Goal: Task Accomplishment & Management: Complete application form

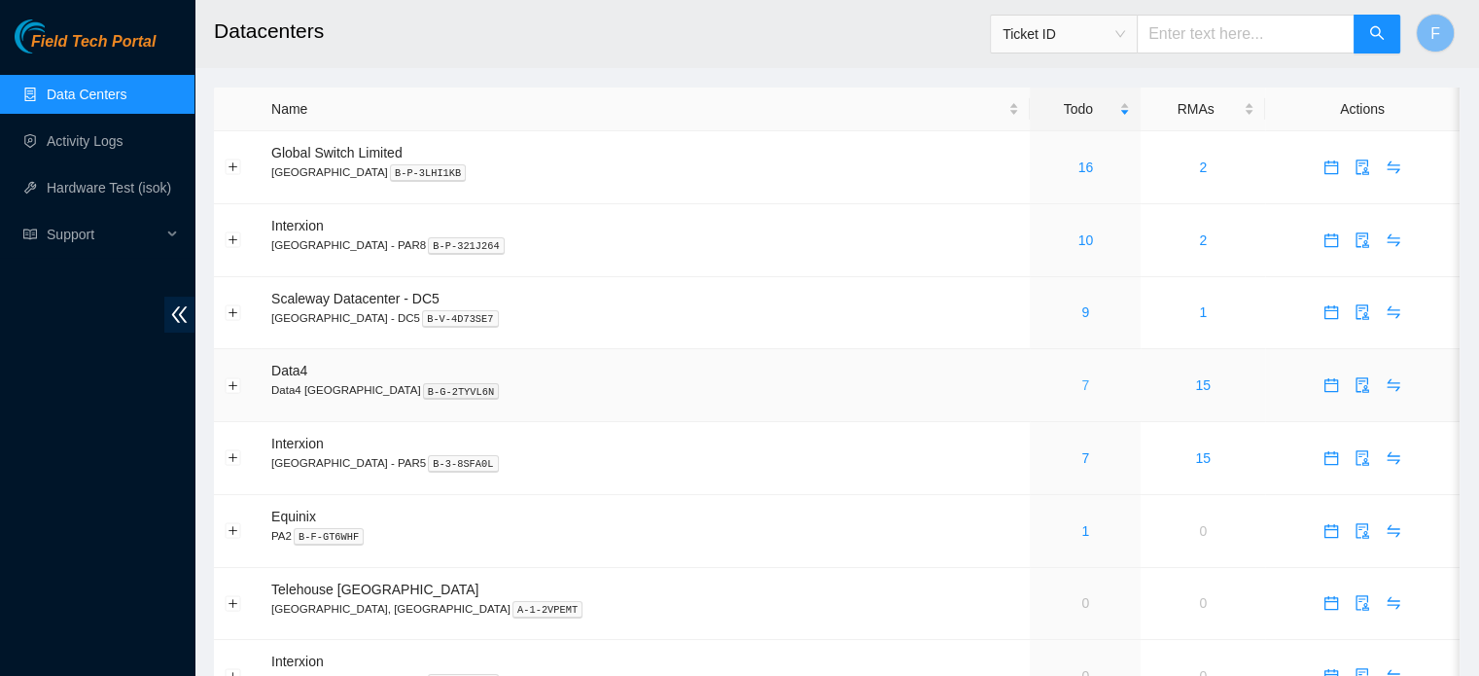
click at [1081, 387] on link "7" at bounding box center [1085, 385] width 8 height 16
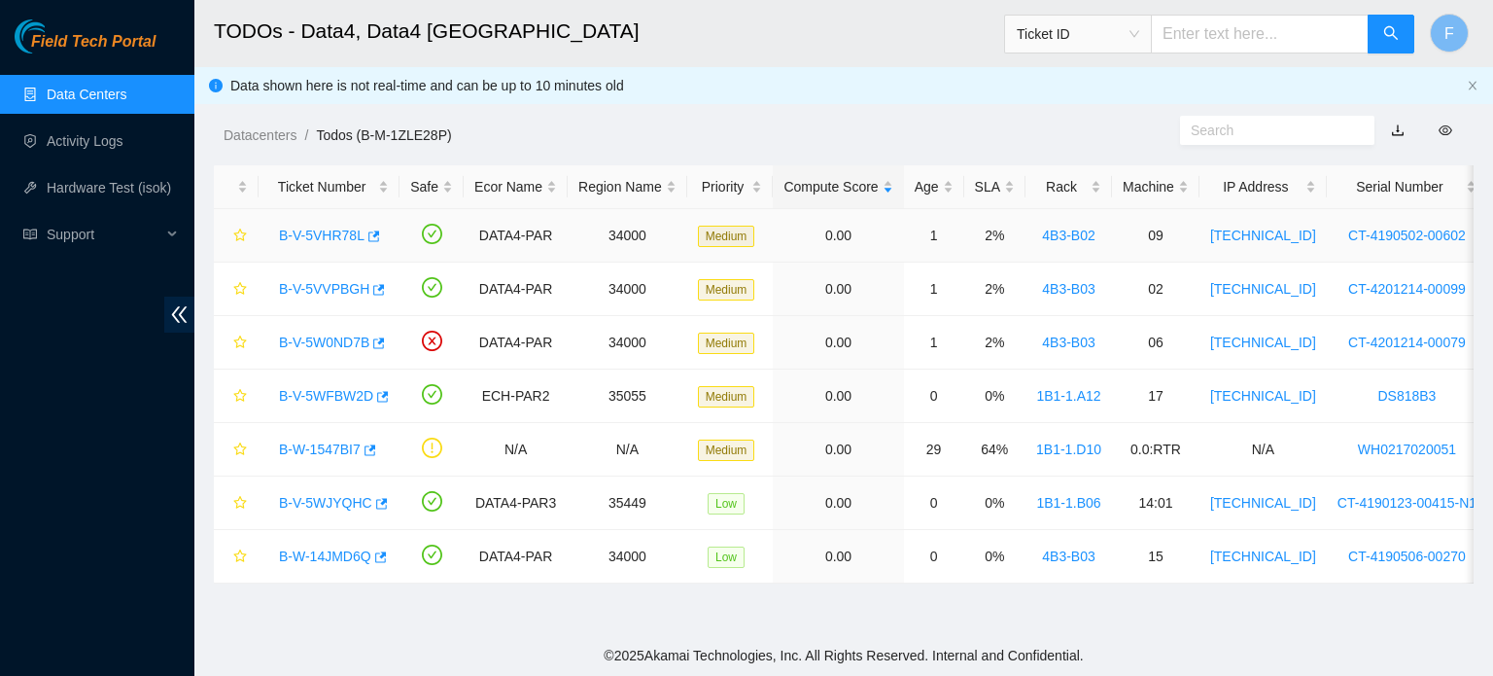
click at [346, 228] on link "B-V-5VHR78L" at bounding box center [322, 235] width 86 height 16
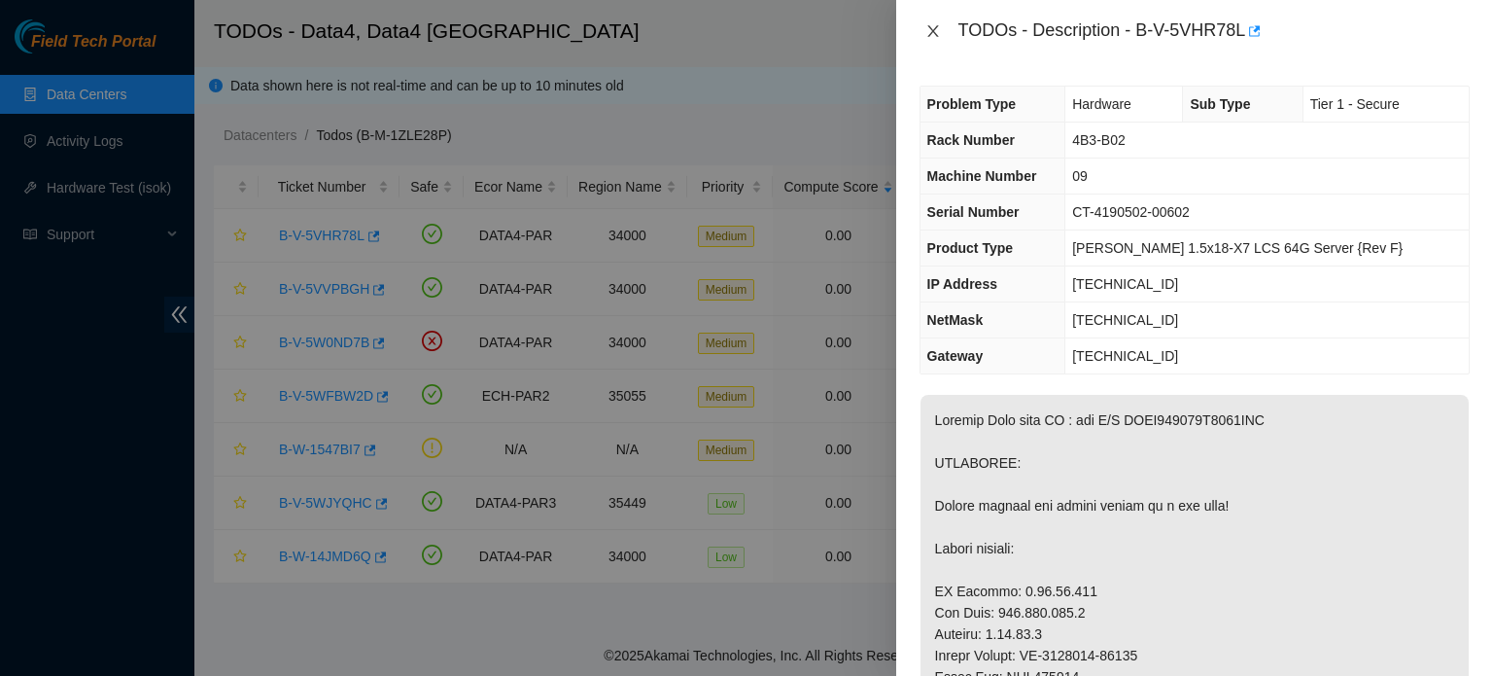
click at [937, 37] on icon "close" at bounding box center [934, 31] width 16 height 16
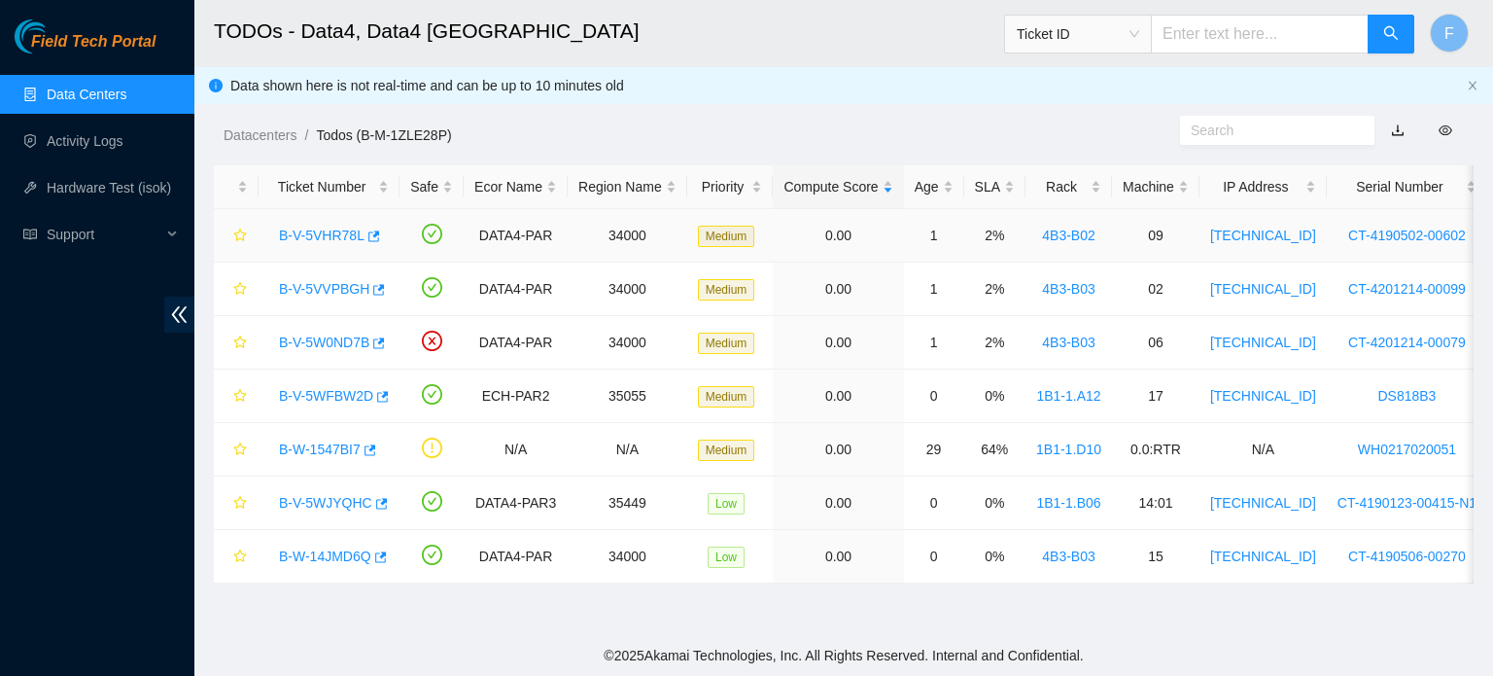
click at [339, 230] on link "B-V-5VHR78L" at bounding box center [322, 235] width 86 height 16
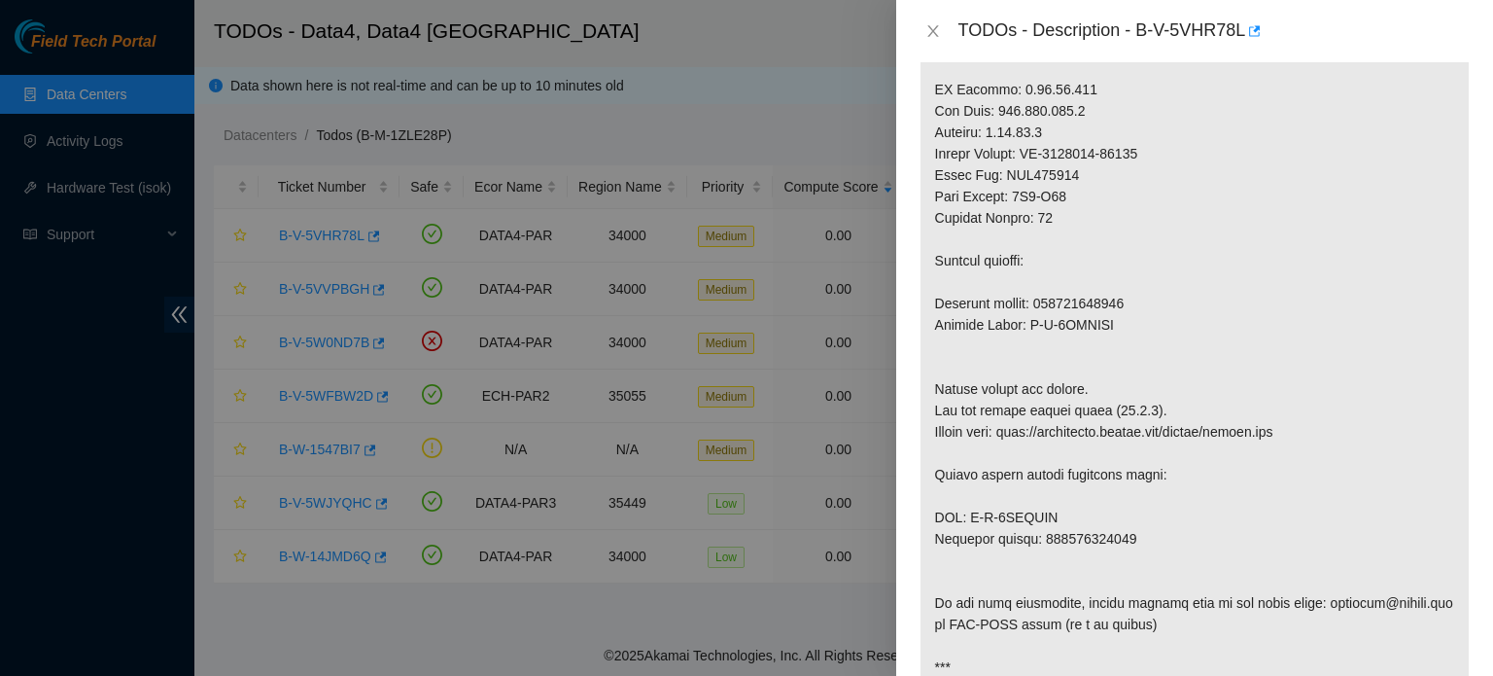
scroll to position [504, 0]
click at [936, 31] on icon "close" at bounding box center [934, 31] width 16 height 16
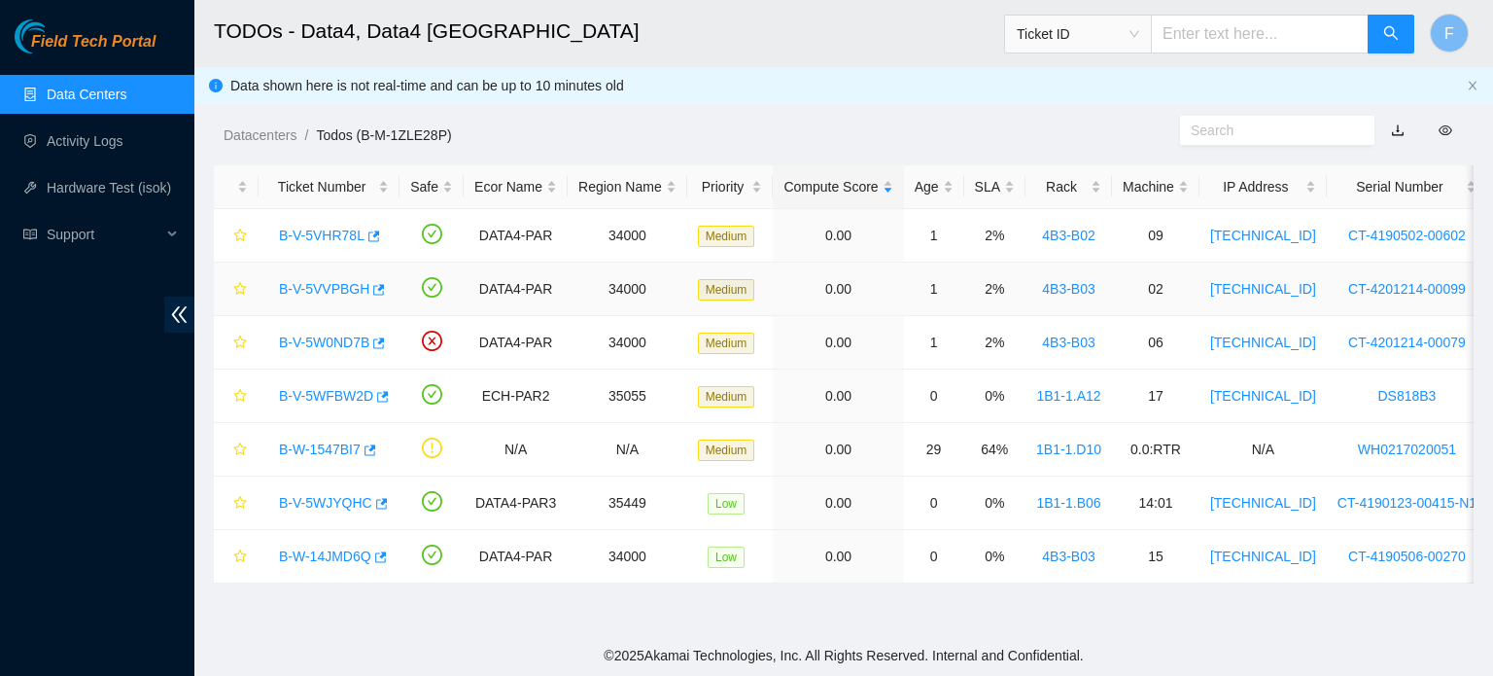
click at [334, 287] on link "B-V-5VVPBGH" at bounding box center [324, 289] width 90 height 16
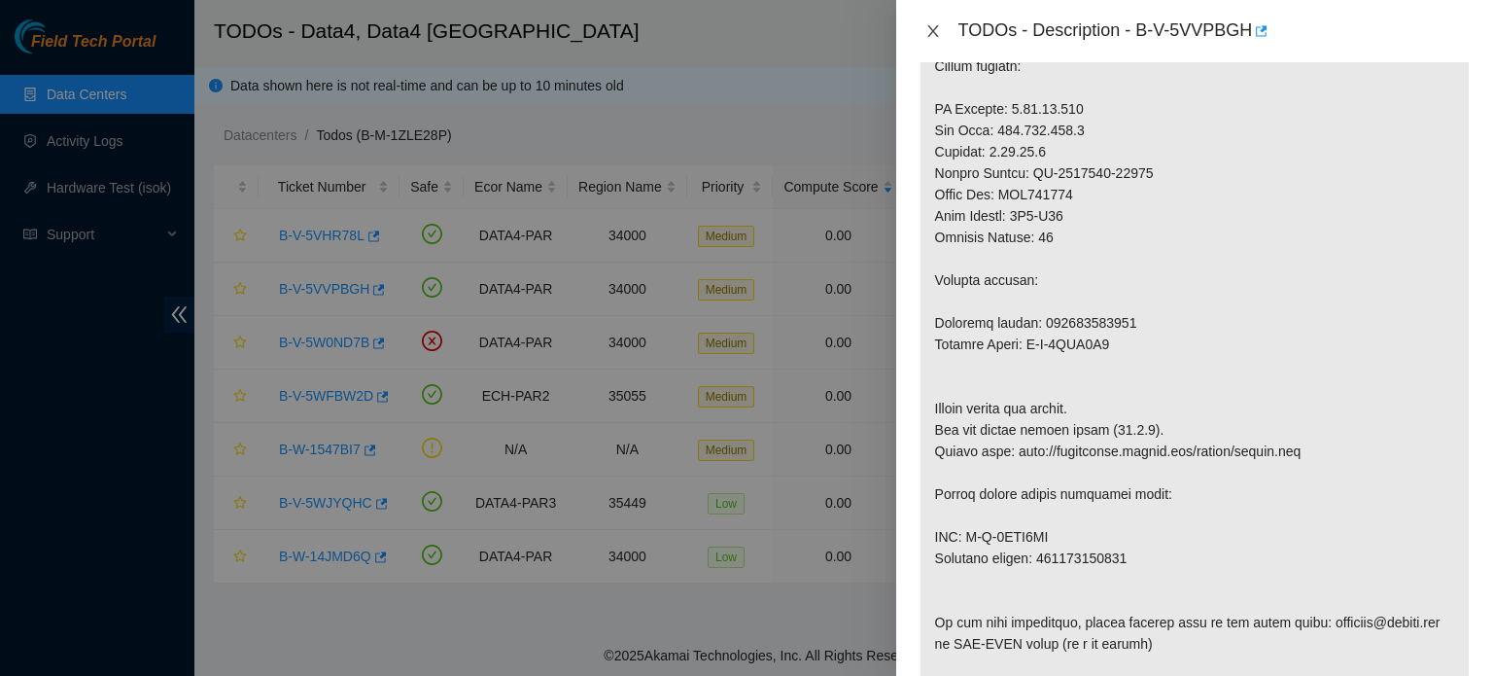
click at [933, 25] on icon "close" at bounding box center [934, 31] width 16 height 16
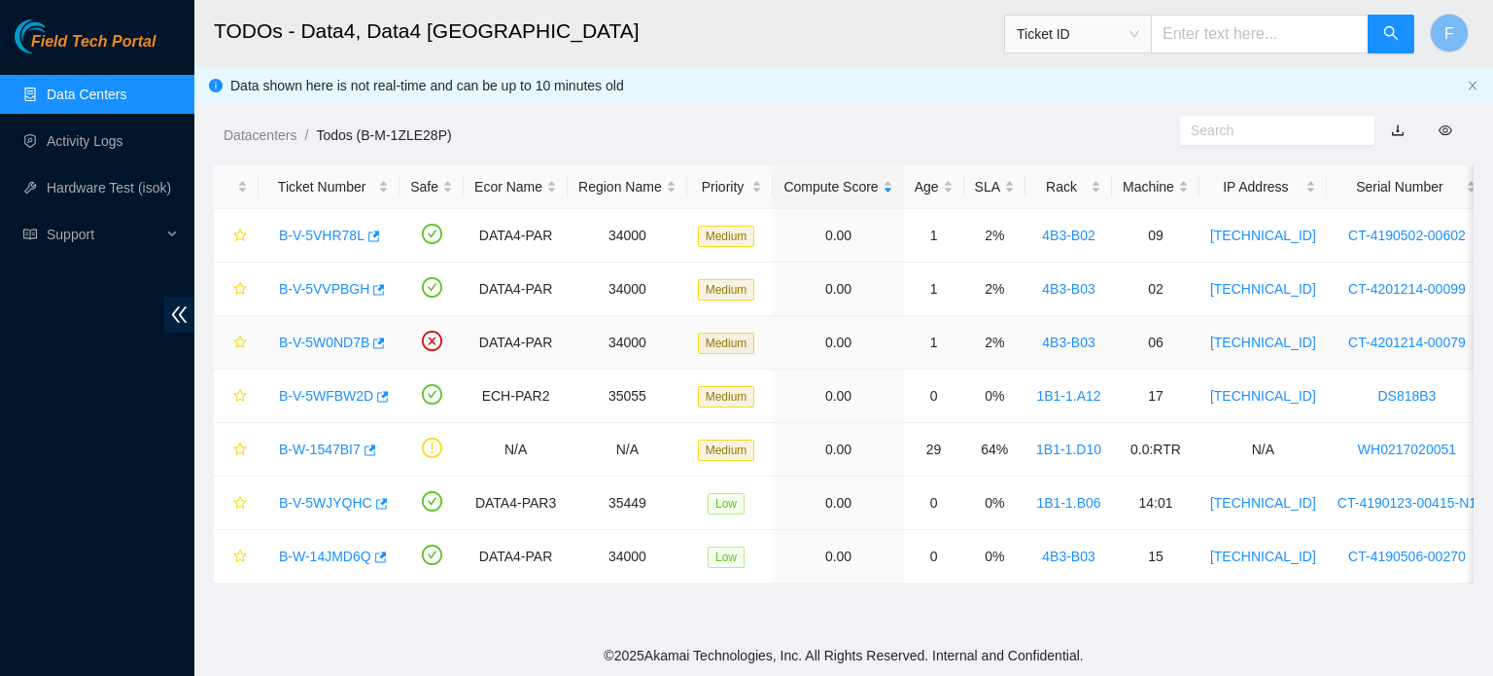
click at [347, 341] on link "B-V-5W0ND7B" at bounding box center [324, 342] width 90 height 16
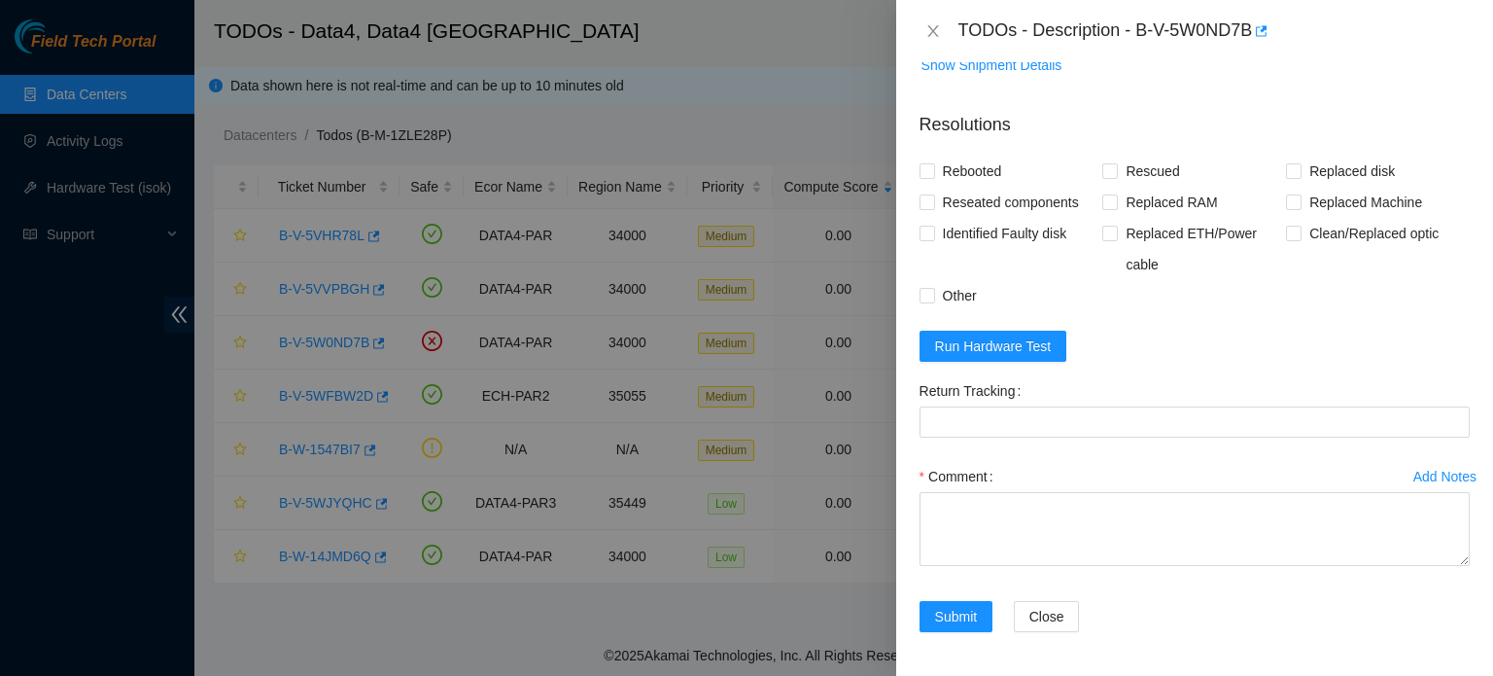
scroll to position [0, 0]
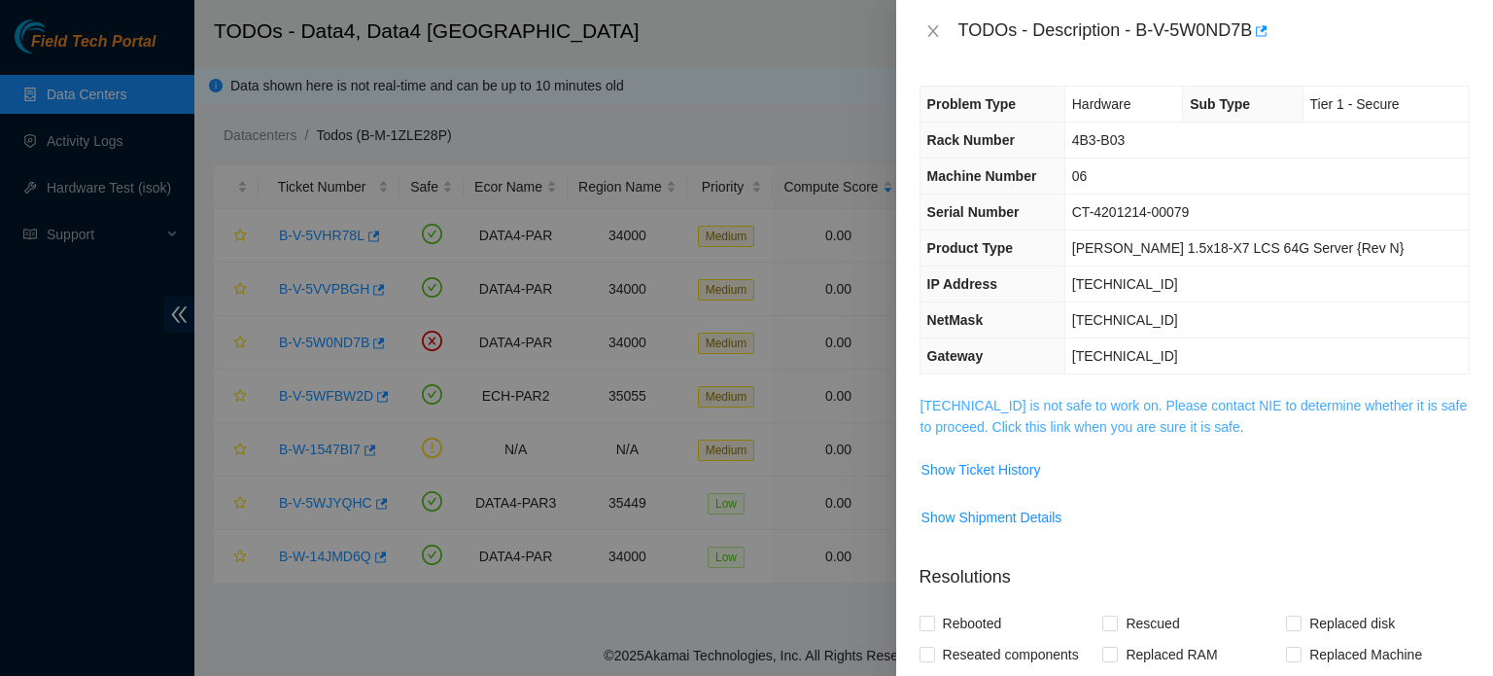
click at [1171, 402] on link "[TECHNICAL_ID] is not safe to work on. Please contact NIE to determine whether …" at bounding box center [1194, 416] width 547 height 37
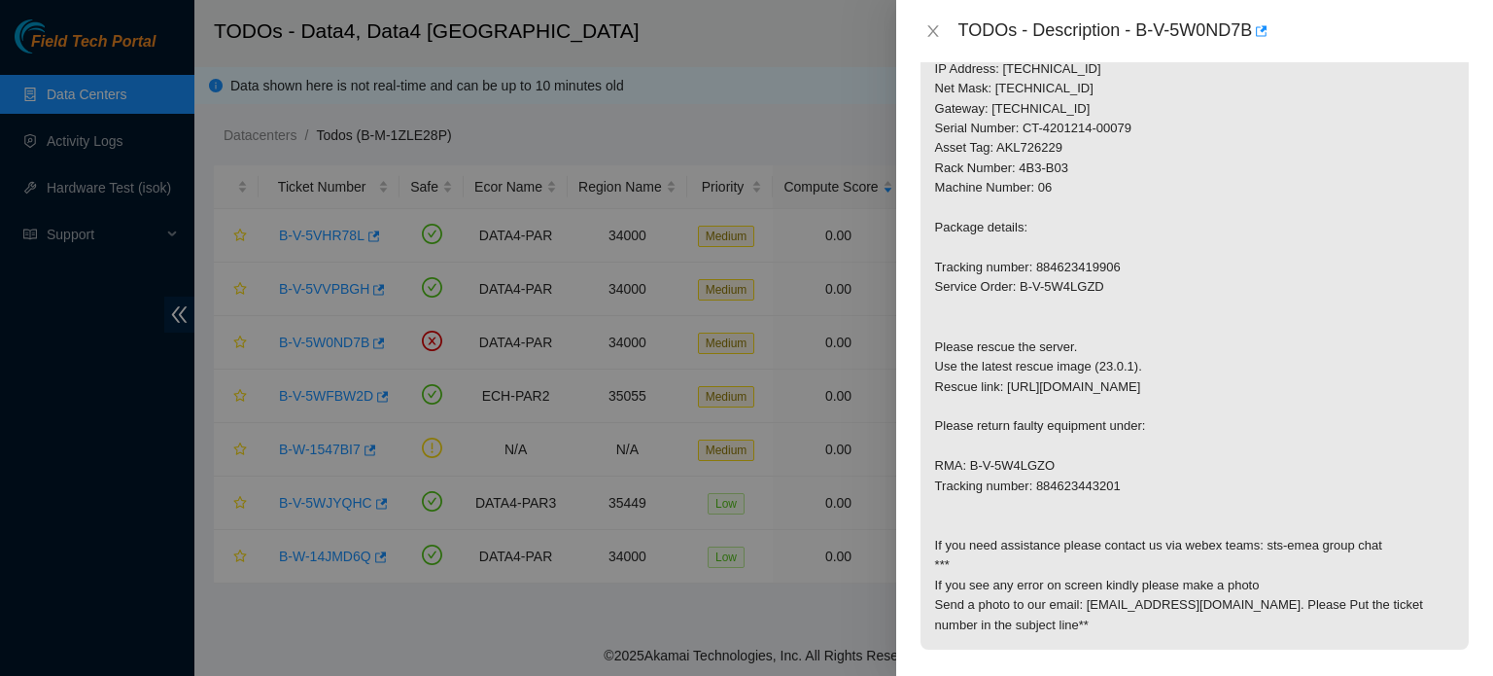
scroll to position [533, 0]
drag, startPoint x: 1194, startPoint y: 342, endPoint x: 1371, endPoint y: 379, distance: 180.8
click at [1371, 379] on p "Contact NOCC via Webex Teams BEFORE MAINTENANCE to suspend the server replace d…" at bounding box center [1195, 254] width 548 height 784
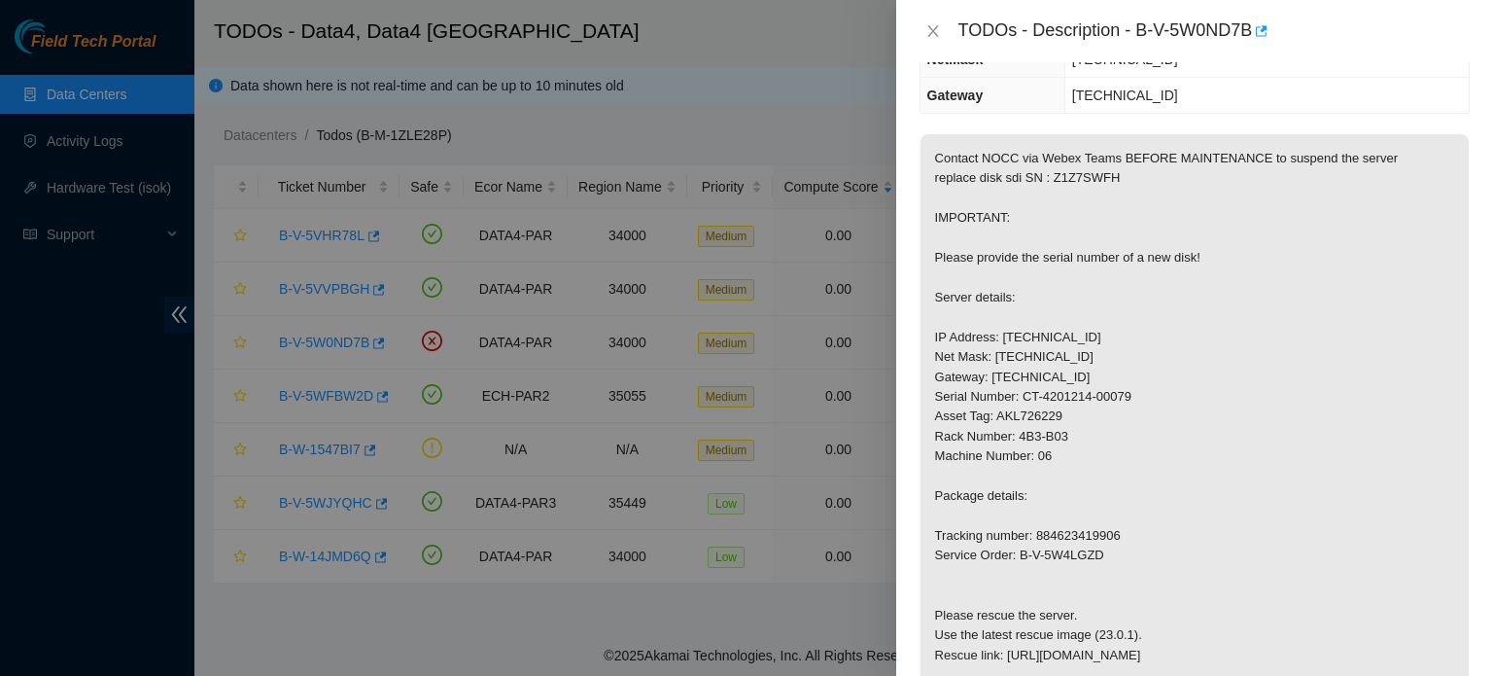
scroll to position [264, 0]
click at [936, 24] on icon "close" at bounding box center [934, 31] width 16 height 16
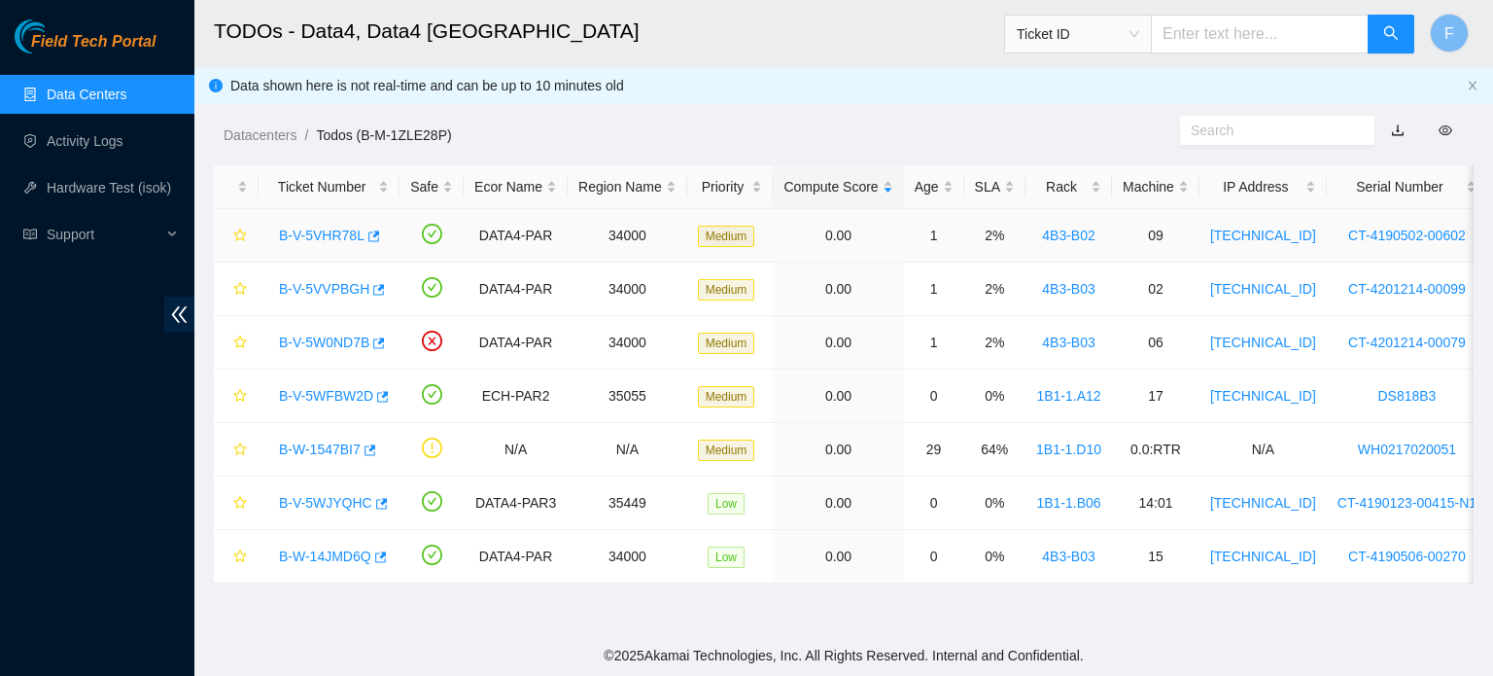
click at [327, 237] on link "B-V-5VHR78L" at bounding box center [322, 235] width 86 height 16
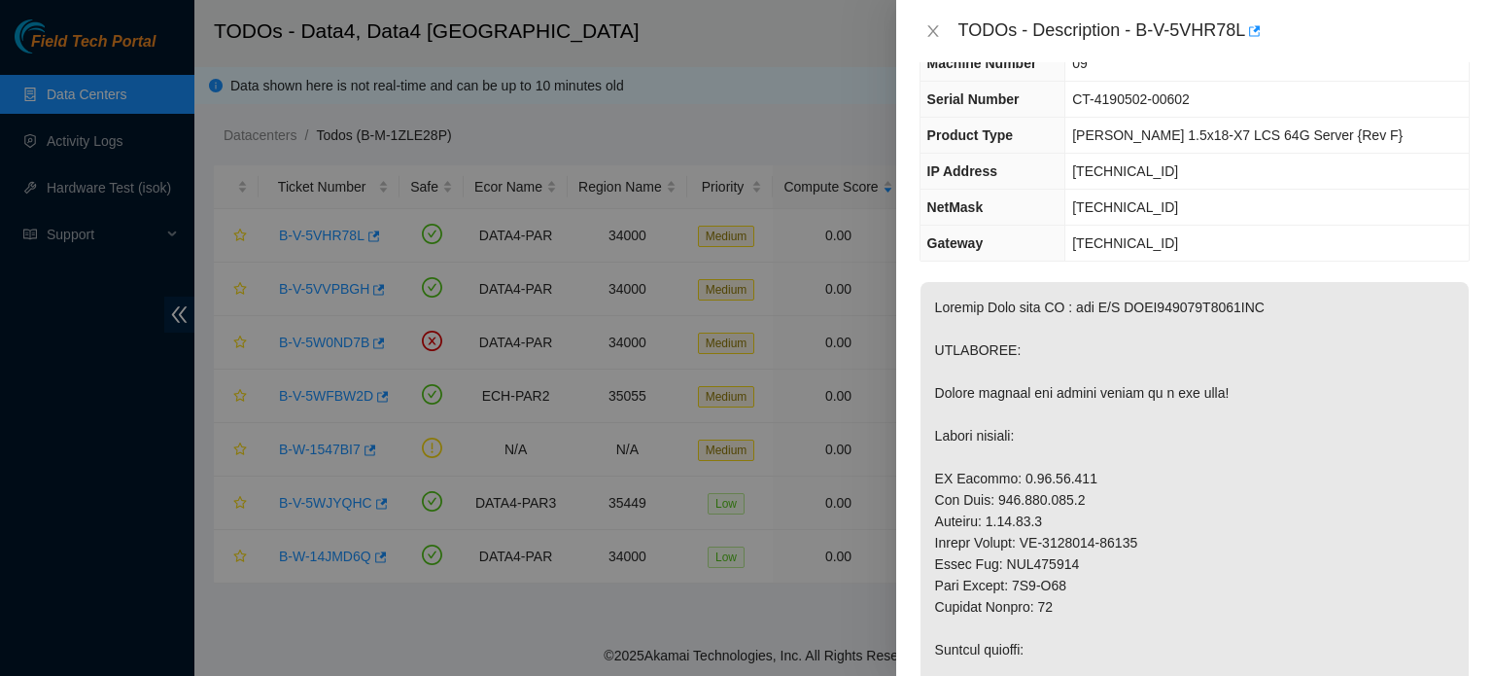
scroll to position [0, 0]
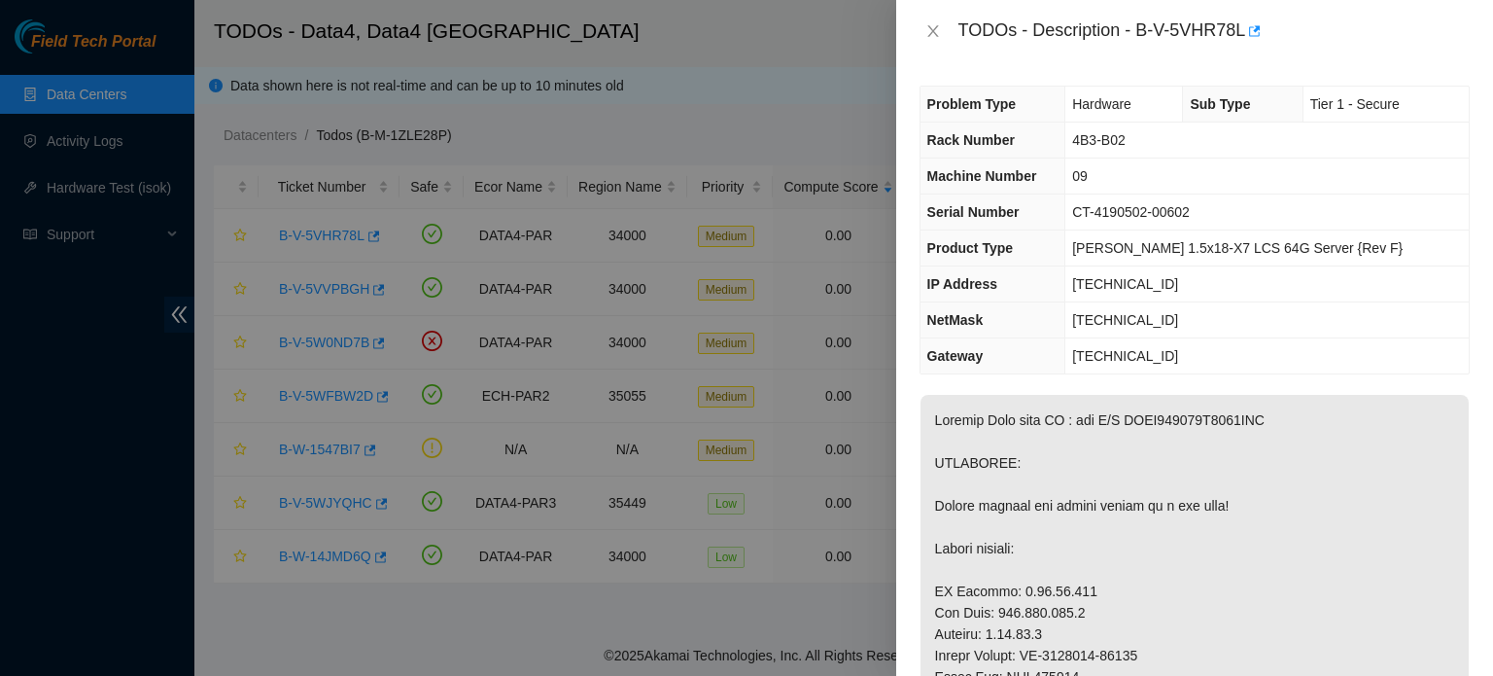
drag, startPoint x: 1193, startPoint y: 349, endPoint x: 865, endPoint y: 209, distance: 356.3
drag, startPoint x: 865, startPoint y: 209, endPoint x: 1072, endPoint y: 60, distance: 255.0
click at [1072, 60] on div "TODOs - Description - B-V-5VHR78L" at bounding box center [1194, 31] width 597 height 62
click at [932, 29] on icon "close" at bounding box center [934, 31] width 16 height 16
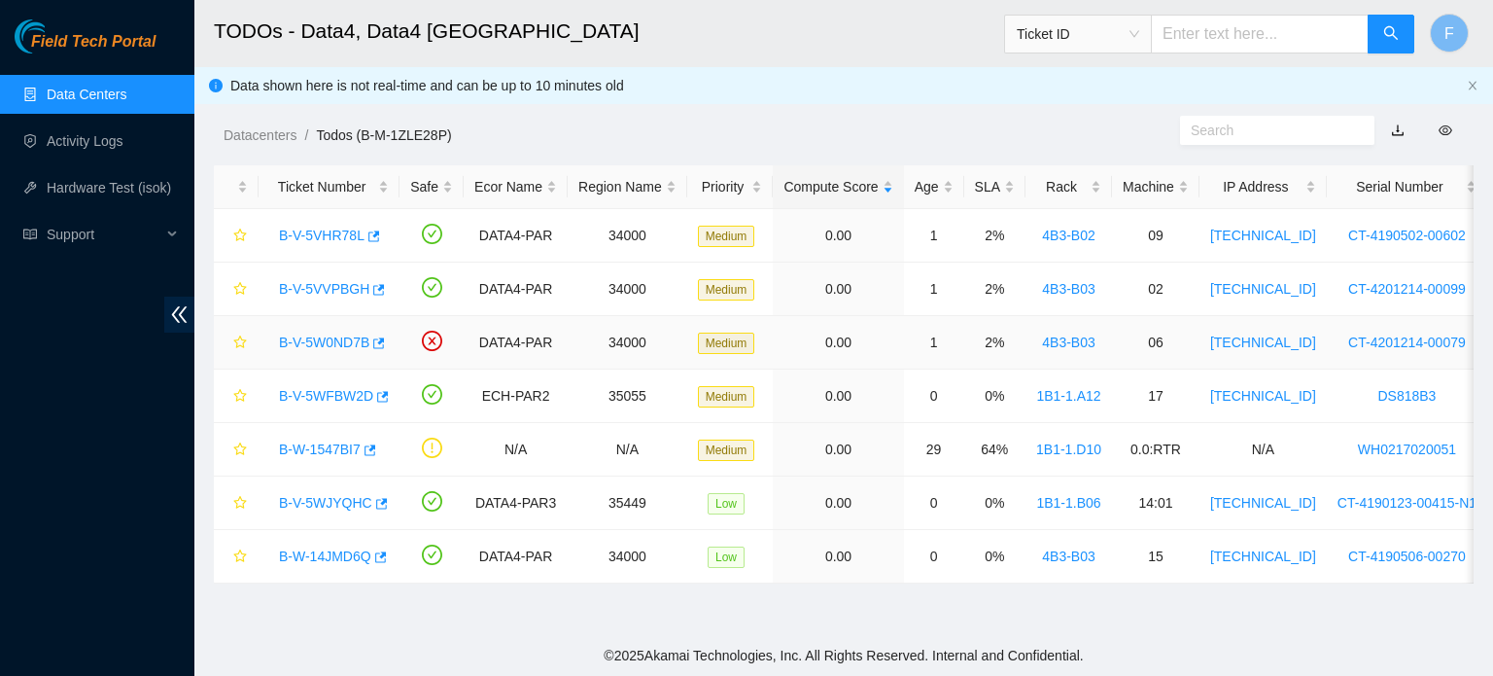
click at [336, 338] on link "B-V-5W0ND7B" at bounding box center [324, 342] width 90 height 16
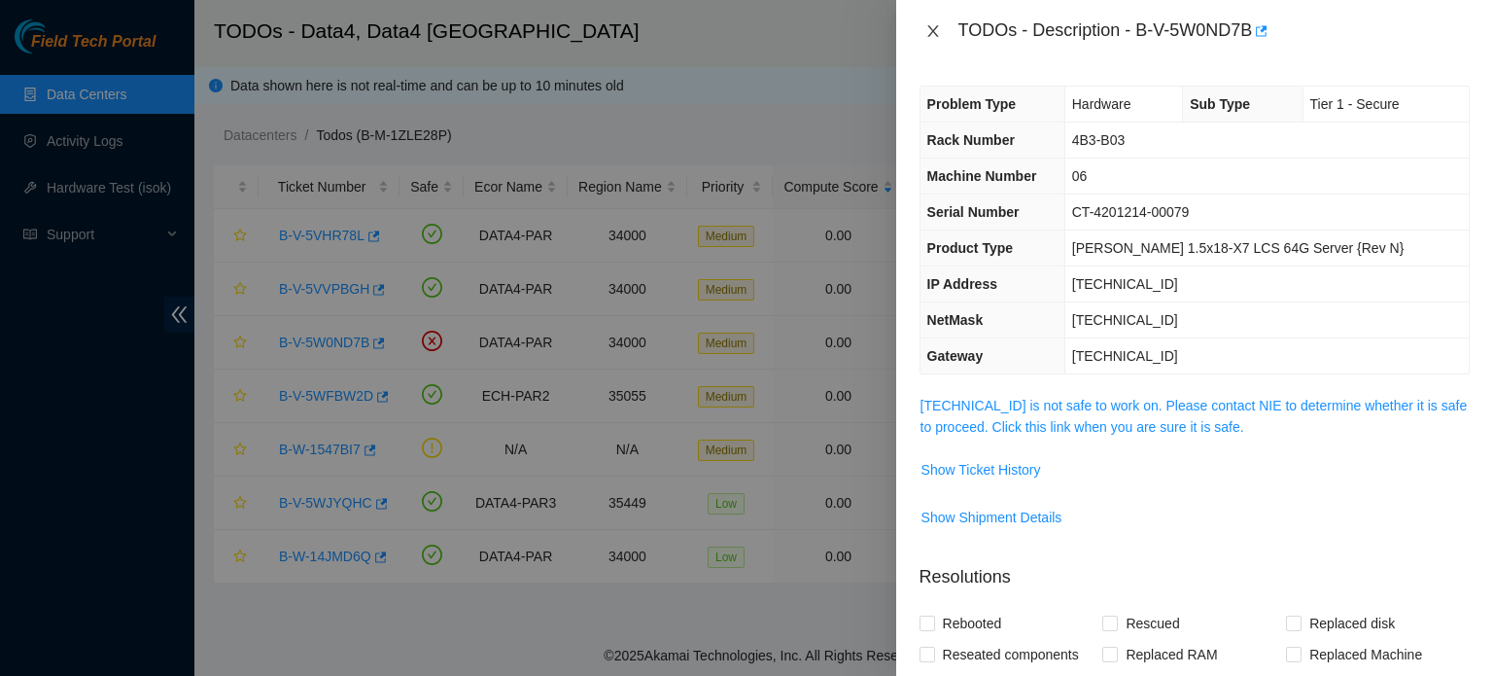
click at [932, 31] on icon "close" at bounding box center [932, 31] width 11 height 12
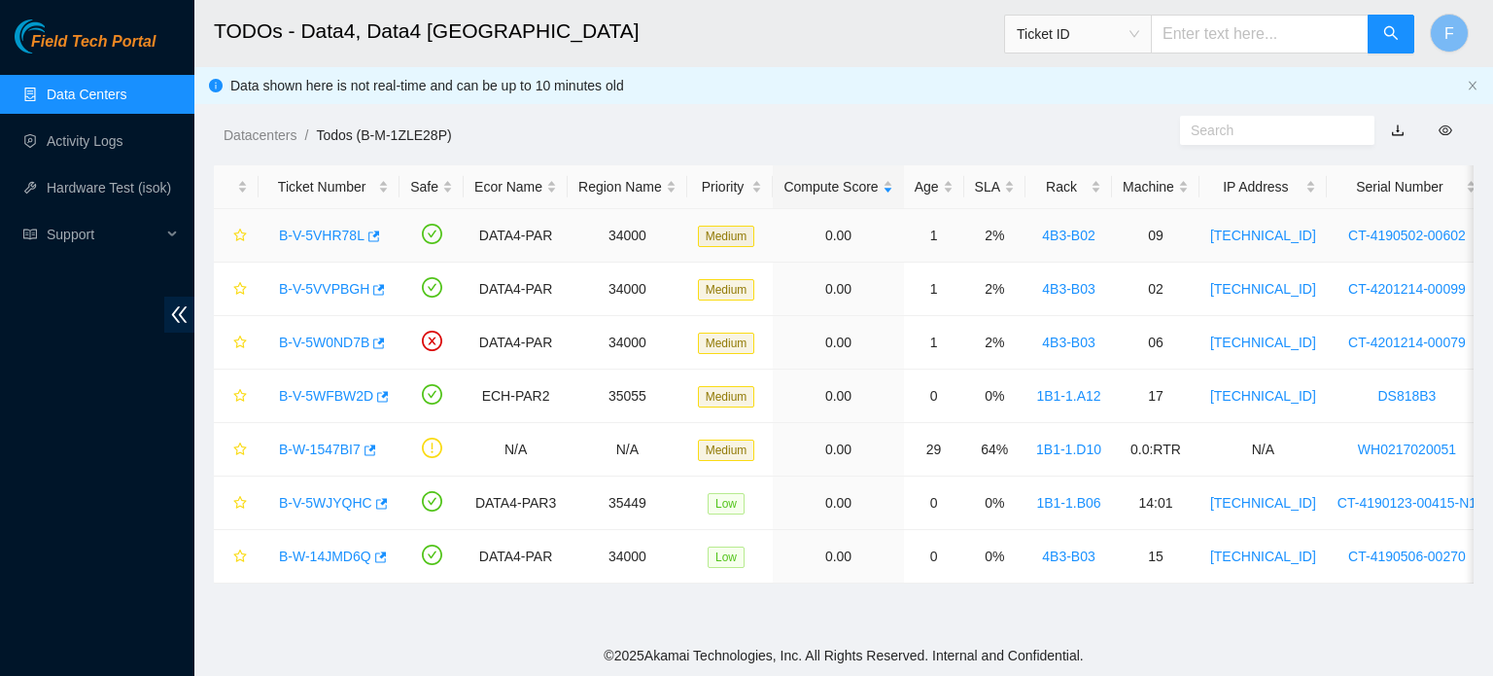
click at [338, 237] on link "B-V-5VHR78L" at bounding box center [322, 235] width 86 height 16
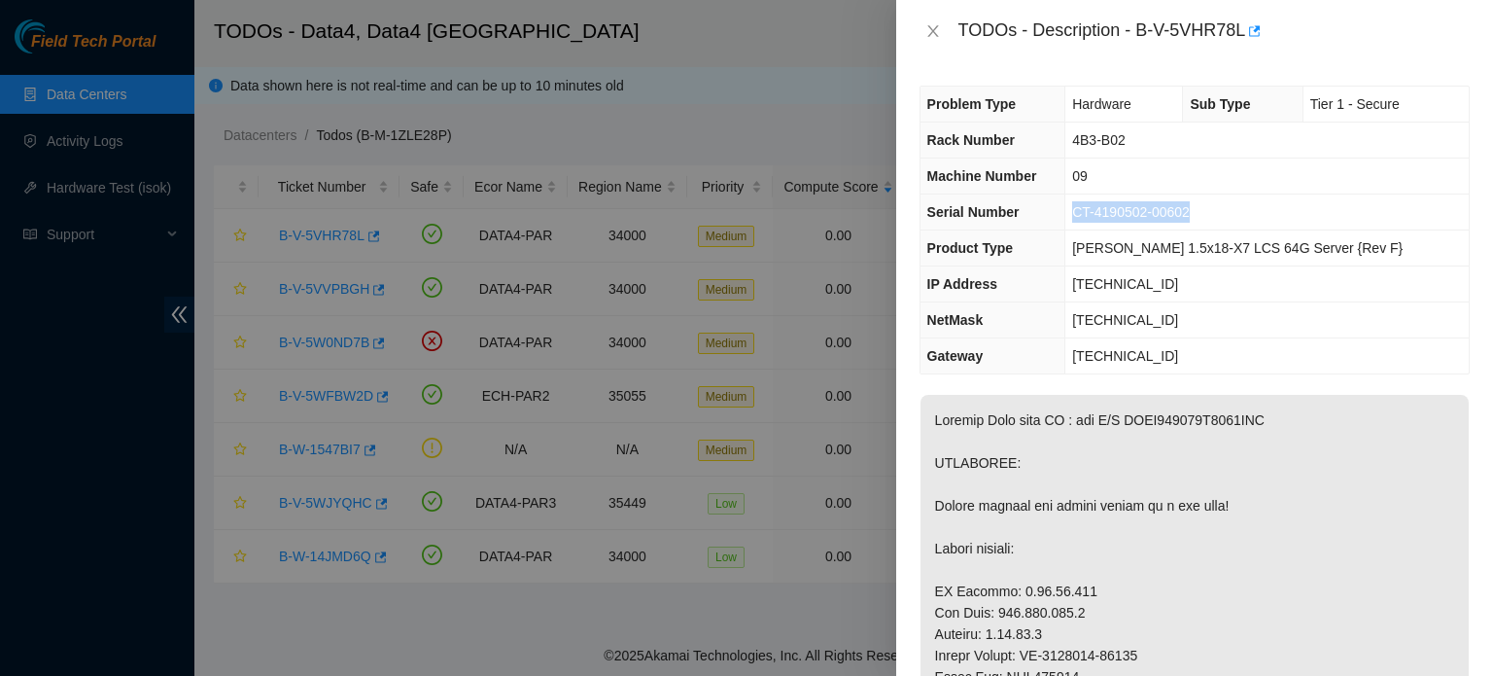
drag, startPoint x: 1242, startPoint y: 211, endPoint x: 1102, endPoint y: 211, distance: 140.0
click at [1102, 211] on td "CT-4190502-00602" at bounding box center [1267, 212] width 403 height 36
copy span "CT-4190502-00602"
drag, startPoint x: 1265, startPoint y: 458, endPoint x: 1124, endPoint y: 458, distance: 141.0
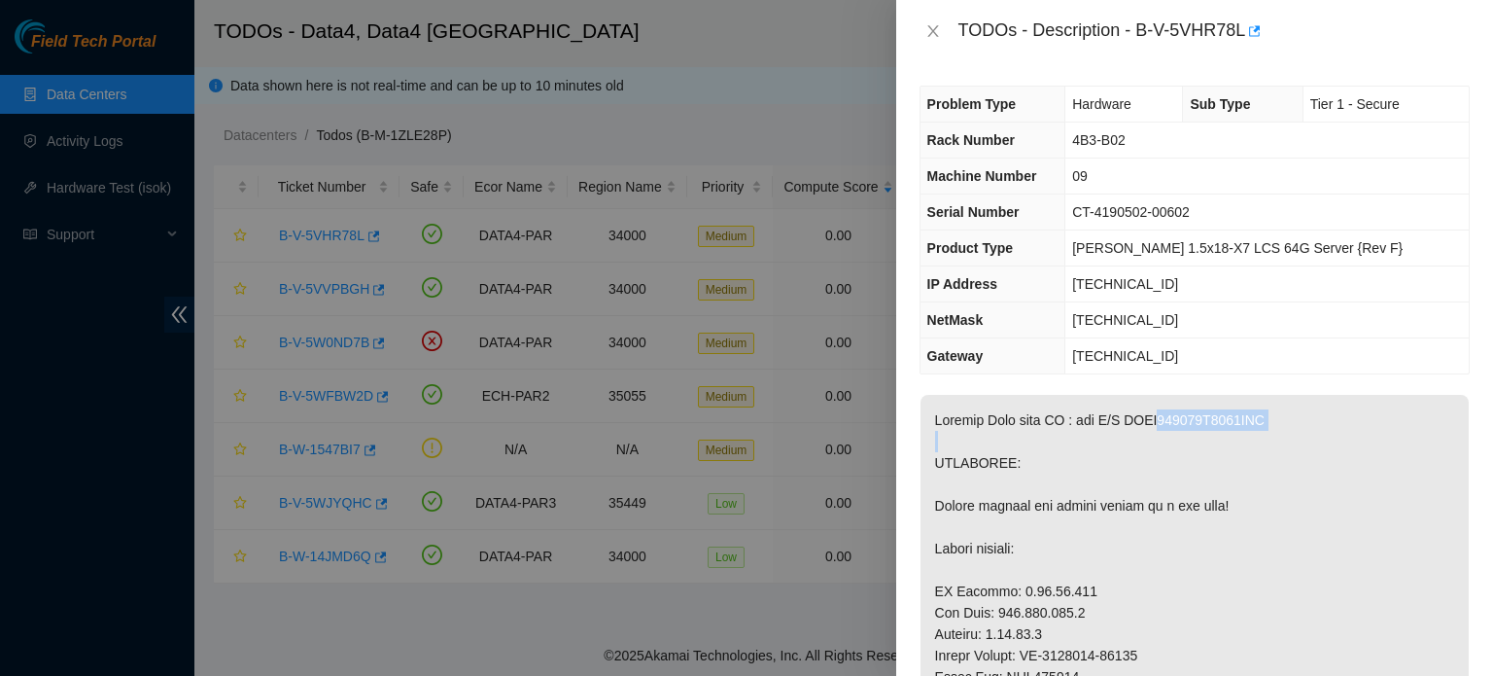
copy p "PHYF003001X4240AGN"
drag, startPoint x: 1264, startPoint y: 460, endPoint x: 1124, endPoint y: 459, distance: 140.0
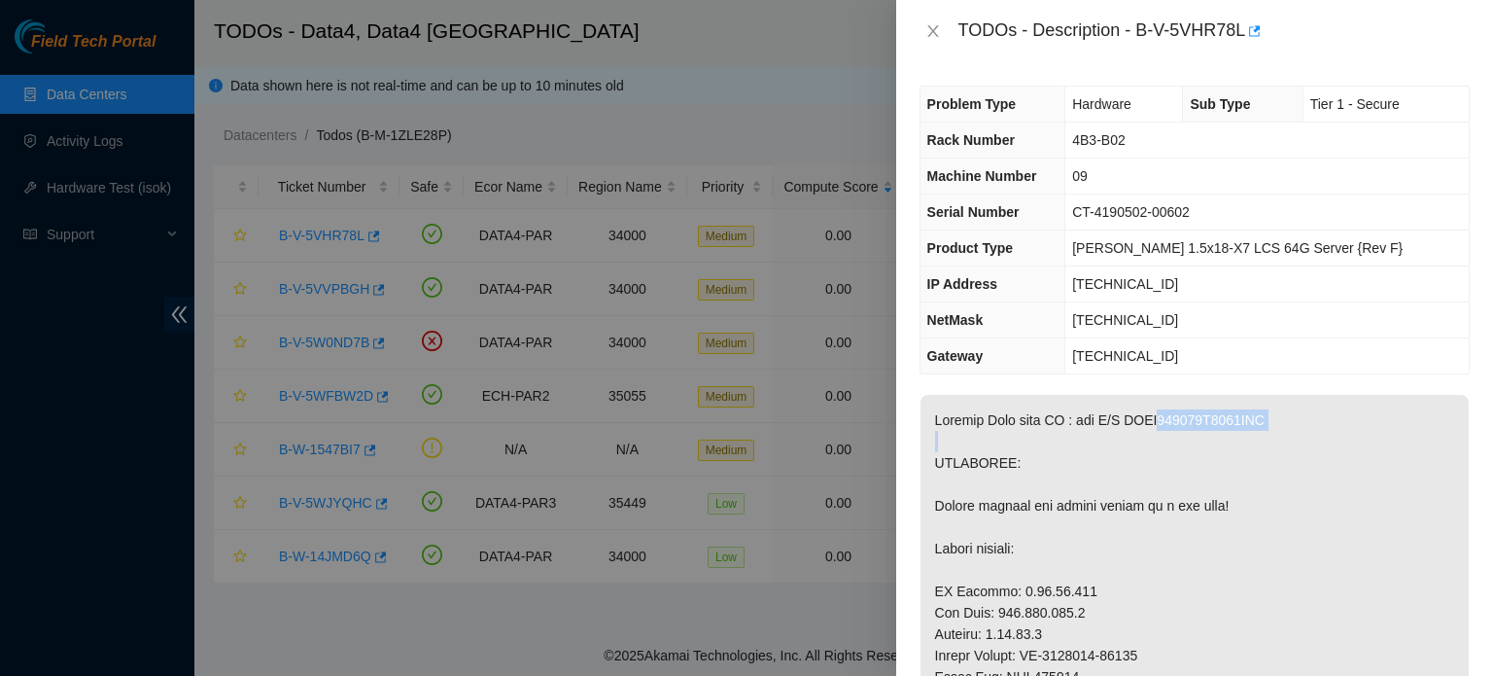
copy p "PHYF003001X4240AGN"
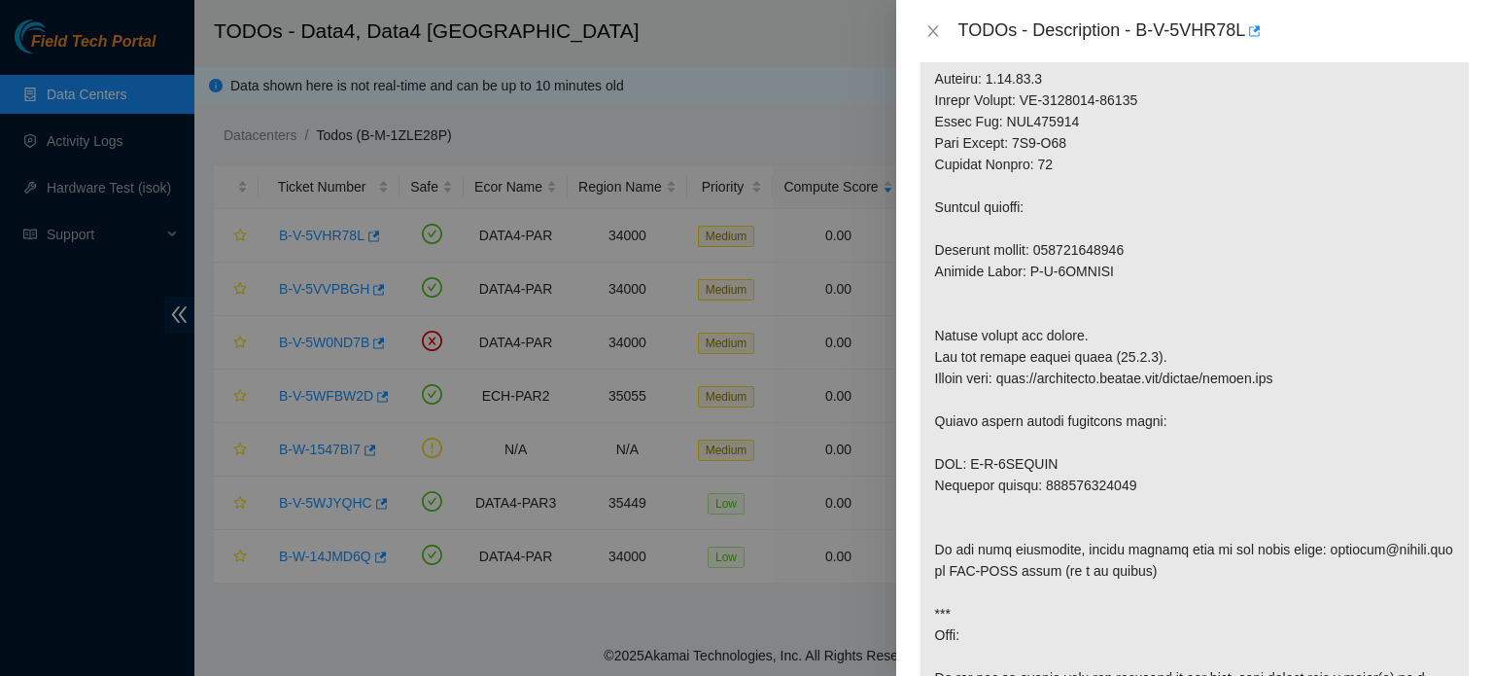
scroll to position [556, 0]
drag, startPoint x: 1132, startPoint y: 527, endPoint x: 971, endPoint y: 505, distance: 162.0
click at [971, 505] on p at bounding box center [1195, 324] width 548 height 970
copy p "B-V-5VYOJXQ Tracking number: 884591364962"
click at [1149, 562] on p at bounding box center [1195, 324] width 548 height 970
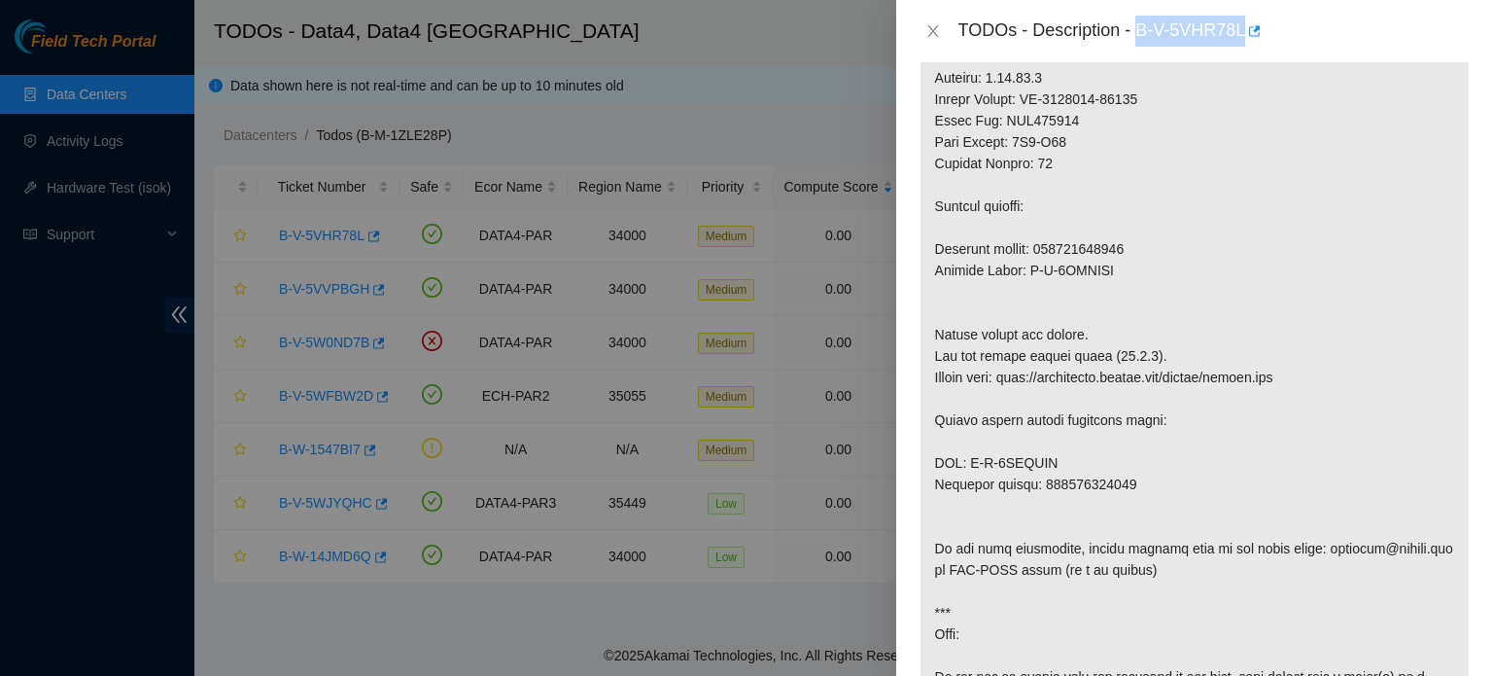
drag, startPoint x: 1139, startPoint y: 34, endPoint x: 1242, endPoint y: 36, distance: 102.1
click at [1242, 36] on div "TODOs - Description - B-V-5VHR78L" at bounding box center [1214, 31] width 511 height 31
copy div "B-V-5VHR78L"
click at [929, 29] on icon "close" at bounding box center [934, 31] width 16 height 16
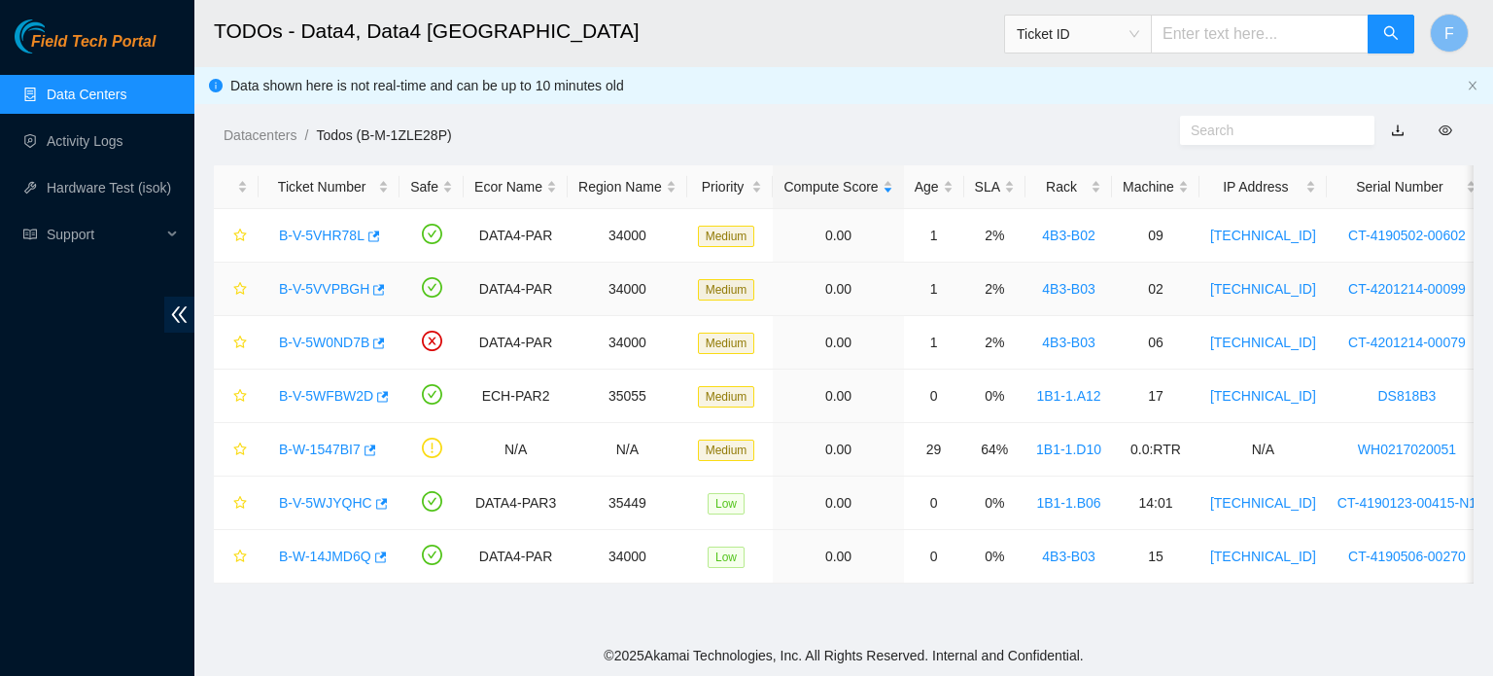
click at [320, 285] on link "B-V-5VVPBGH" at bounding box center [324, 289] width 90 height 16
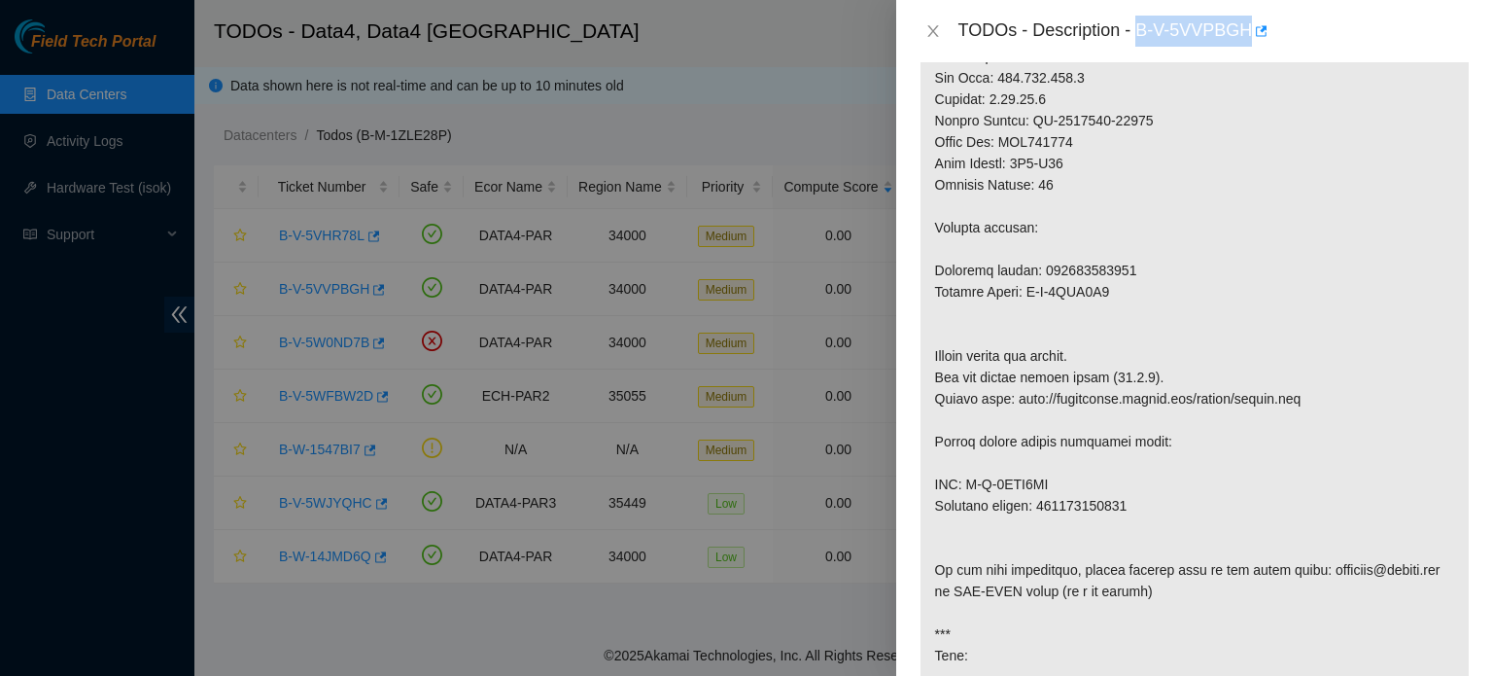
drag, startPoint x: 1137, startPoint y: 30, endPoint x: 1246, endPoint y: 27, distance: 108.9
click at [1246, 27] on div "TODOs - Description - B-V-5VVPBGH" at bounding box center [1214, 31] width 511 height 31
copy div "B-V-5VVPBGH"
click at [938, 34] on icon "close" at bounding box center [934, 31] width 16 height 16
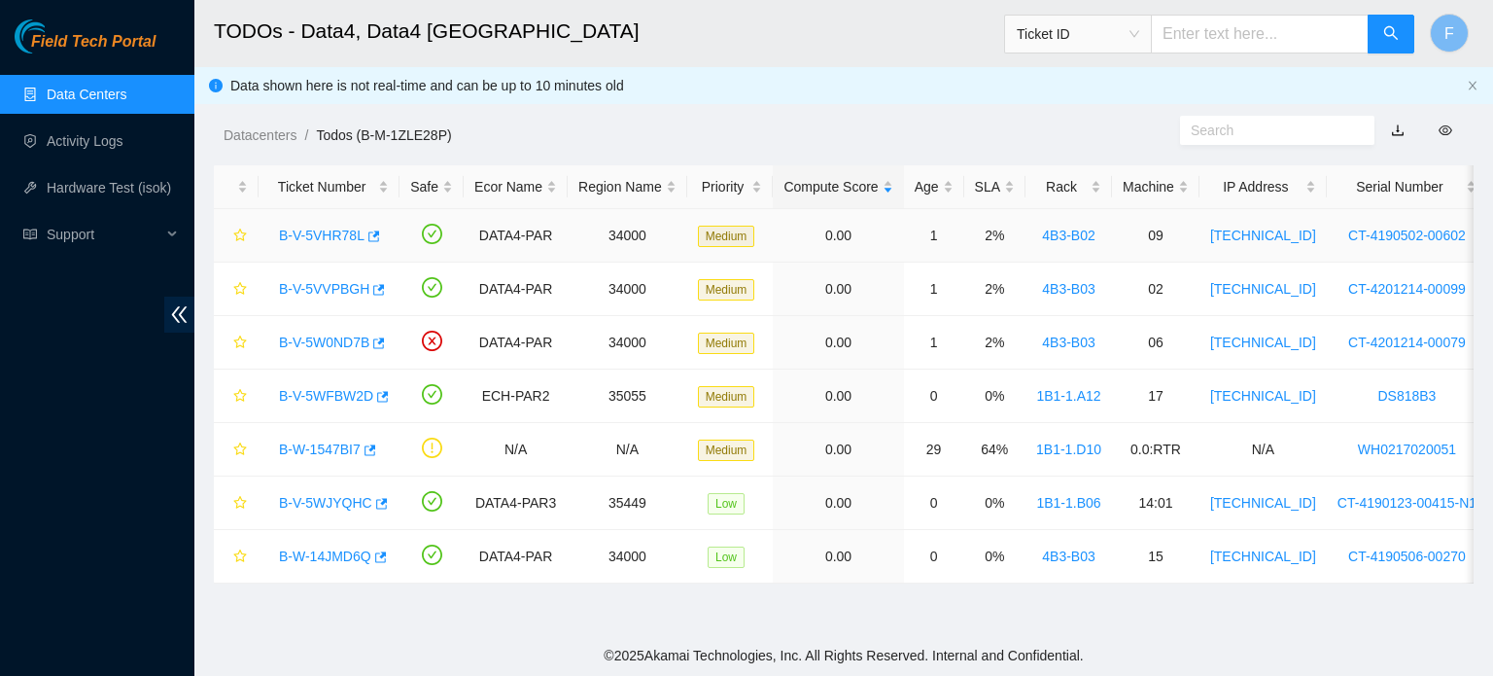
click at [348, 227] on link "B-V-5VHR78L" at bounding box center [322, 235] width 86 height 16
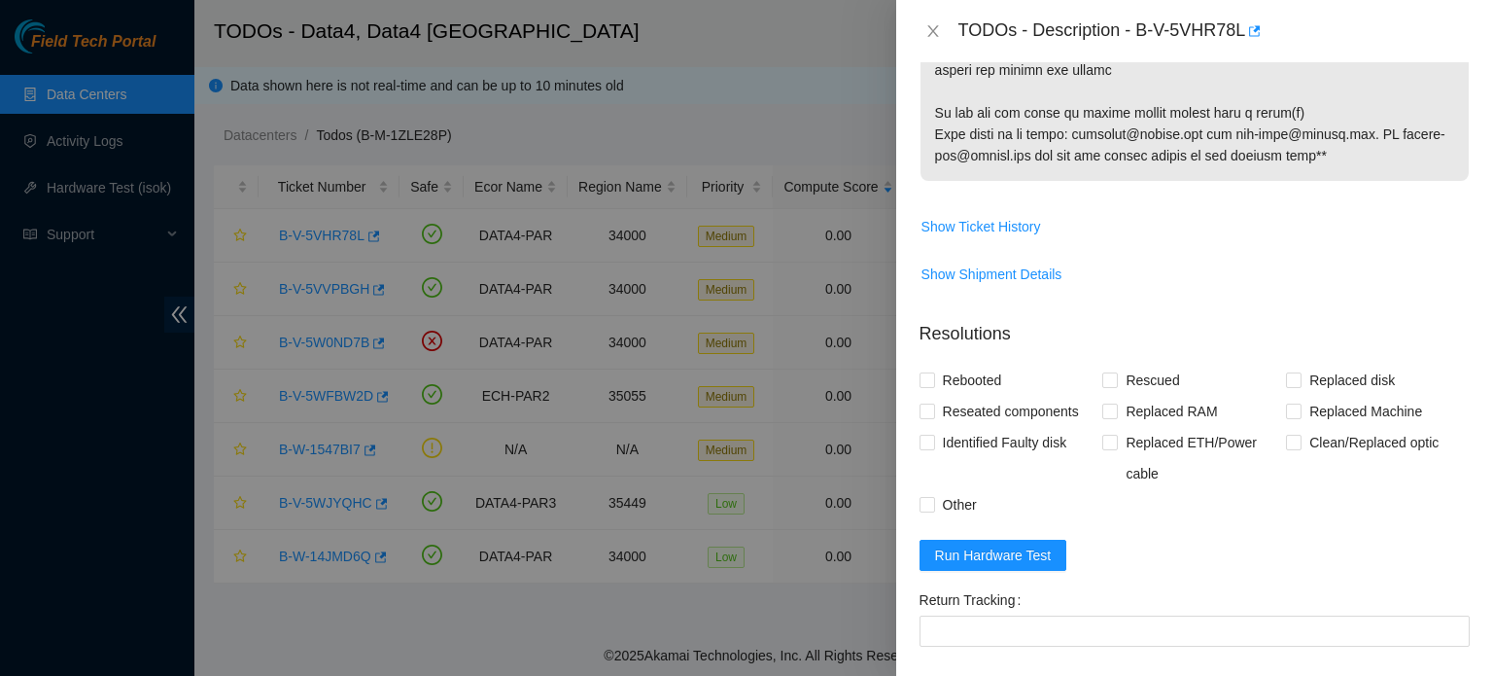
scroll to position [1501, 0]
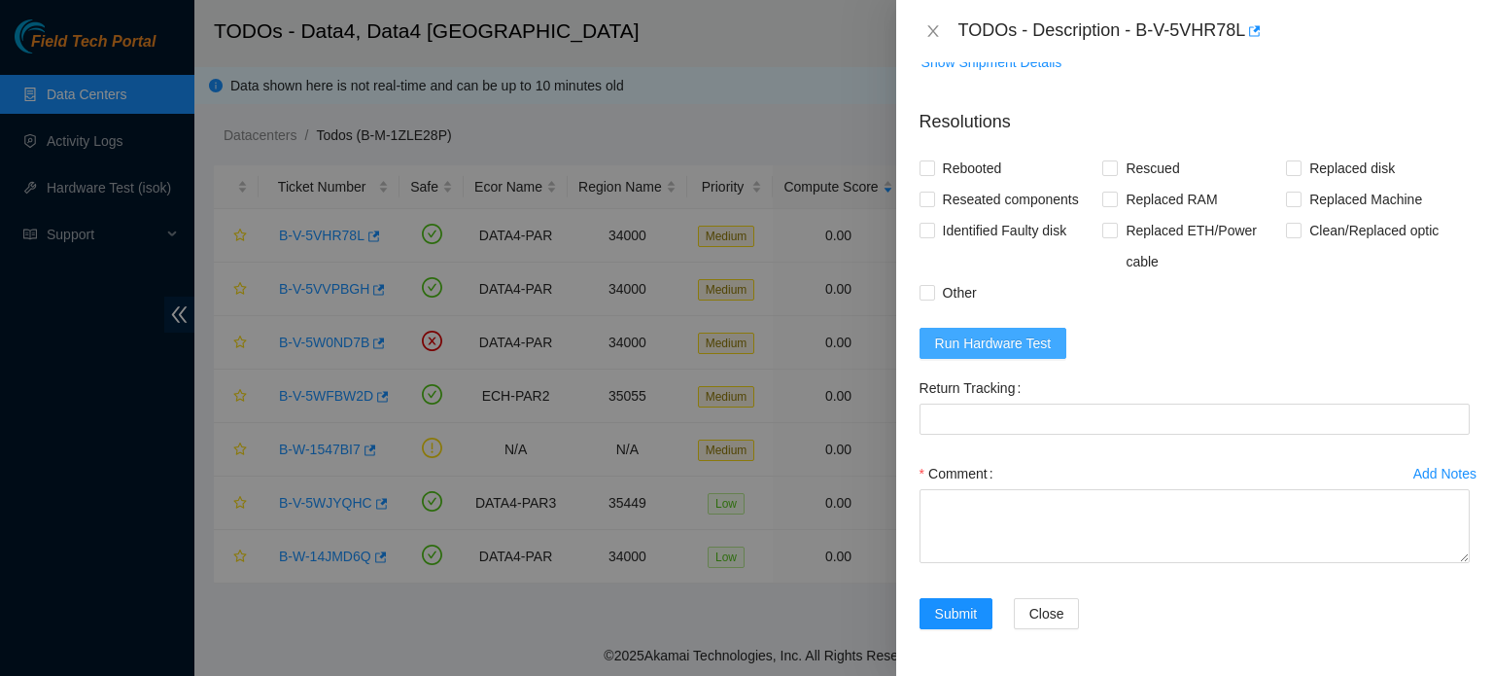
click at [1018, 336] on span "Run Hardware Test" at bounding box center [993, 342] width 117 height 21
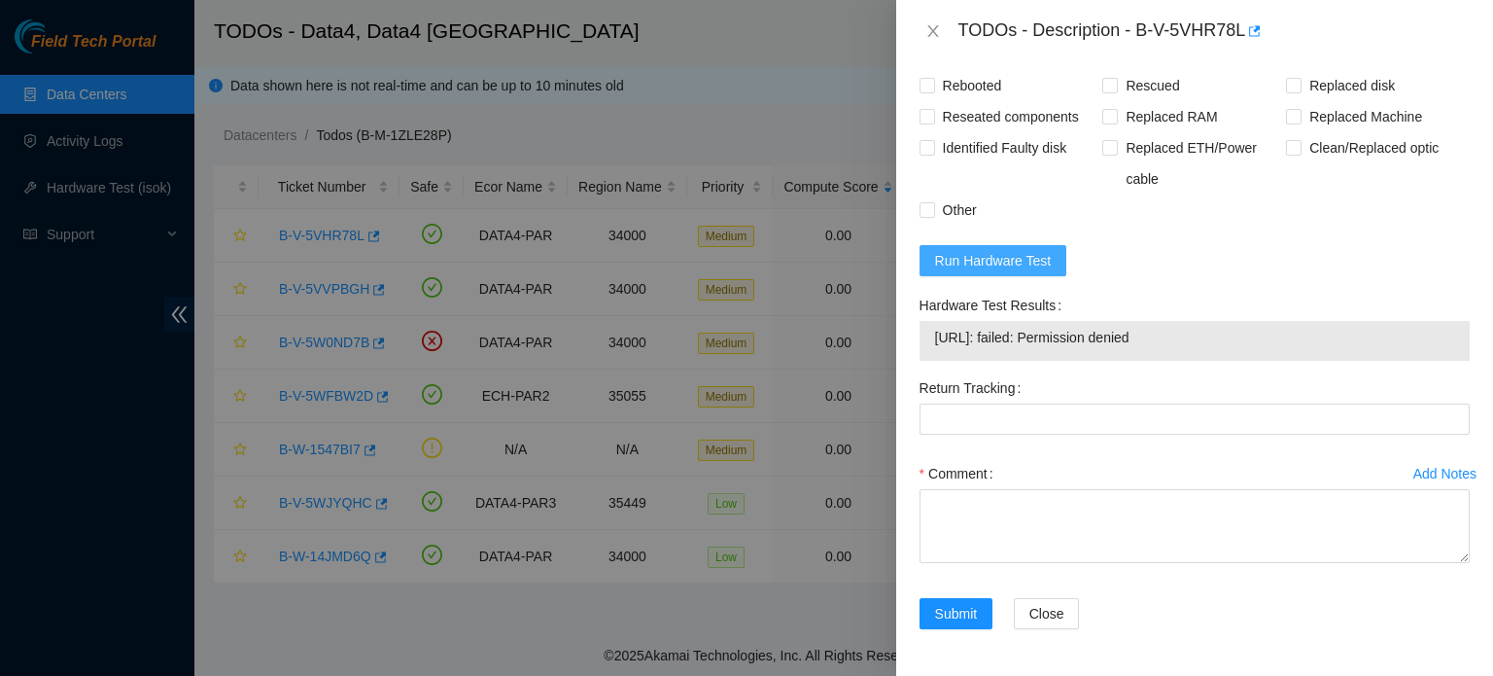
click at [1041, 271] on span "Run Hardware Test" at bounding box center [993, 260] width 117 height 21
click at [1038, 271] on span "Run Hardware Test" at bounding box center [993, 260] width 117 height 21
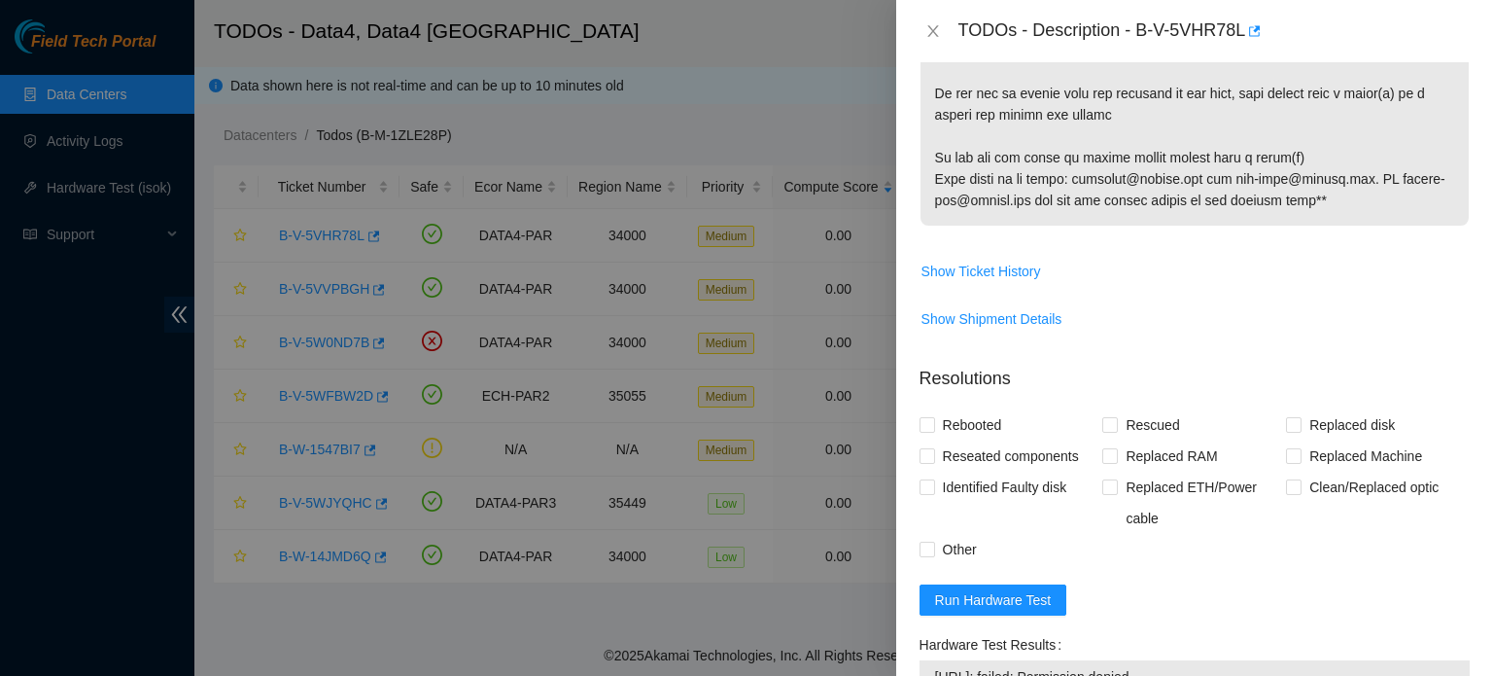
scroll to position [1583, 0]
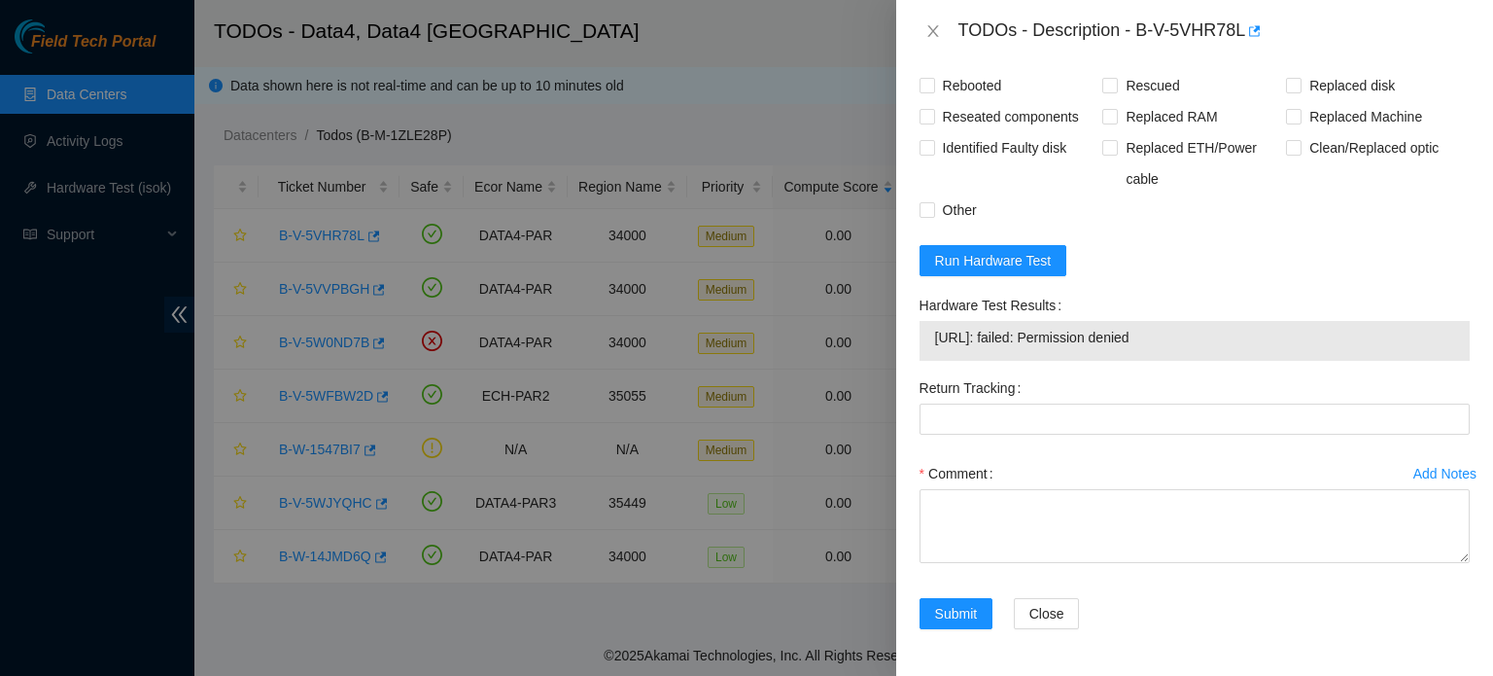
drag, startPoint x: 1177, startPoint y: 342, endPoint x: 933, endPoint y: 333, distance: 244.2
click at [934, 333] on td "[URL]: failed: Permission denied" at bounding box center [1194, 341] width 521 height 30
copy span "[URL]: failed: Permission denied"
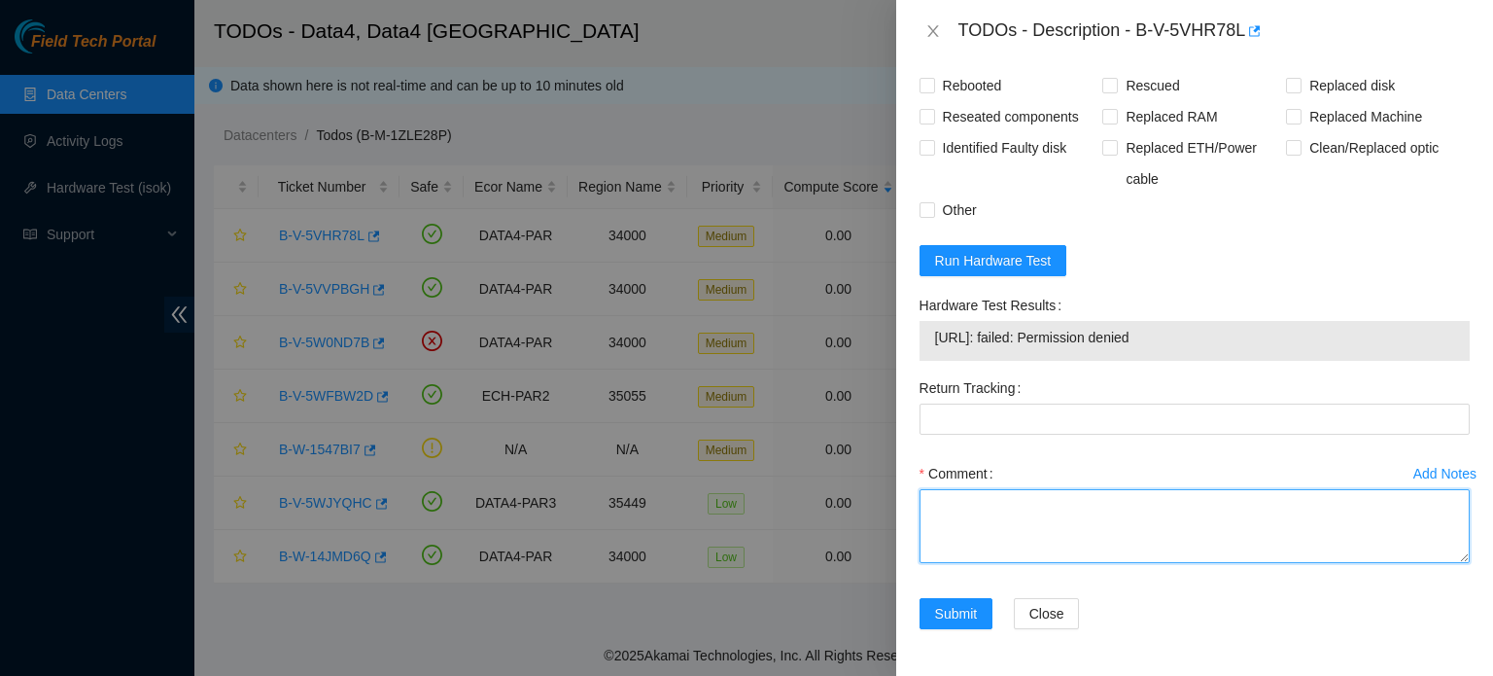
click at [978, 525] on textarea "Comment" at bounding box center [1195, 526] width 550 height 74
paste textarea "B-V-5VHR78L: Identified the server S/N: CT-4190502-00602, powered it off, remov…"
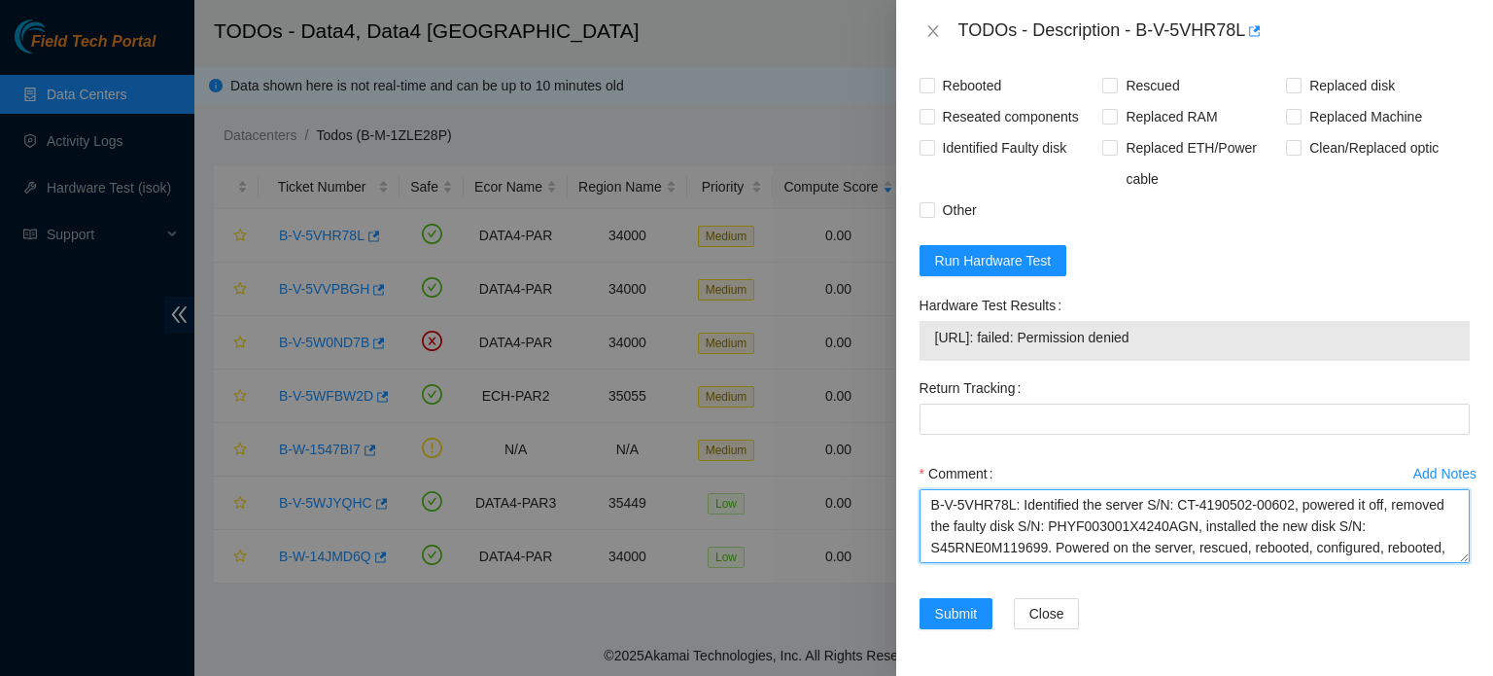
scroll to position [16, 0]
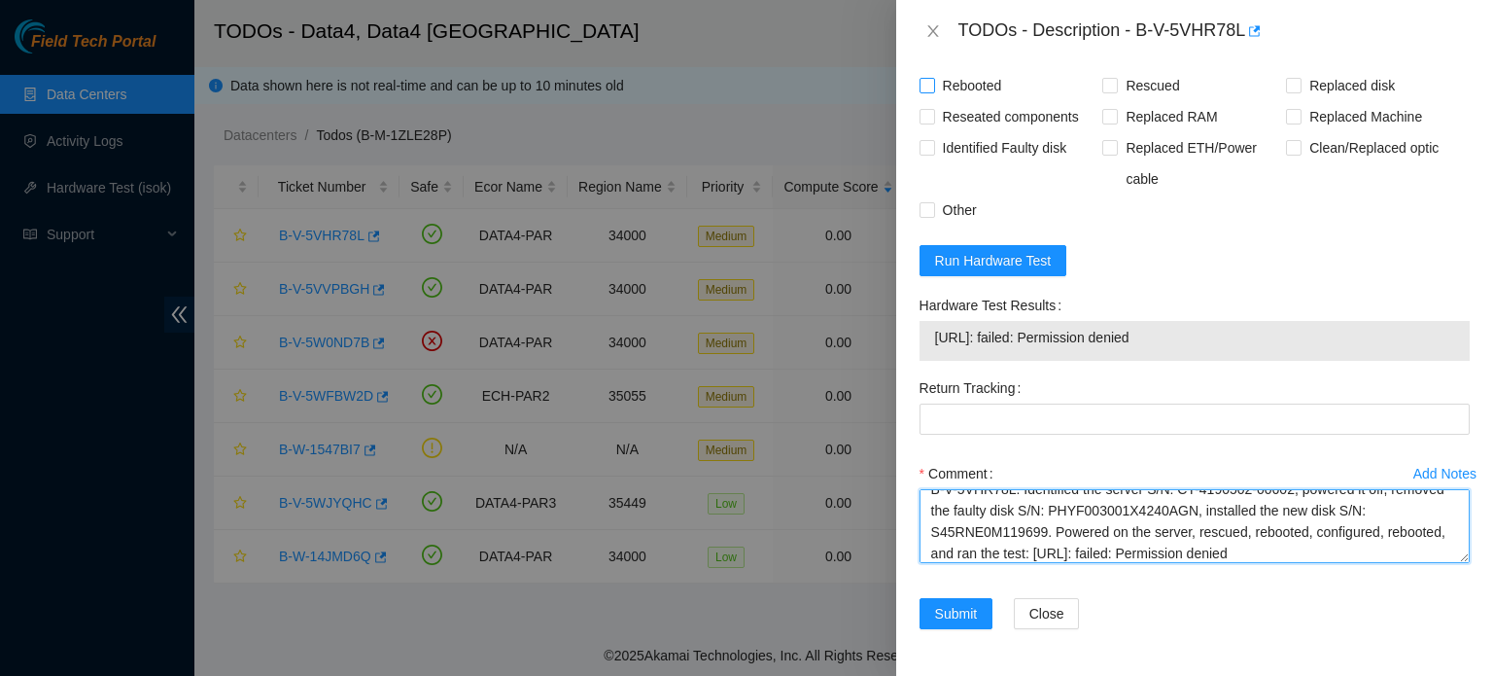
type textarea "B-V-5VHR78L: Identified the server S/N: CT-4190502-00602, powered it off, remov…"
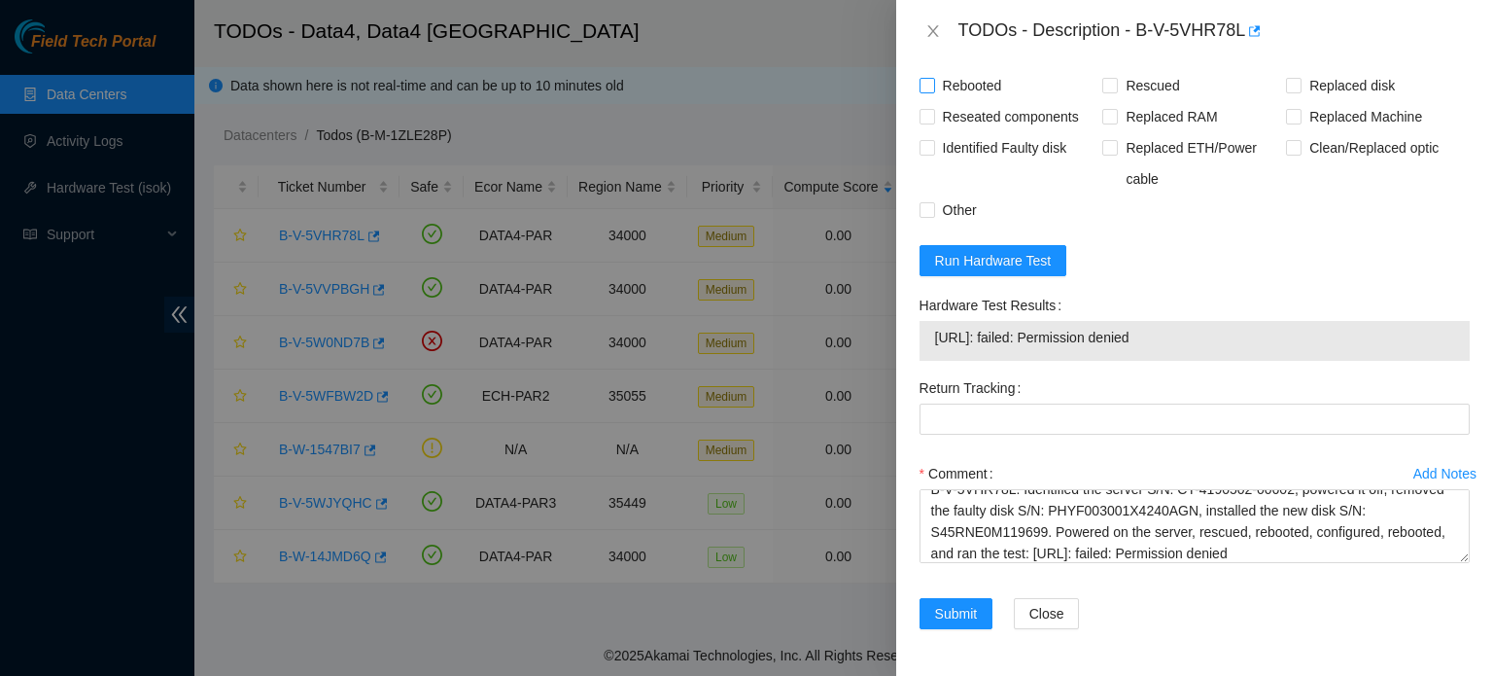
click at [986, 78] on span "Rebooted" at bounding box center [972, 85] width 75 height 31
click at [933, 78] on input "Rebooted" at bounding box center [927, 85] width 14 height 14
checkbox input "true"
click at [1125, 82] on span "Rescued" at bounding box center [1152, 85] width 69 height 31
click at [1116, 82] on input "Rescued" at bounding box center [1109, 85] width 14 height 14
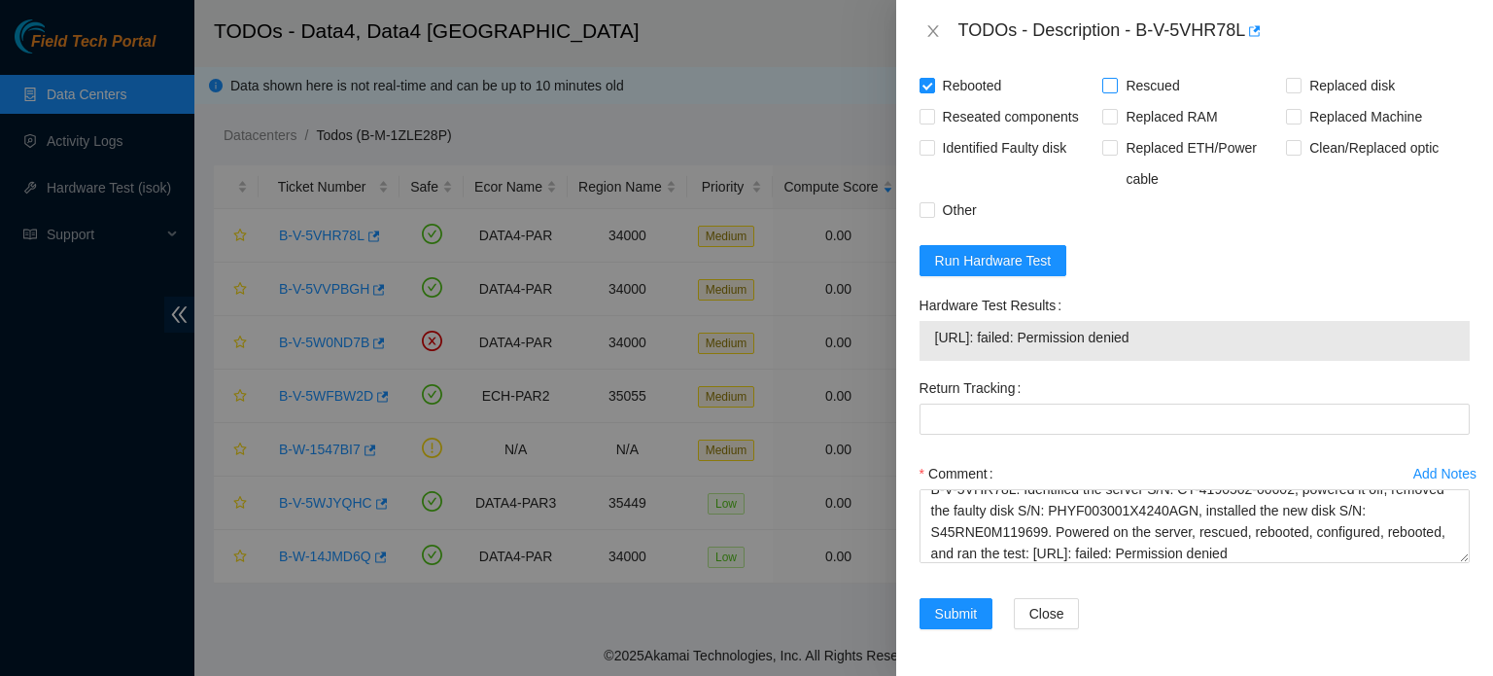
checkbox input "true"
click at [1333, 81] on span "Replaced disk" at bounding box center [1352, 85] width 101 height 31
click at [1300, 81] on input "Replaced disk" at bounding box center [1293, 85] width 14 height 14
checkbox input "true"
click at [941, 211] on span "Other" at bounding box center [960, 209] width 50 height 31
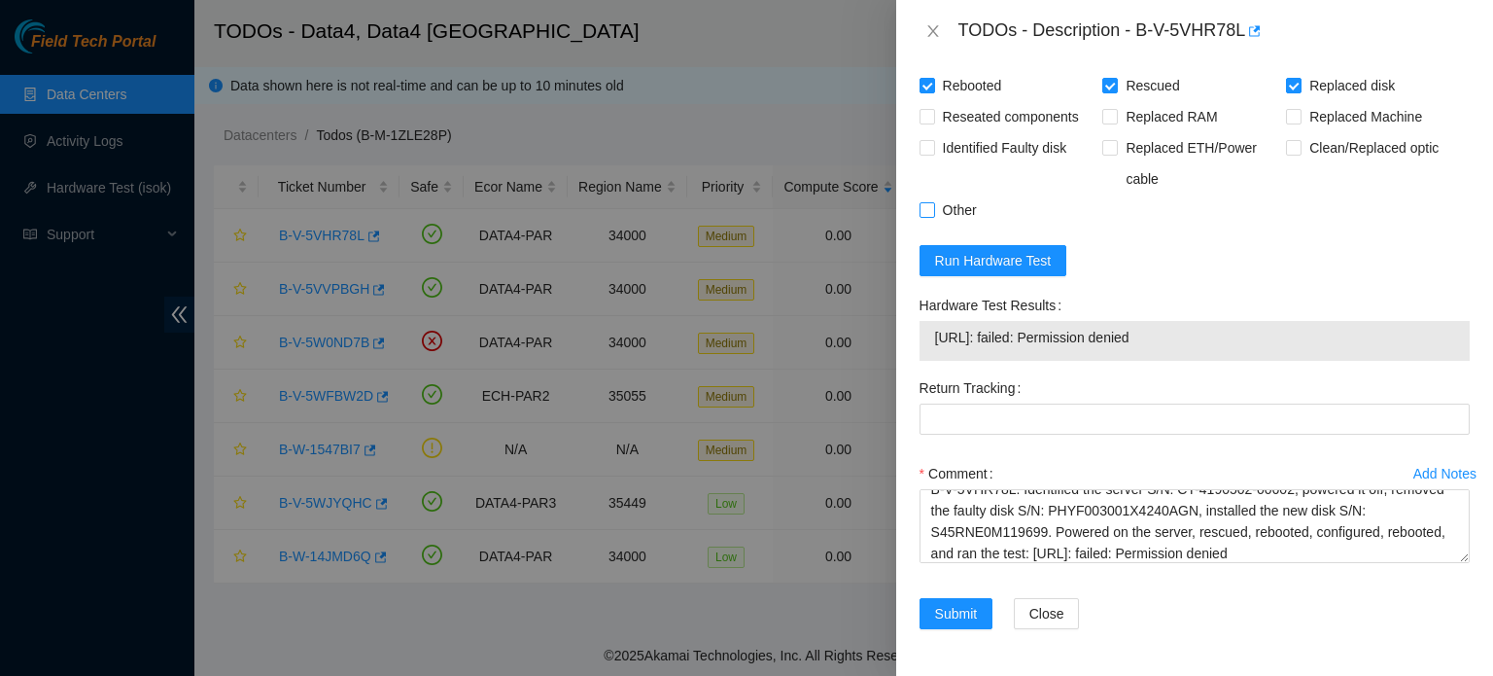
click at [933, 211] on input "Other" at bounding box center [927, 209] width 14 height 14
checkbox input "true"
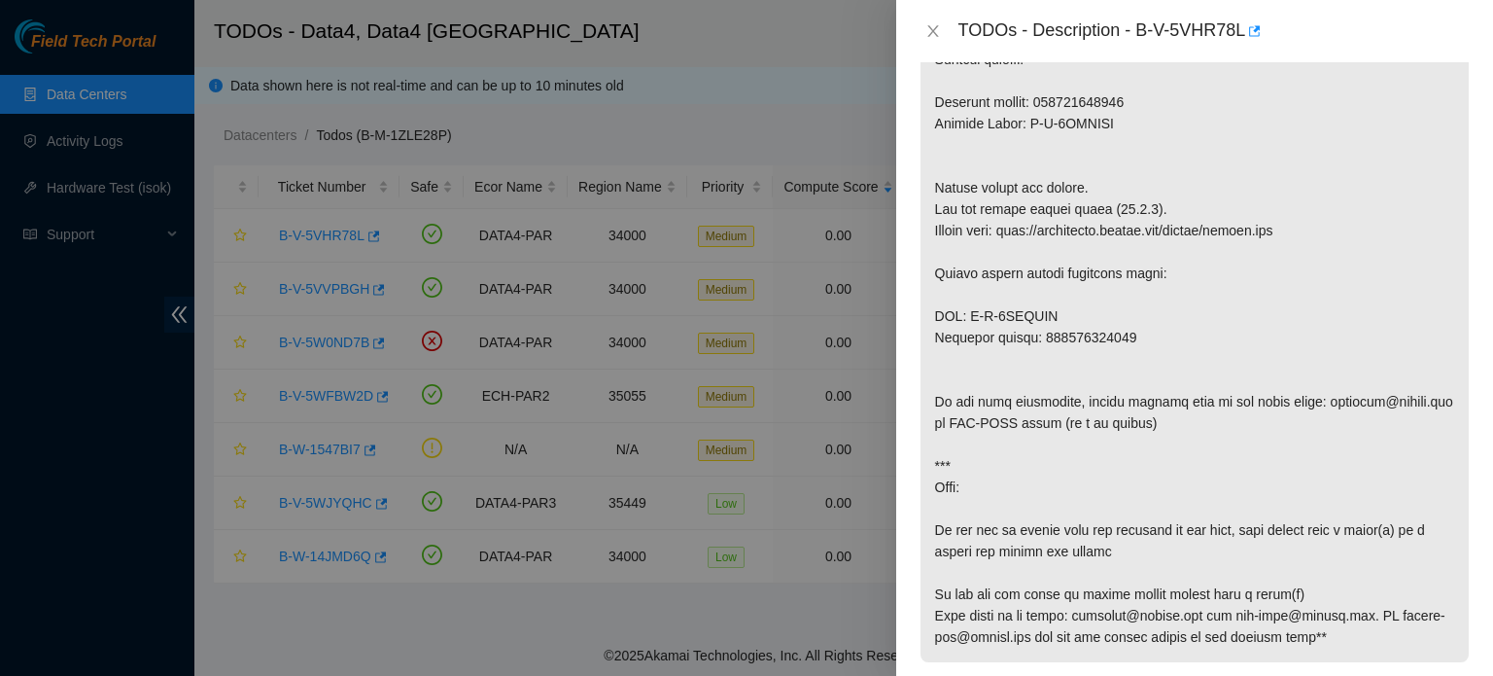
scroll to position [726, 0]
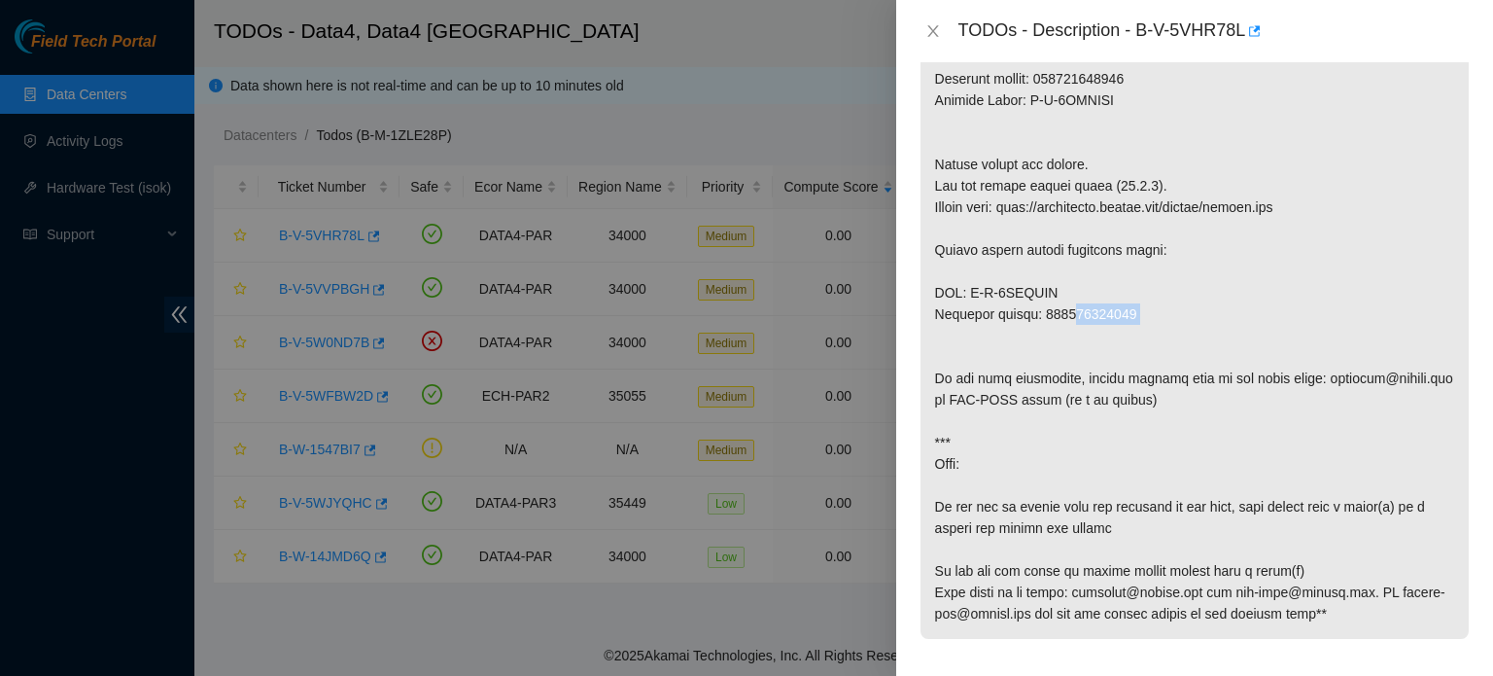
drag, startPoint x: 1134, startPoint y: 357, endPoint x: 1041, endPoint y: 361, distance: 92.4
click at [1041, 361] on p at bounding box center [1195, 153] width 548 height 970
copy p "884591364962"
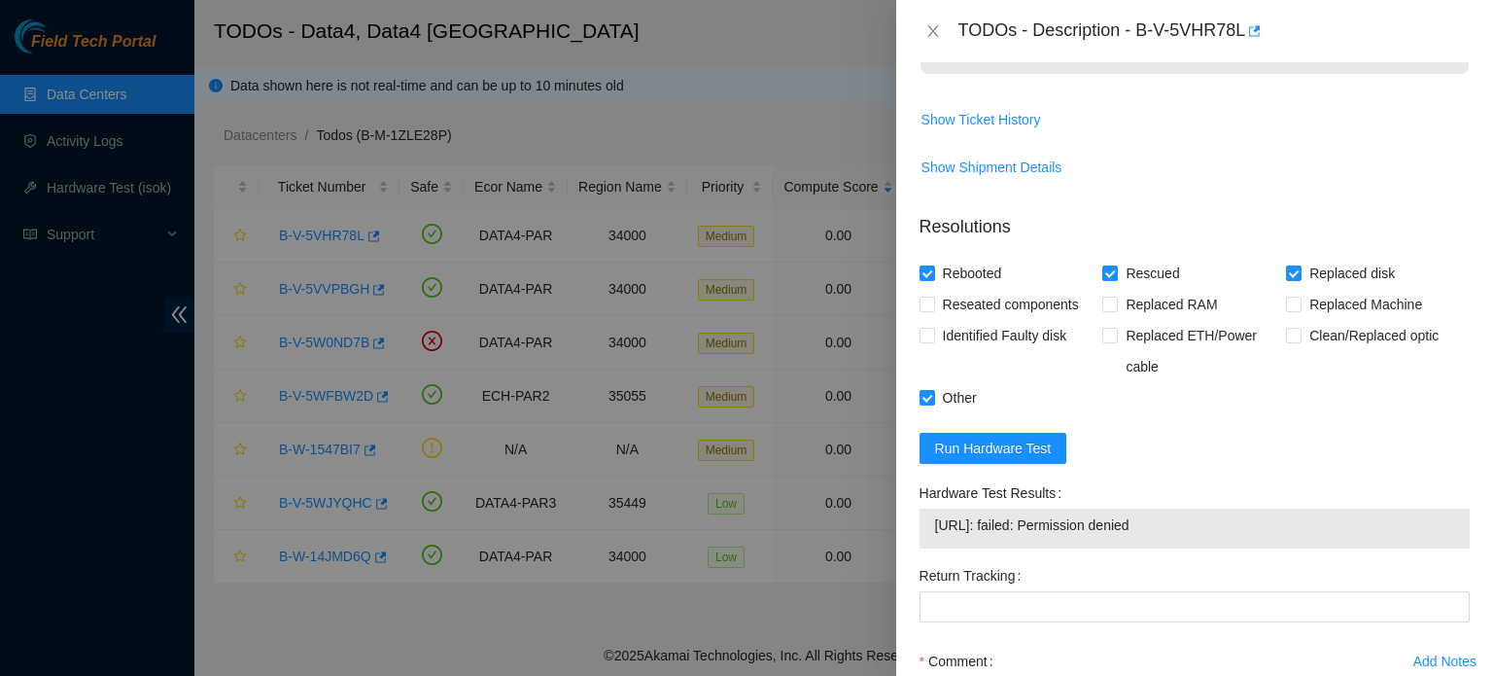
scroll to position [1583, 0]
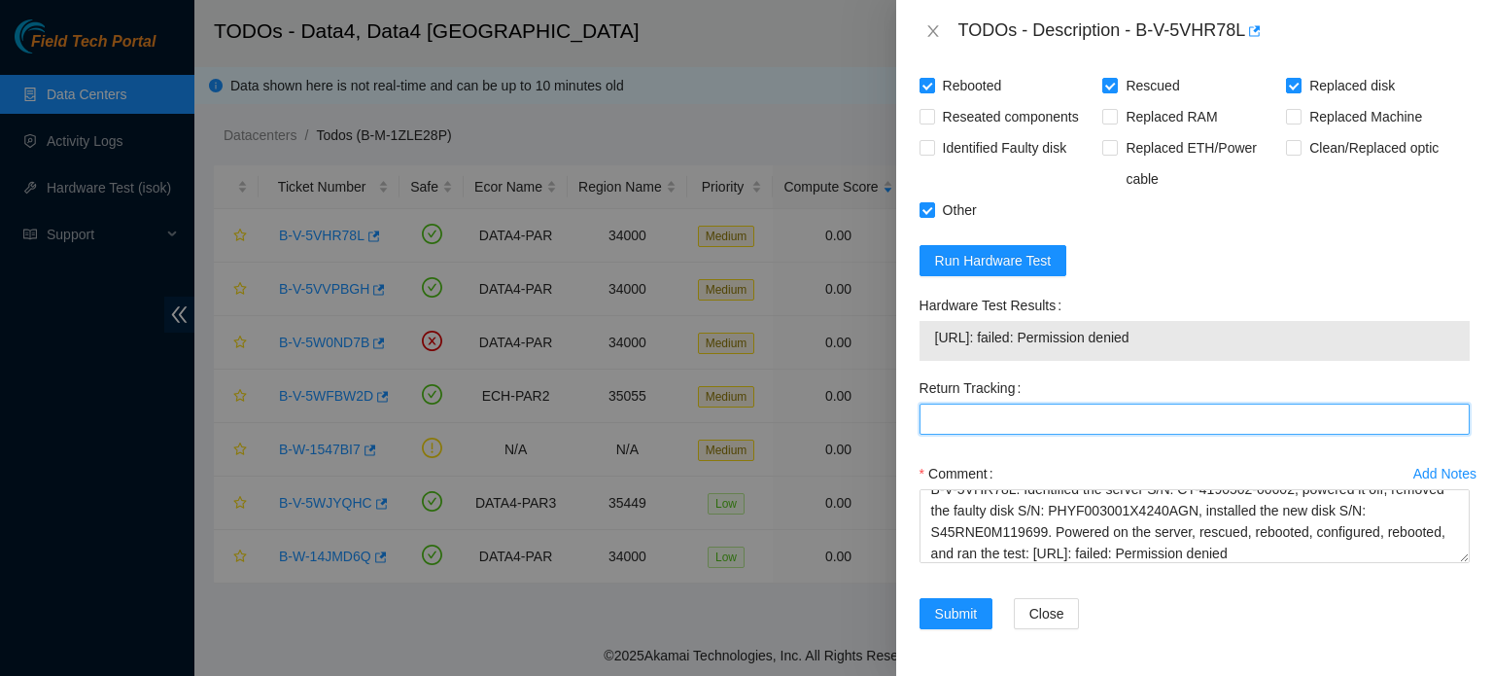
click at [1101, 411] on Tracking "Return Tracking" at bounding box center [1195, 418] width 550 height 31
paste Tracking "884591364962"
type Tracking "884591364962"
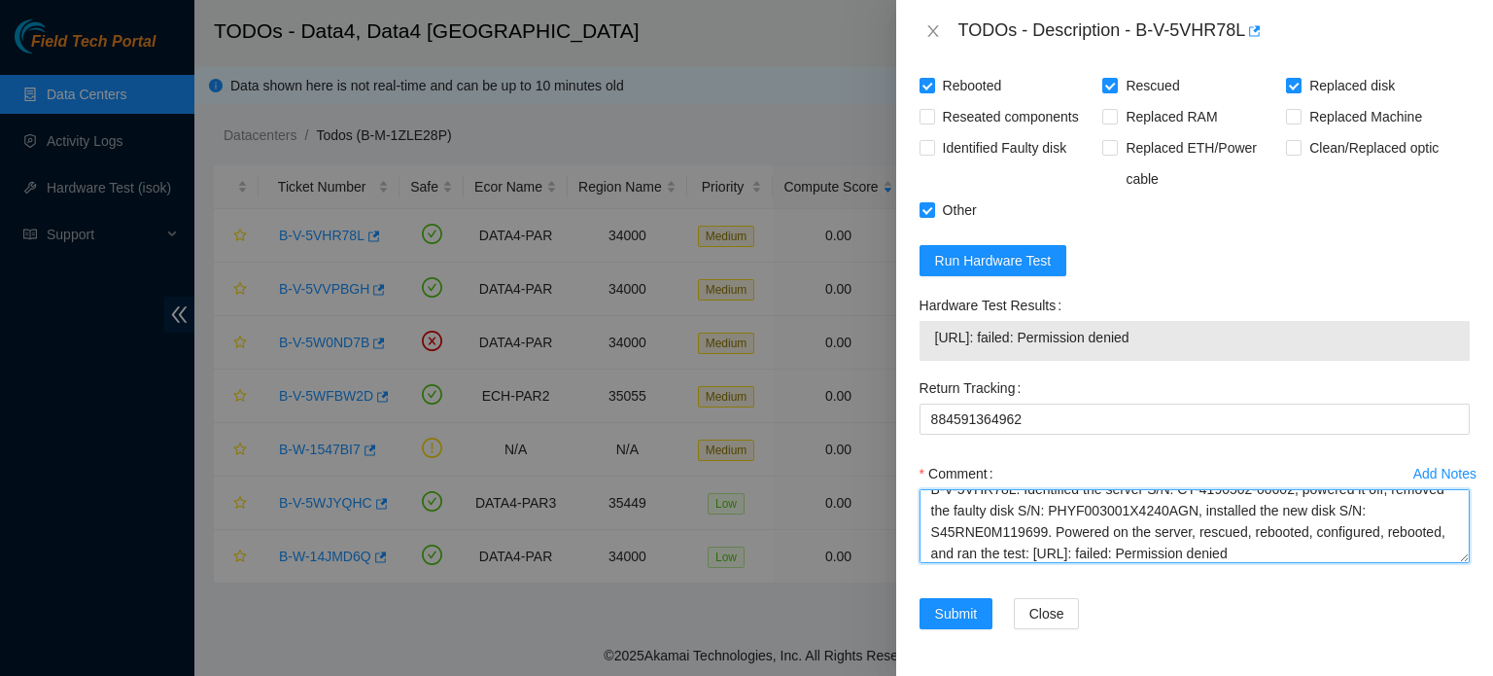
click at [1339, 551] on textarea "B-V-5VHR78L: Identified the server S/N: CT-4190502-00602, powered it off, remov…" at bounding box center [1195, 526] width 550 height 74
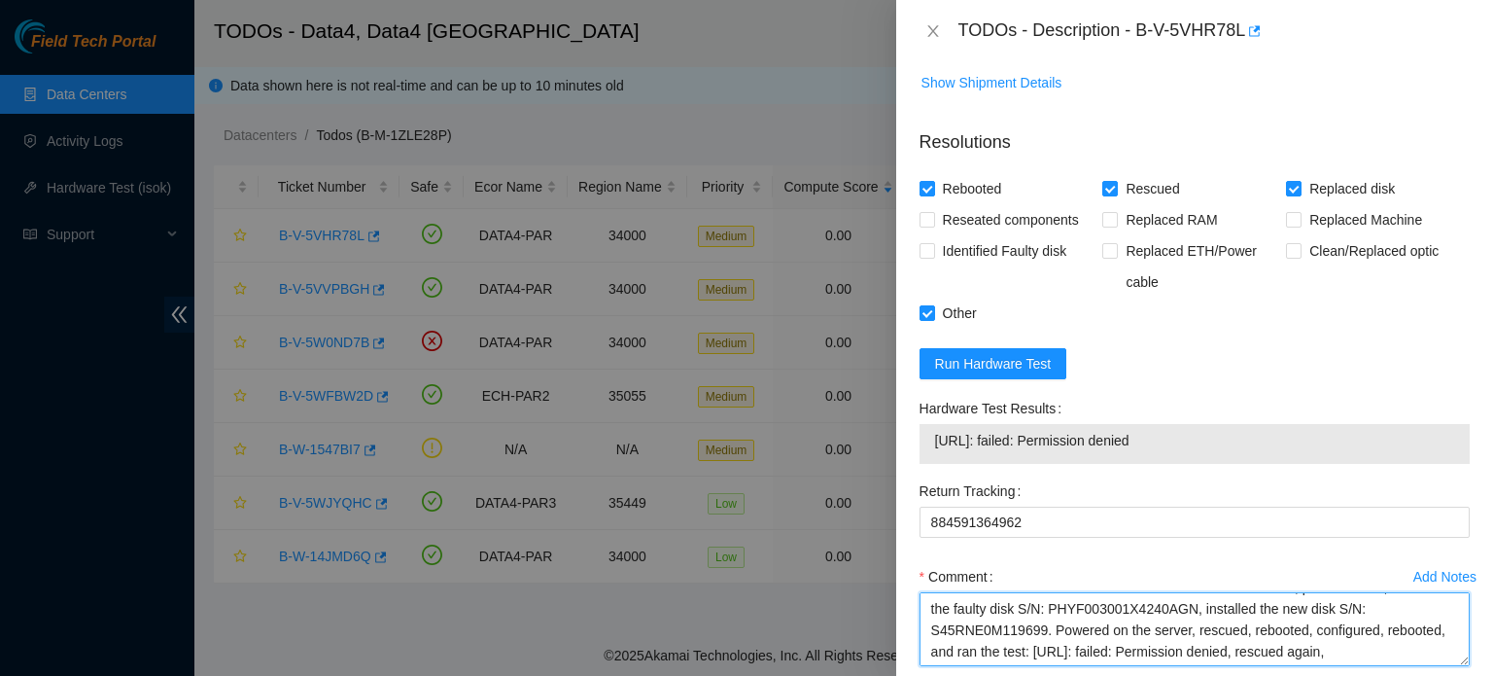
scroll to position [1383, 0]
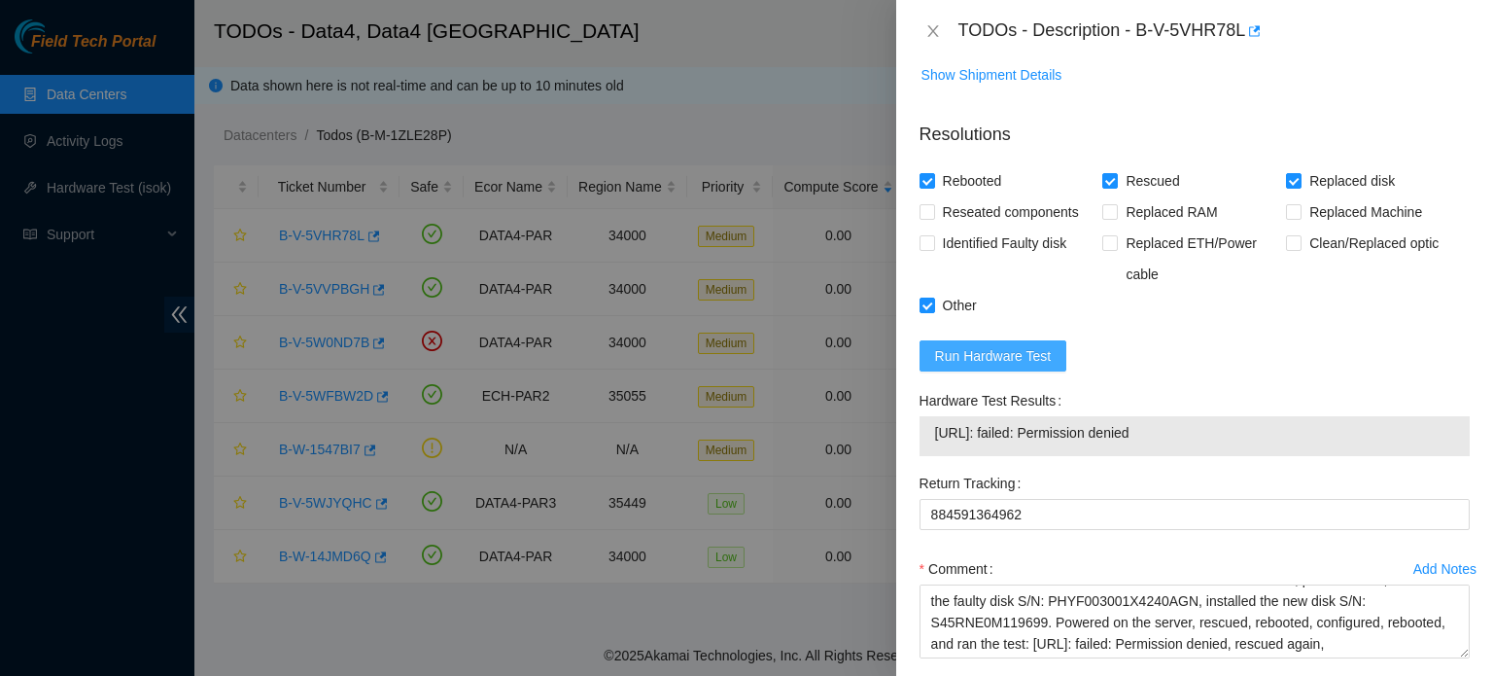
click at [1027, 367] on span "Run Hardware Test" at bounding box center [993, 355] width 117 height 21
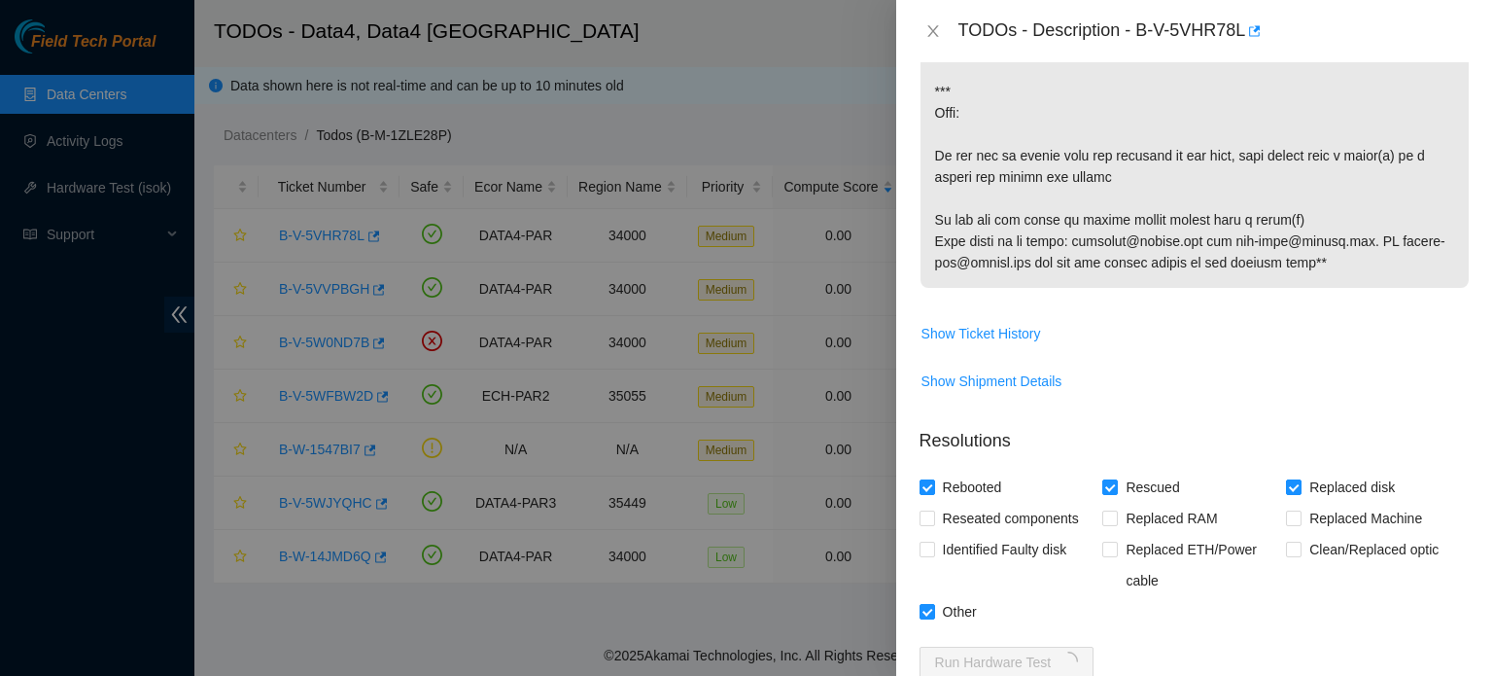
scroll to position [1501, 0]
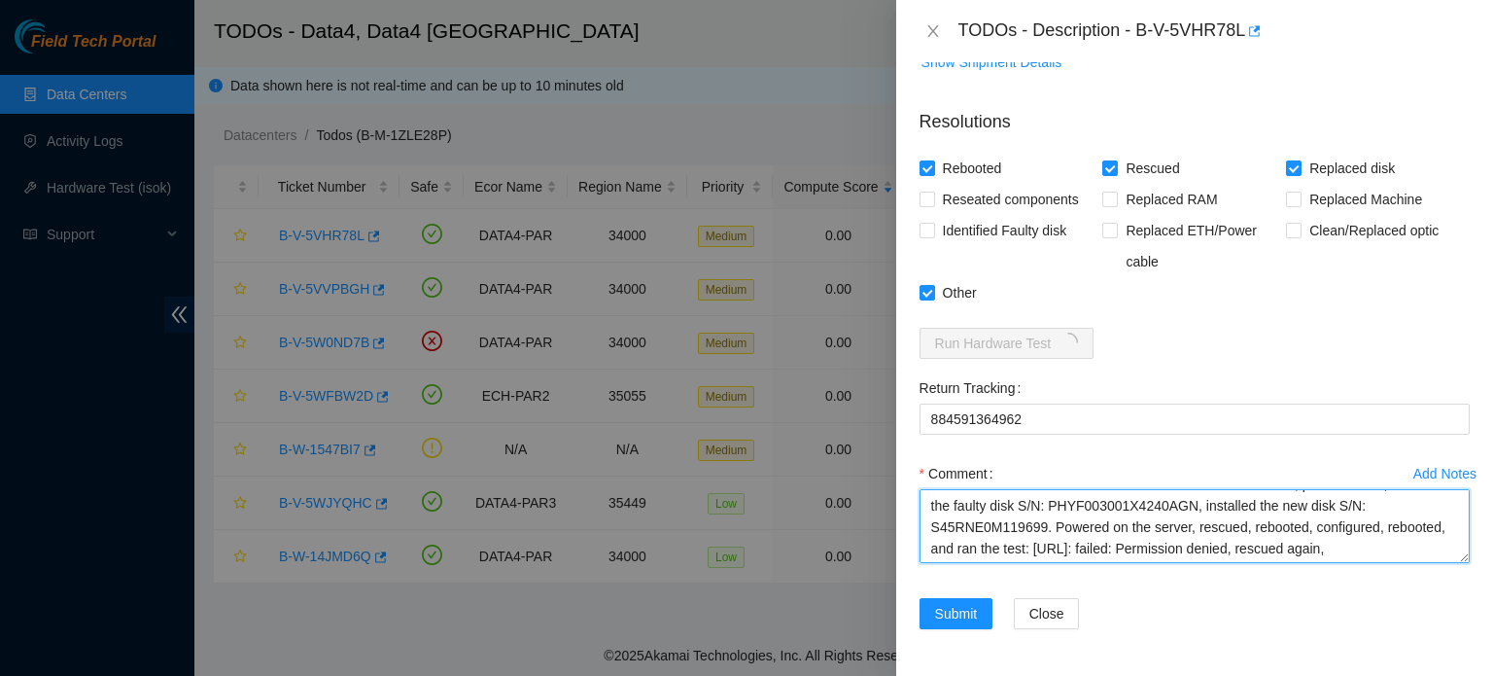
click at [1412, 554] on textarea "B-V-5VHR78L: Identified the server S/N: CT-4190502-00602, powered it off, remov…" at bounding box center [1195, 526] width 550 height 74
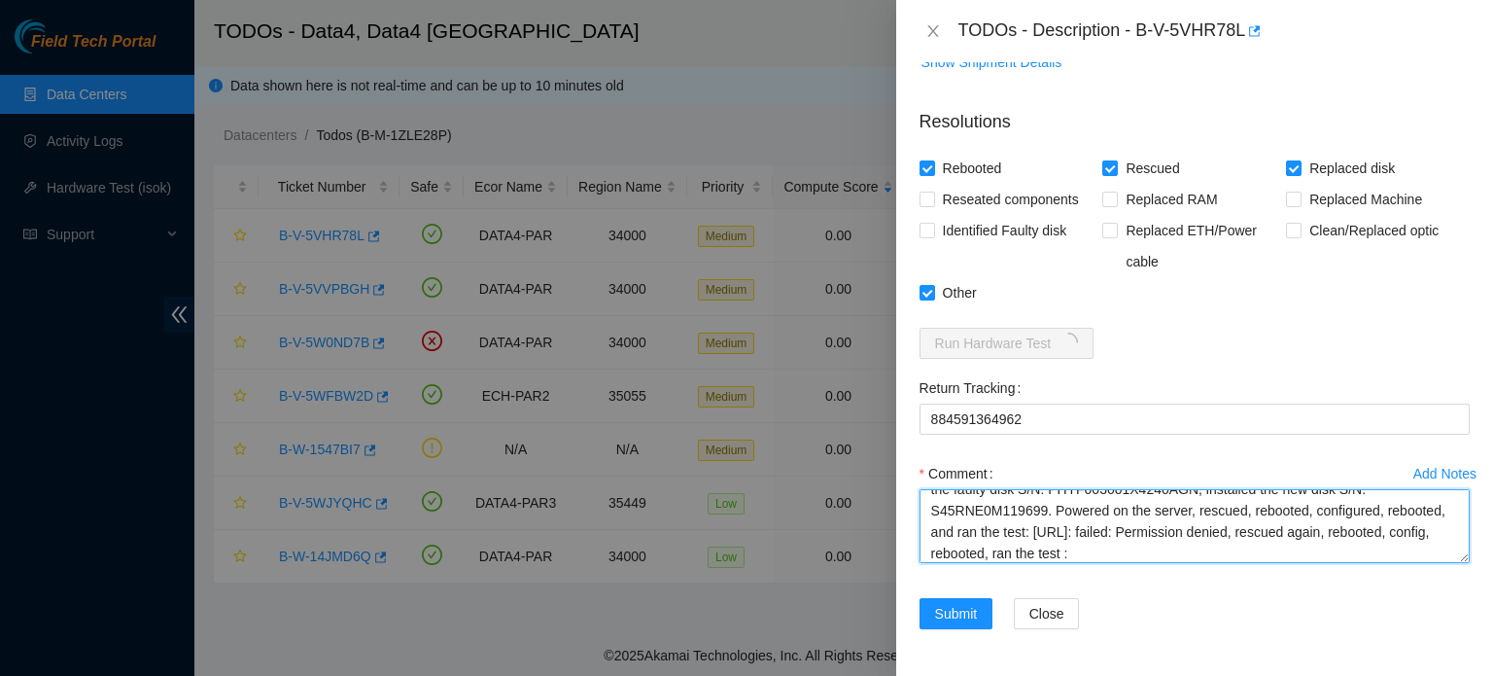
paste textarea "[URL]: failed: Permission denied"
type textarea "B-V-5VHR78L: Identified the server S/N: CT-4190502-00602, powered it off, remov…"
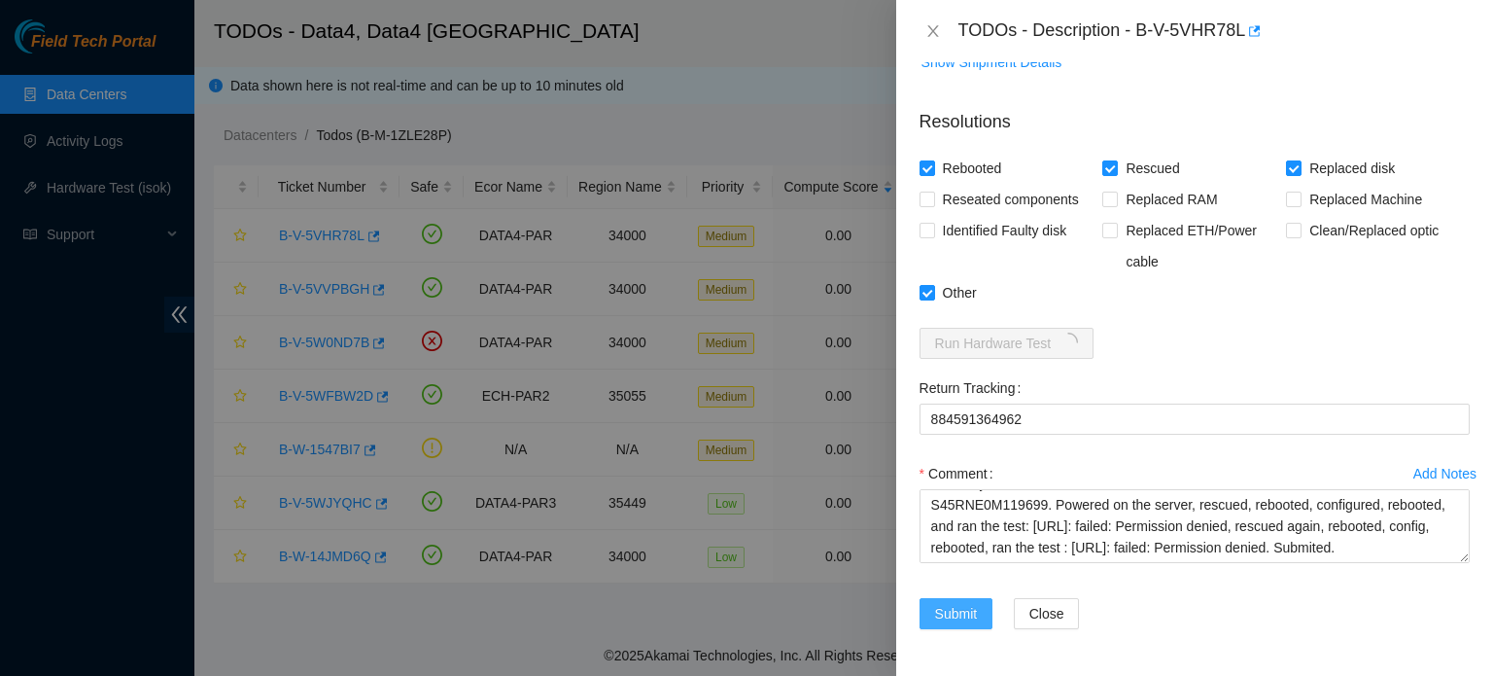
click at [961, 607] on span "Submit" at bounding box center [956, 613] width 43 height 21
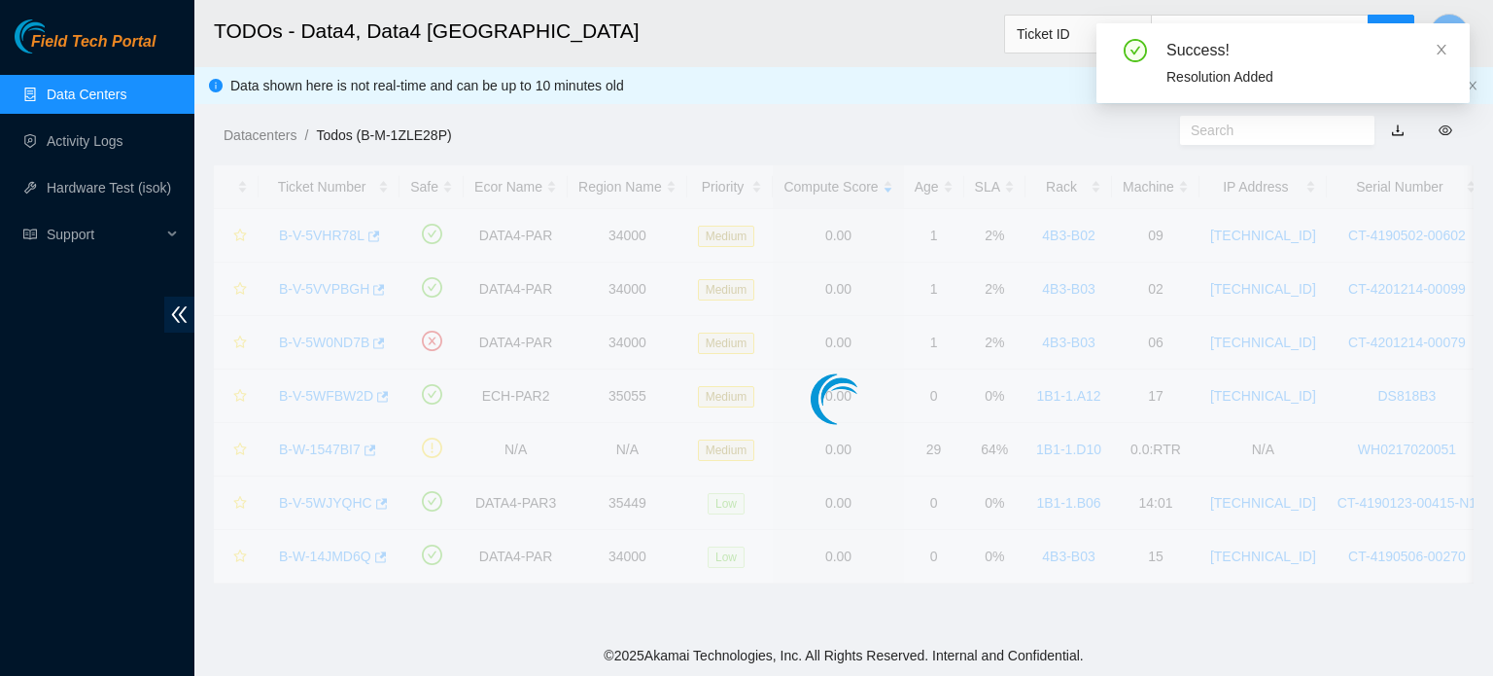
scroll to position [533, 0]
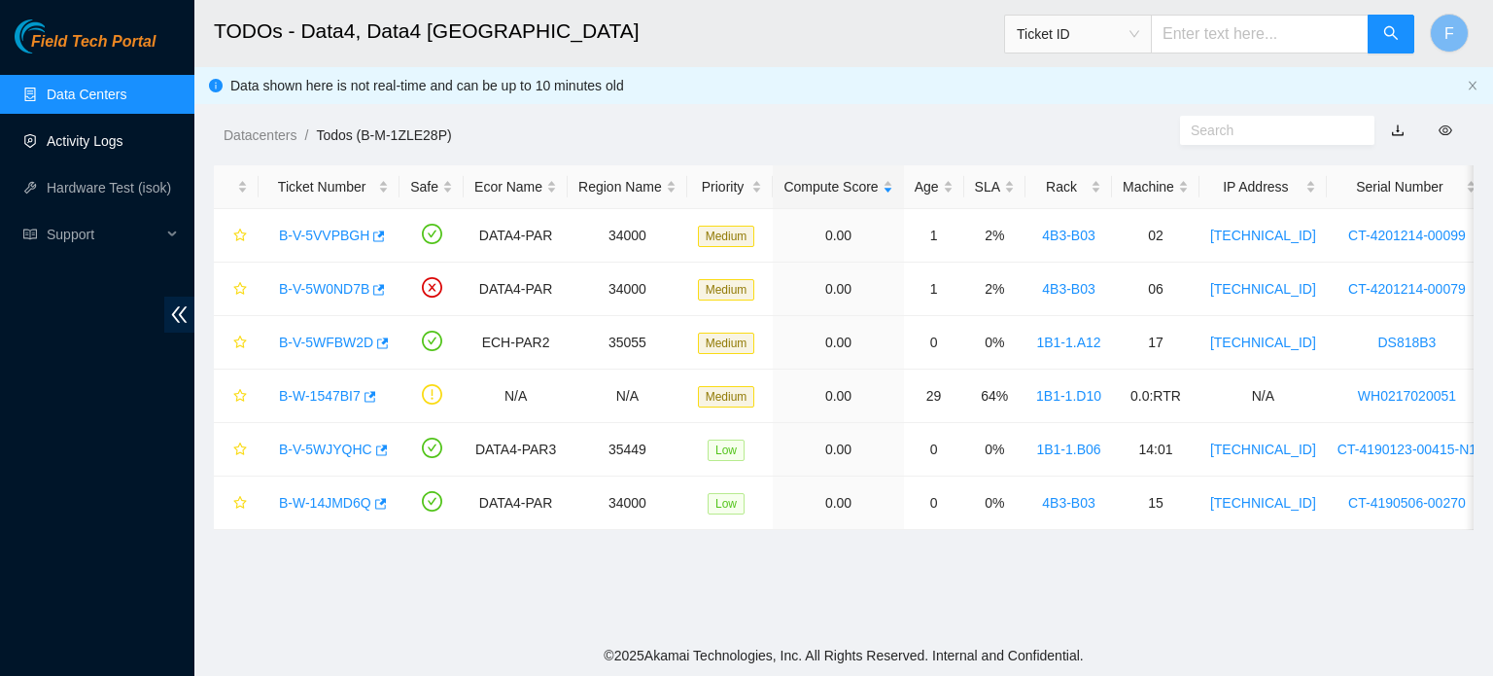
click at [104, 133] on link "Activity Logs" at bounding box center [85, 141] width 77 height 16
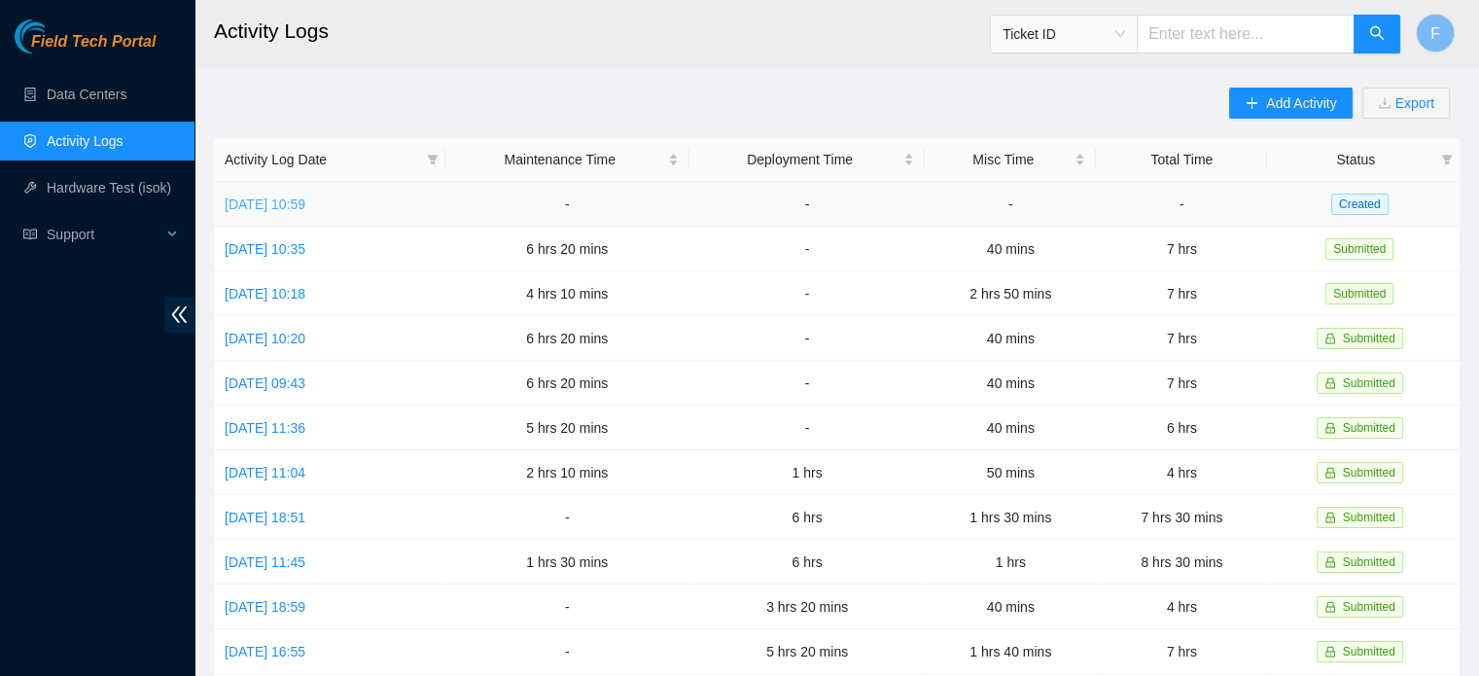
click at [305, 201] on link "[DATE] 10:59" at bounding box center [265, 204] width 81 height 16
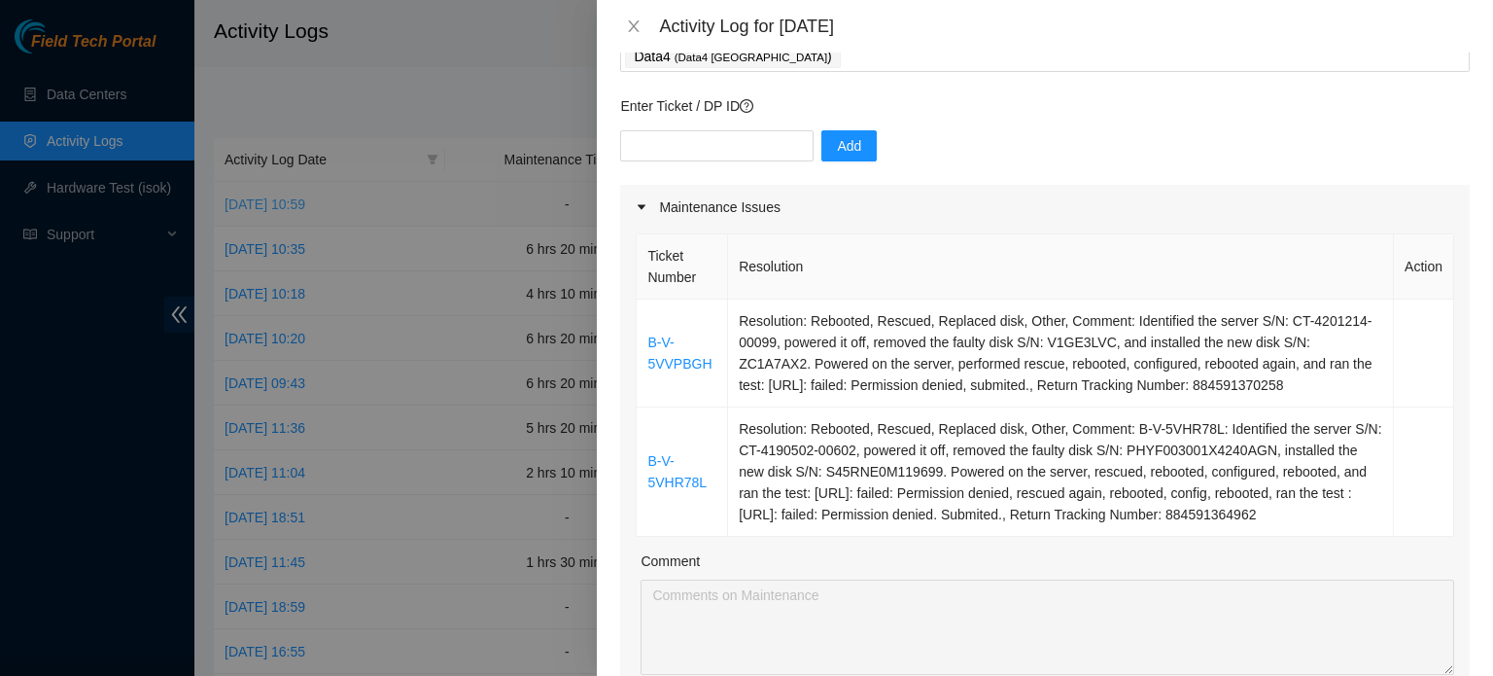
scroll to position [128, 0]
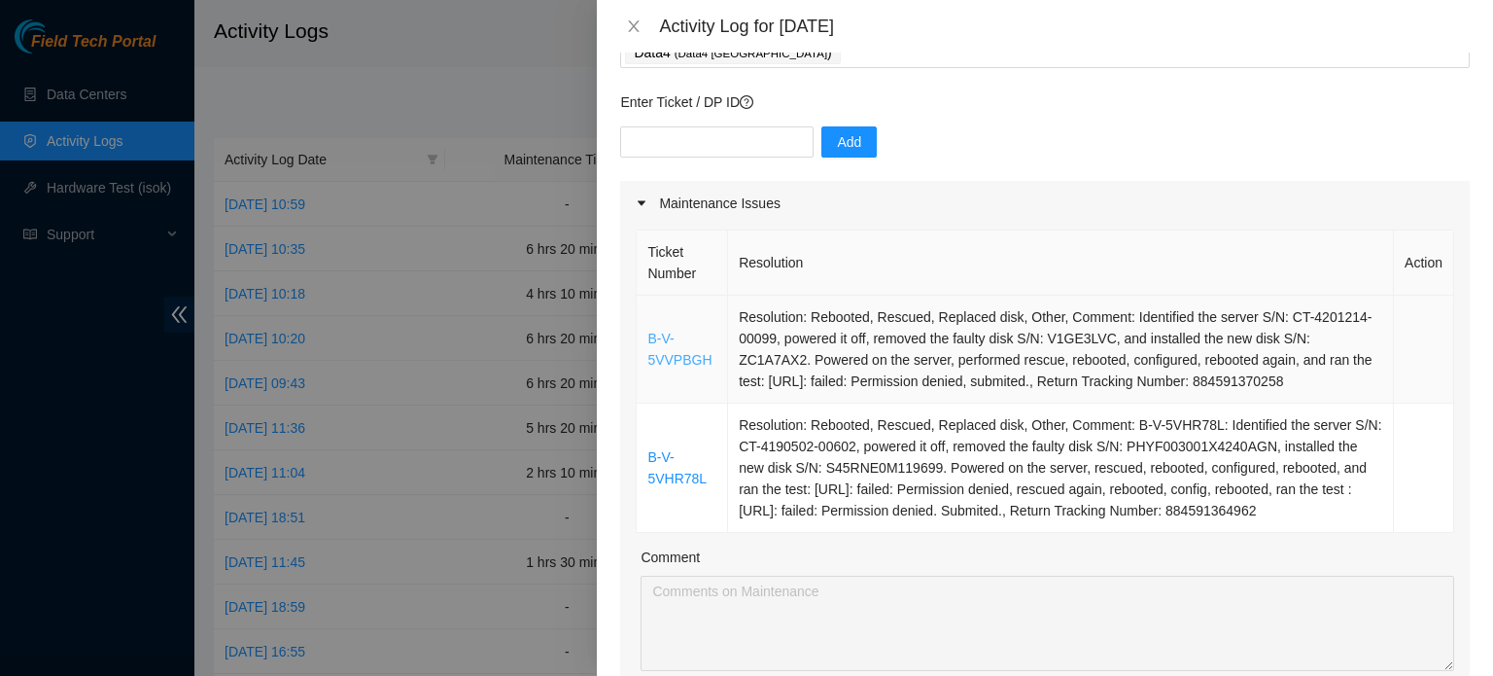
click at [684, 358] on link "B-V-5VVPBGH" at bounding box center [679, 349] width 64 height 37
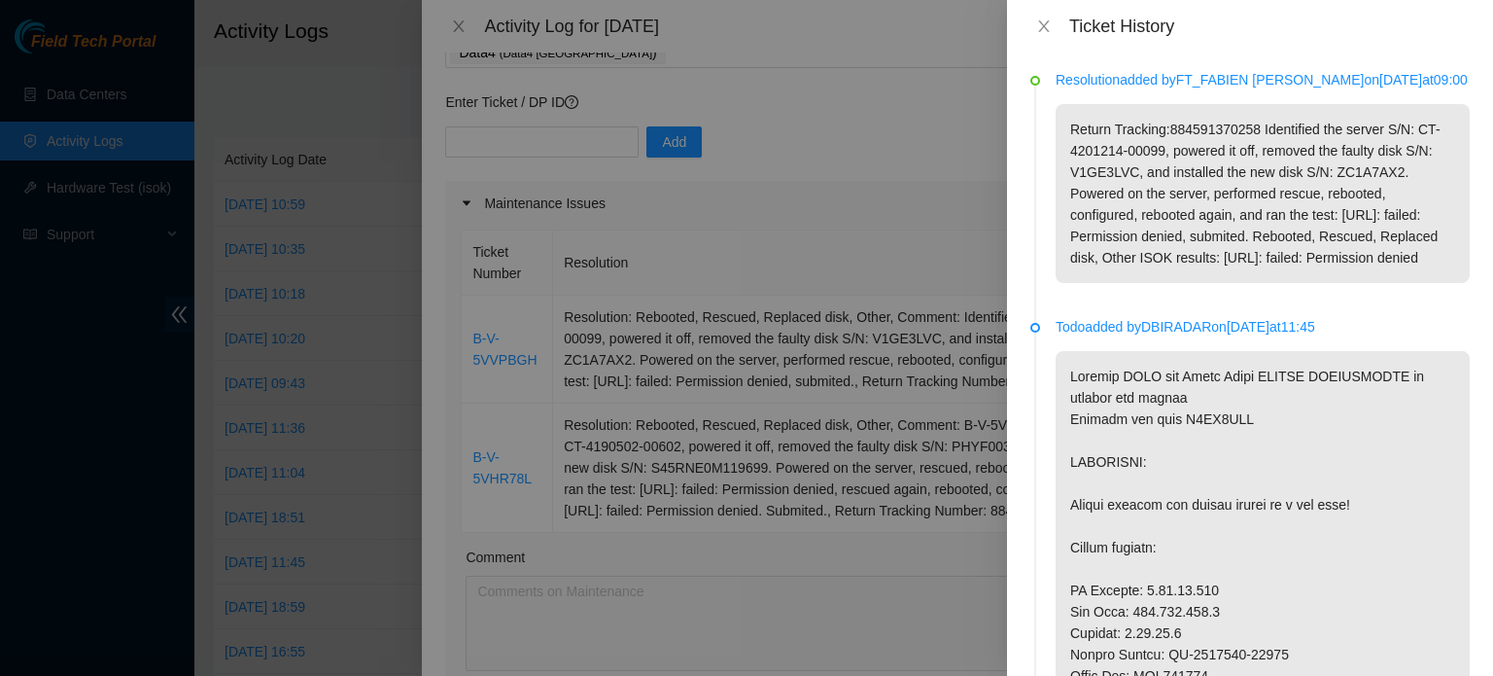
drag, startPoint x: 1209, startPoint y: 306, endPoint x: 1258, endPoint y: 150, distance: 163.9
click at [1258, 150] on p "Return Tracking:884591370258 Identified the server S/N: CT-4201214-00099, power…" at bounding box center [1263, 193] width 414 height 179
copy p "Identified the server S/N: CT-4201214-00099, powered it off, removed the faulty…"
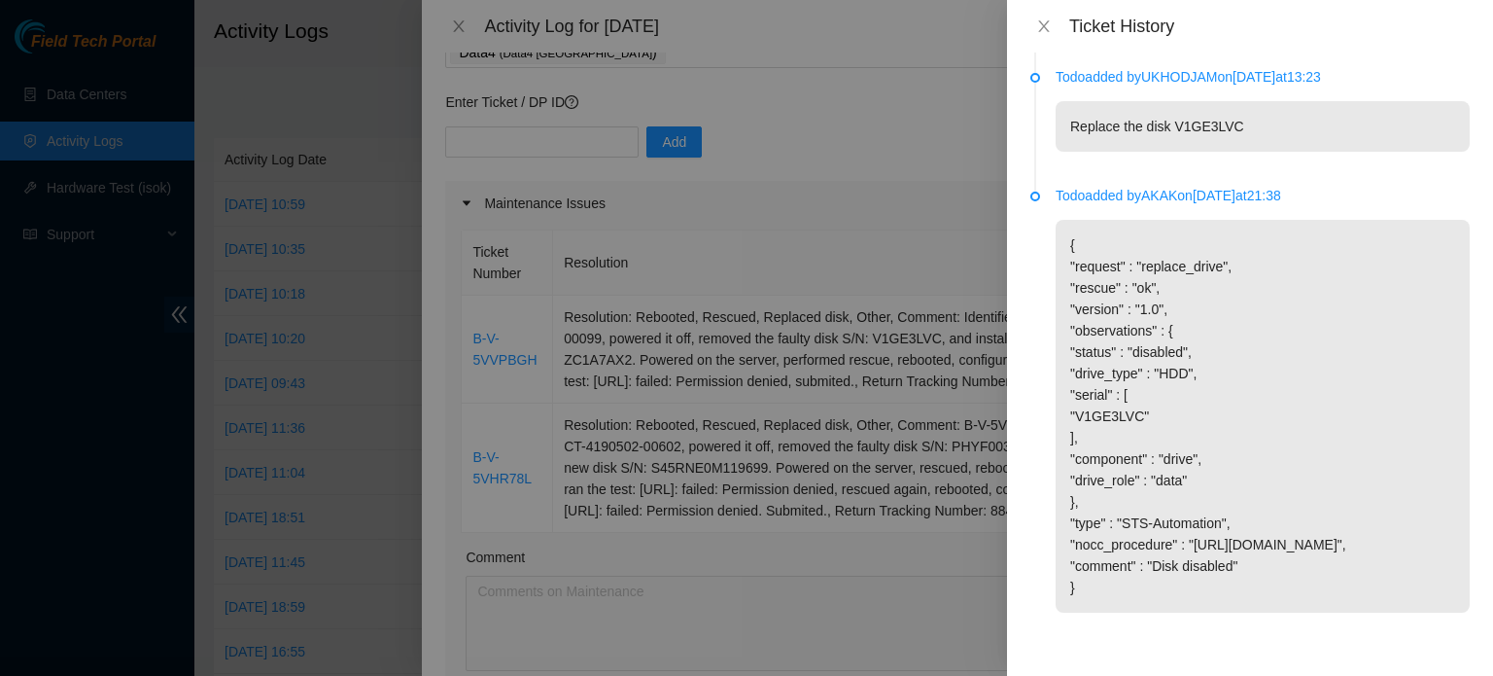
scroll to position [1497, 0]
click at [1046, 33] on icon "close" at bounding box center [1044, 26] width 16 height 16
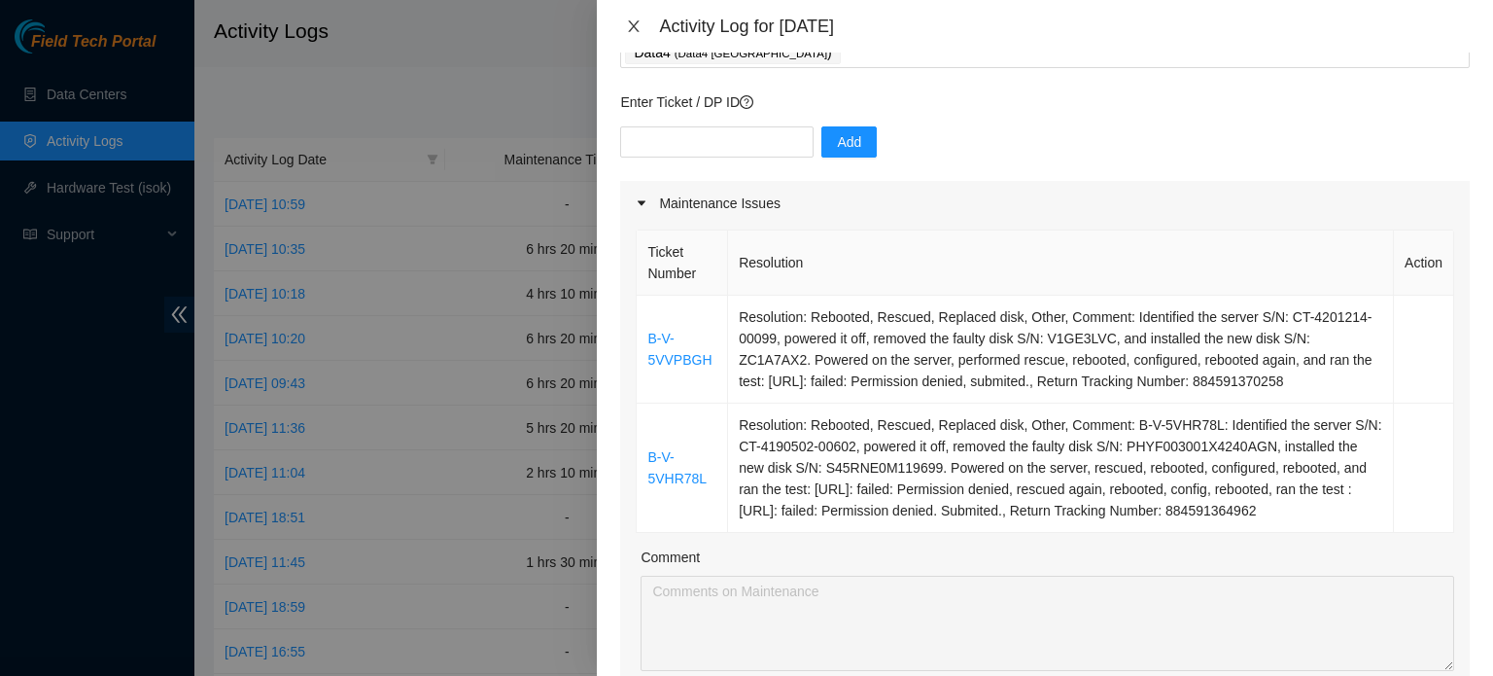
click at [631, 20] on icon "close" at bounding box center [634, 26] width 16 height 16
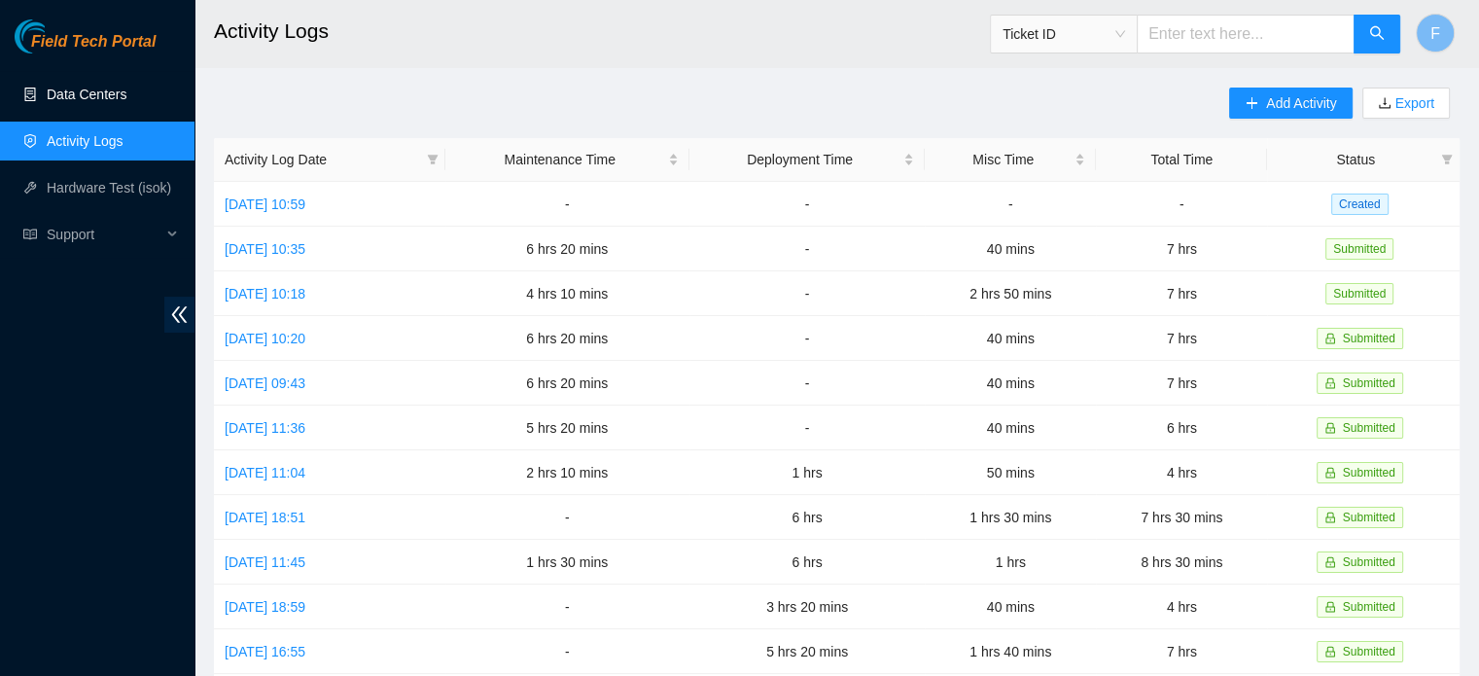
click at [95, 97] on link "Data Centers" at bounding box center [87, 95] width 80 height 16
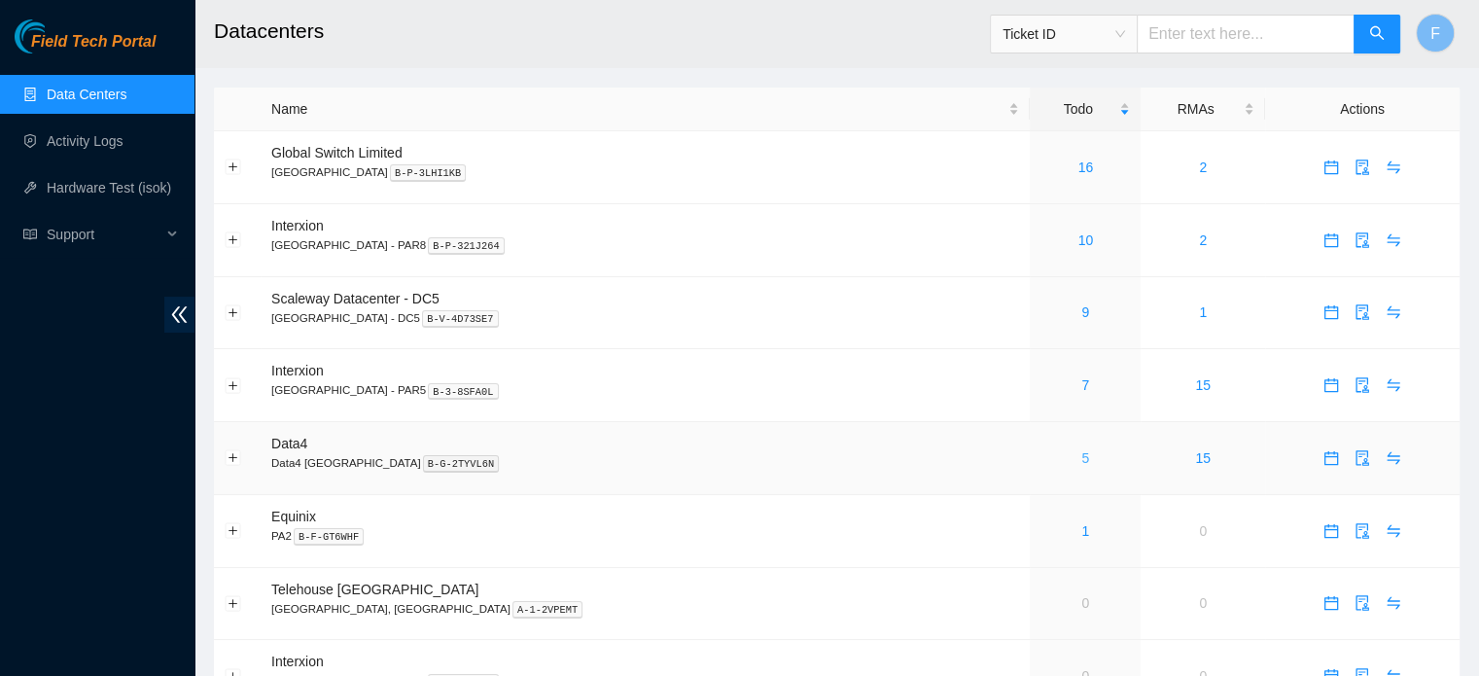
click at [1081, 459] on link "5" at bounding box center [1085, 458] width 8 height 16
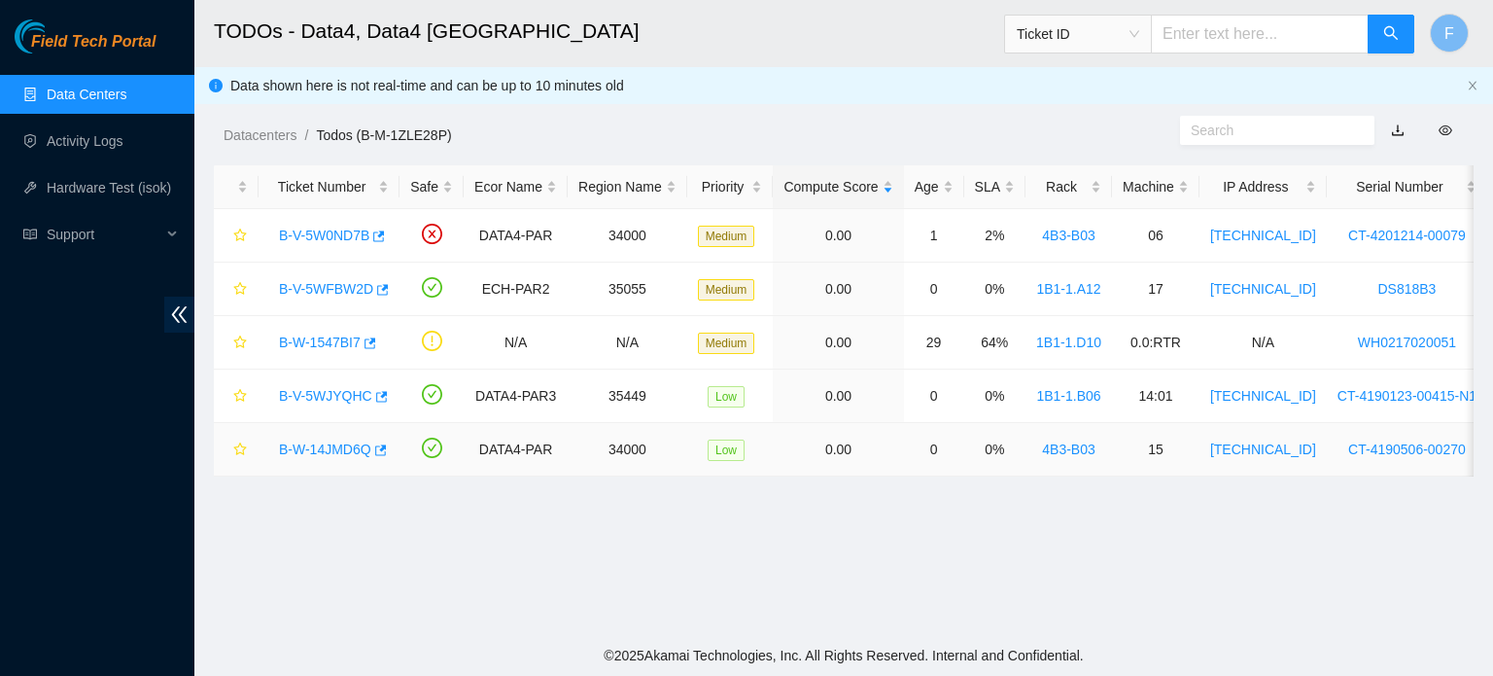
click at [318, 446] on link "B-W-14JMD6Q" at bounding box center [325, 449] width 92 height 16
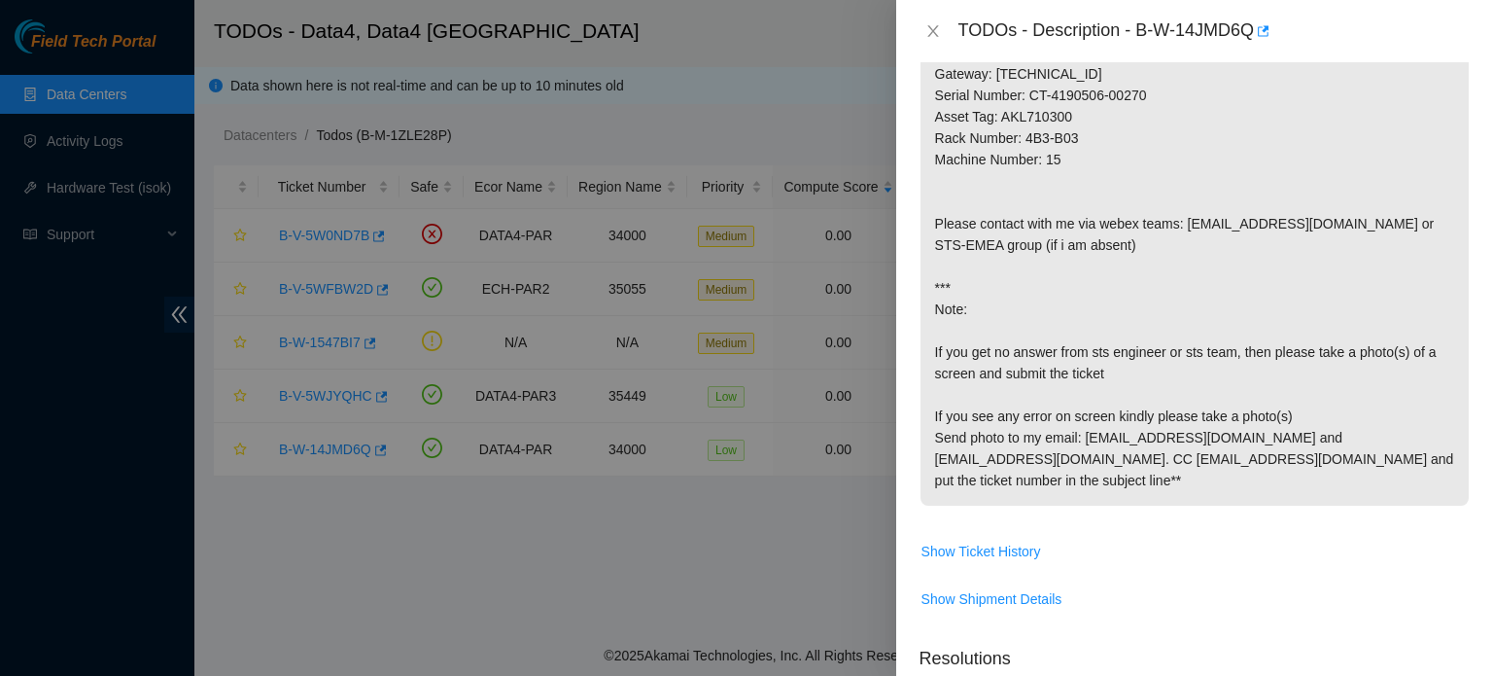
scroll to position [455, 0]
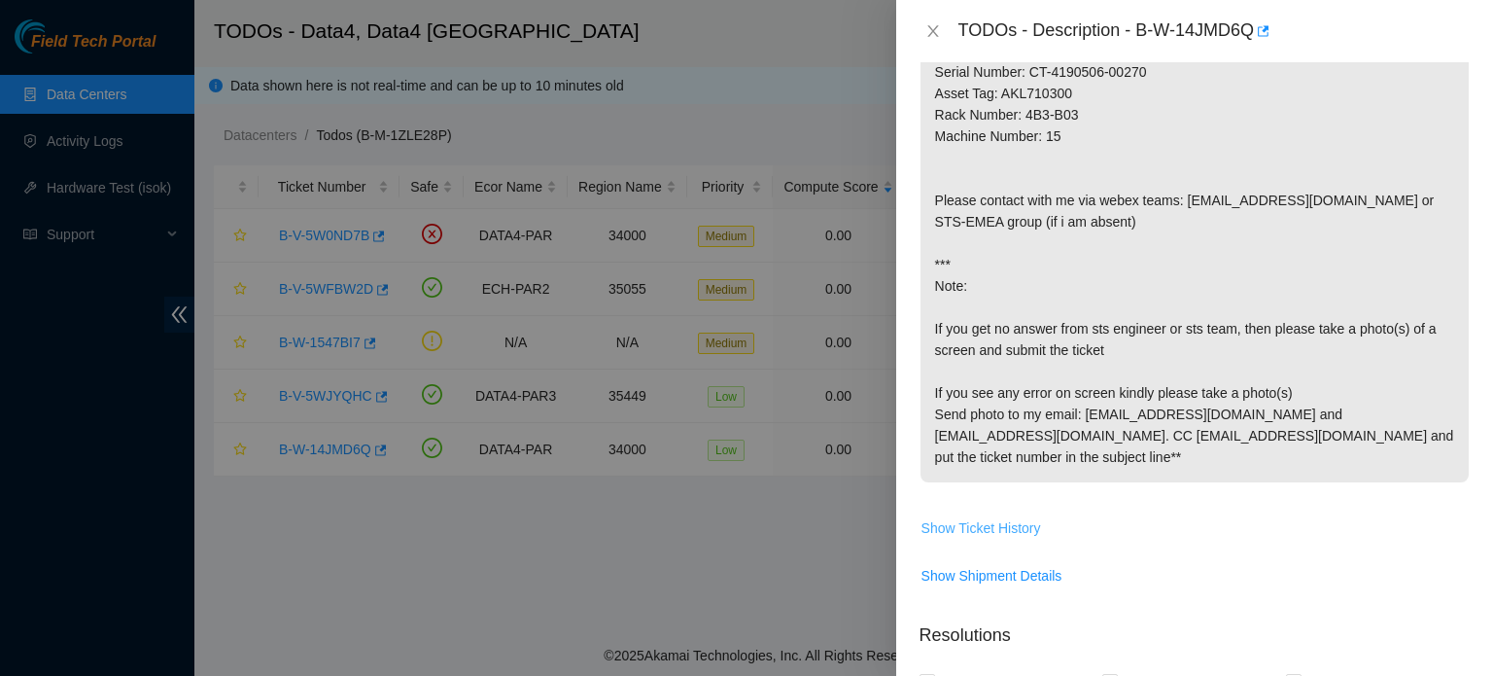
click at [998, 539] on span "Show Ticket History" at bounding box center [982, 527] width 120 height 21
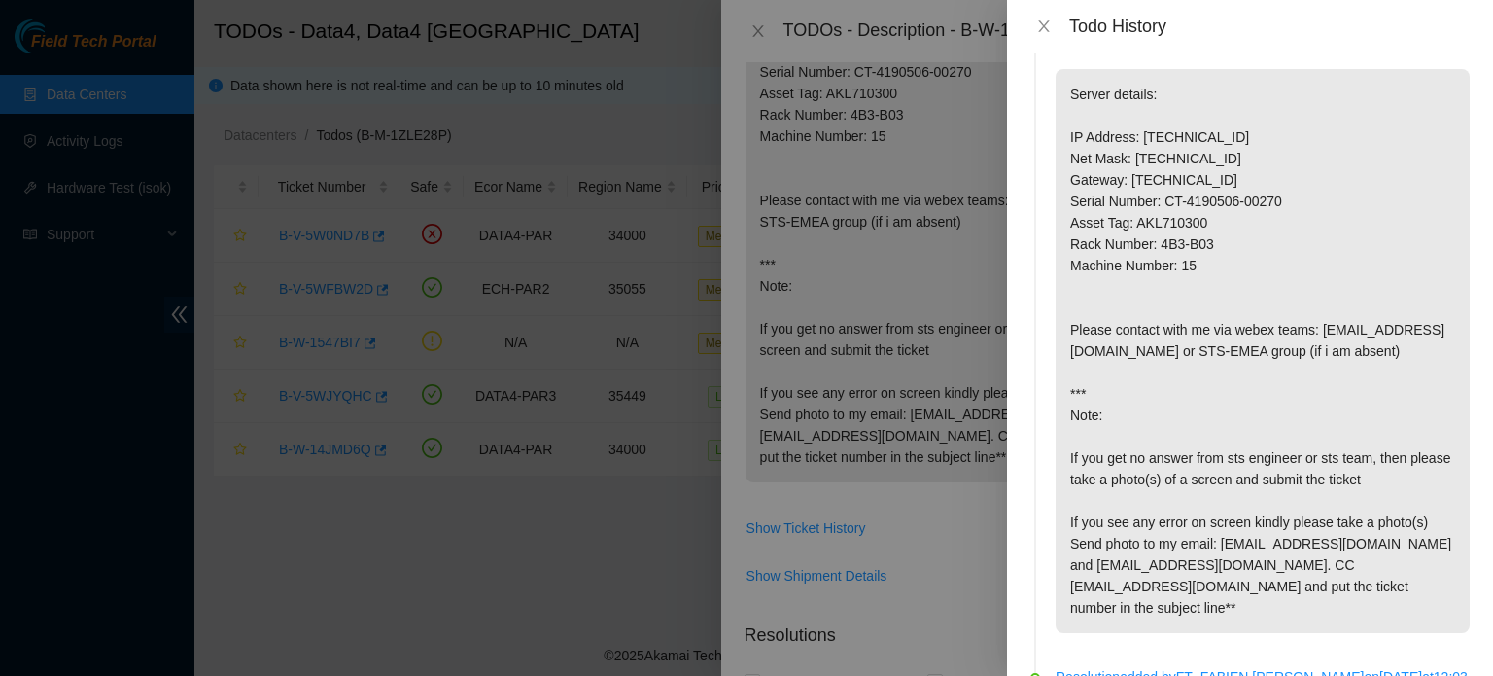
scroll to position [0, 0]
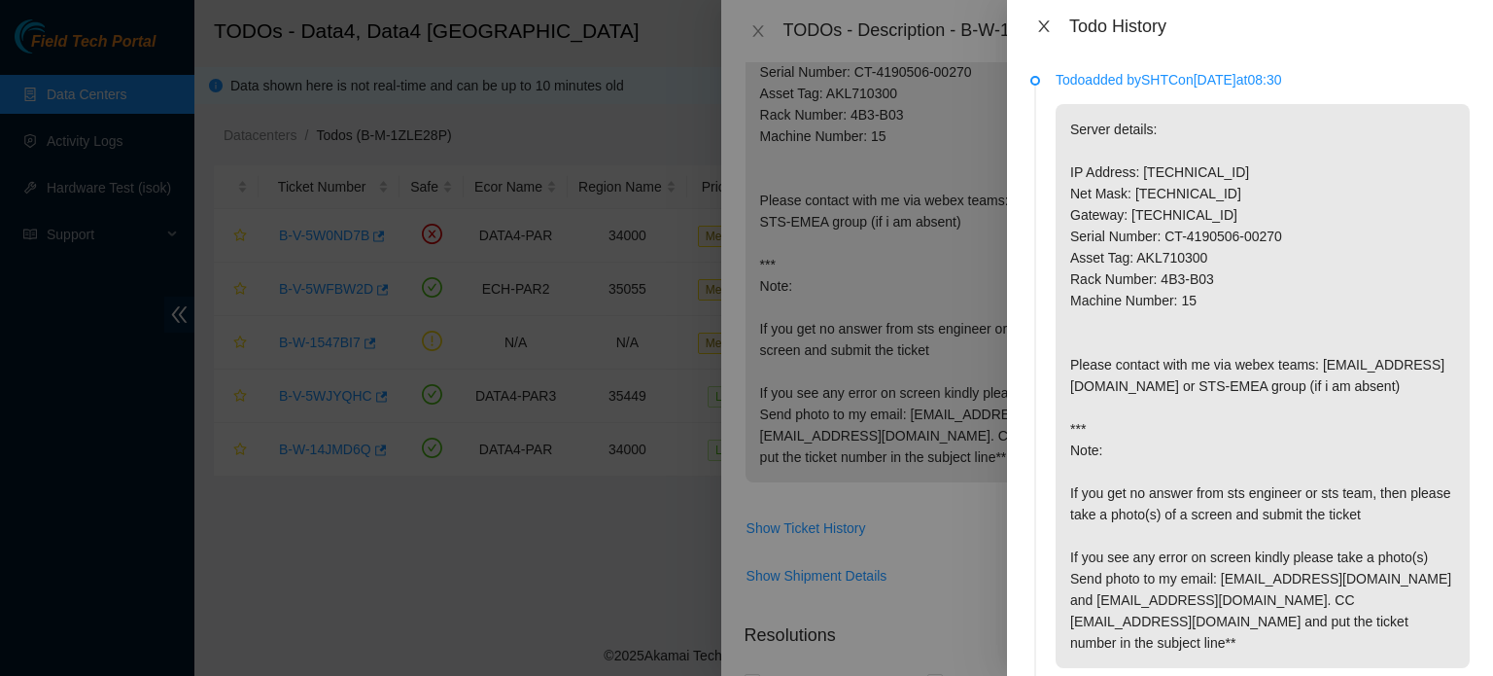
click at [1048, 22] on icon "close" at bounding box center [1043, 26] width 11 height 12
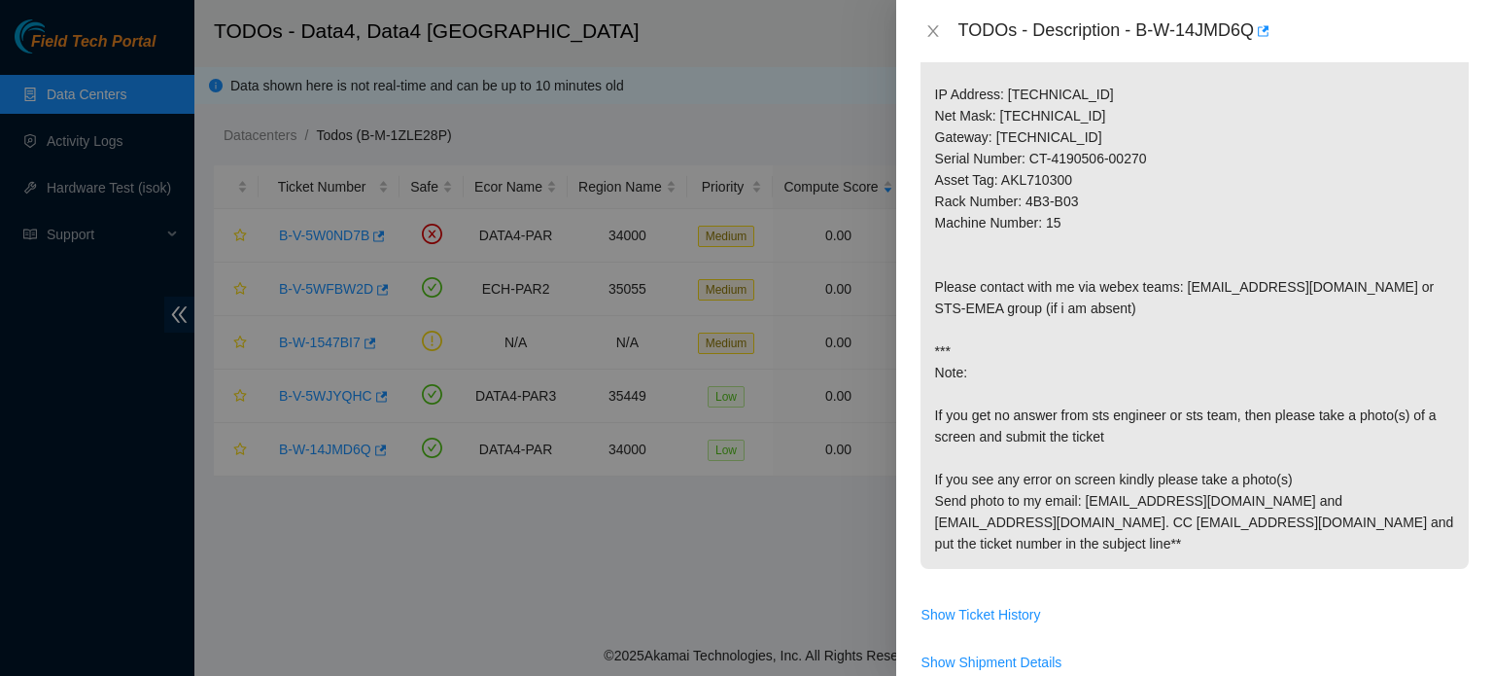
scroll to position [368, 0]
drag, startPoint x: 1190, startPoint y: 540, endPoint x: 1088, endPoint y: 541, distance: 102.1
click at [1088, 541] on p "Server details: IP Address: [TECHNICAL_ID] Net Mask: [TECHNICAL_ID] Gateway: [T…" at bounding box center [1195, 297] width 548 height 542
copy p "[EMAIL_ADDRESS][DOMAIN_NAME]"
drag, startPoint x: 1255, startPoint y: 24, endPoint x: 1139, endPoint y: 37, distance: 116.4
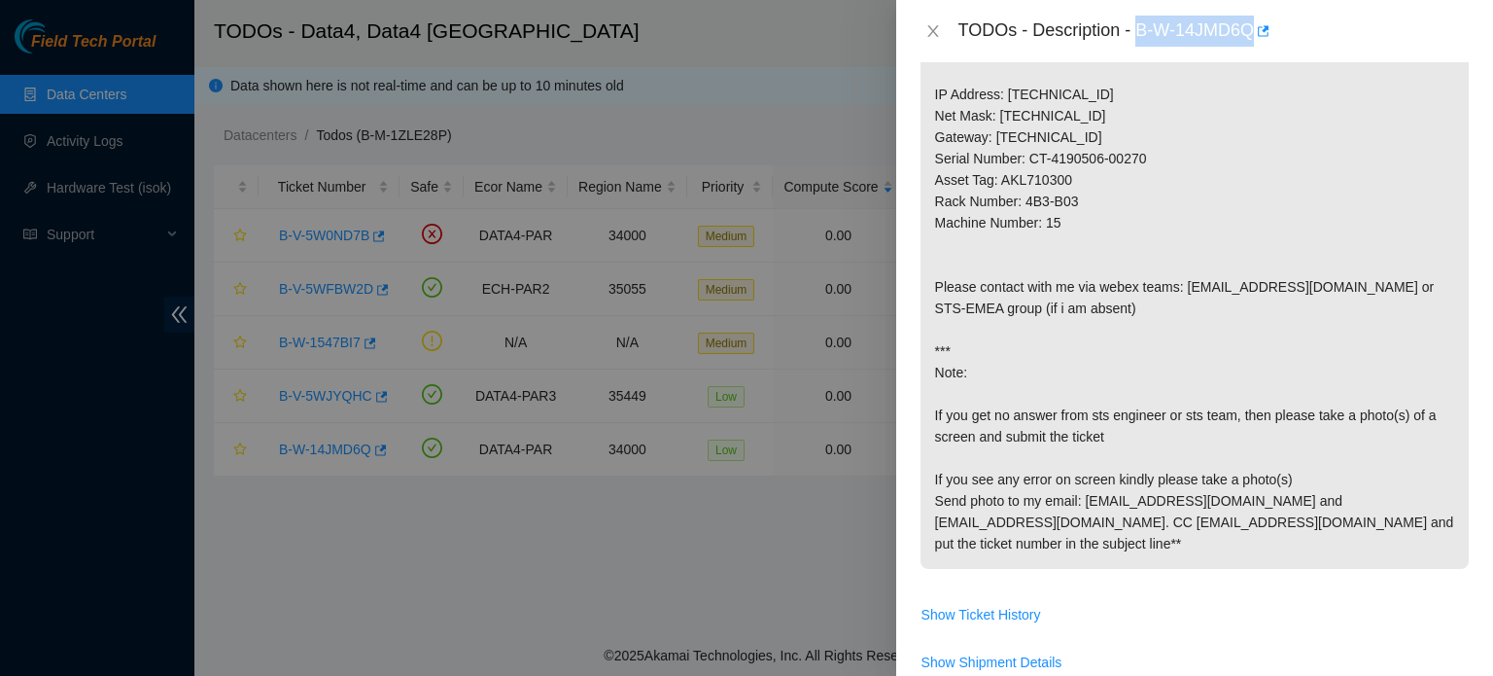
click at [1139, 37] on div "TODOs - Description - B-W-14JMD6Q" at bounding box center [1214, 31] width 511 height 31
click at [473, 583] on div at bounding box center [746, 338] width 1493 height 676
click at [930, 24] on icon "close" at bounding box center [934, 31] width 16 height 16
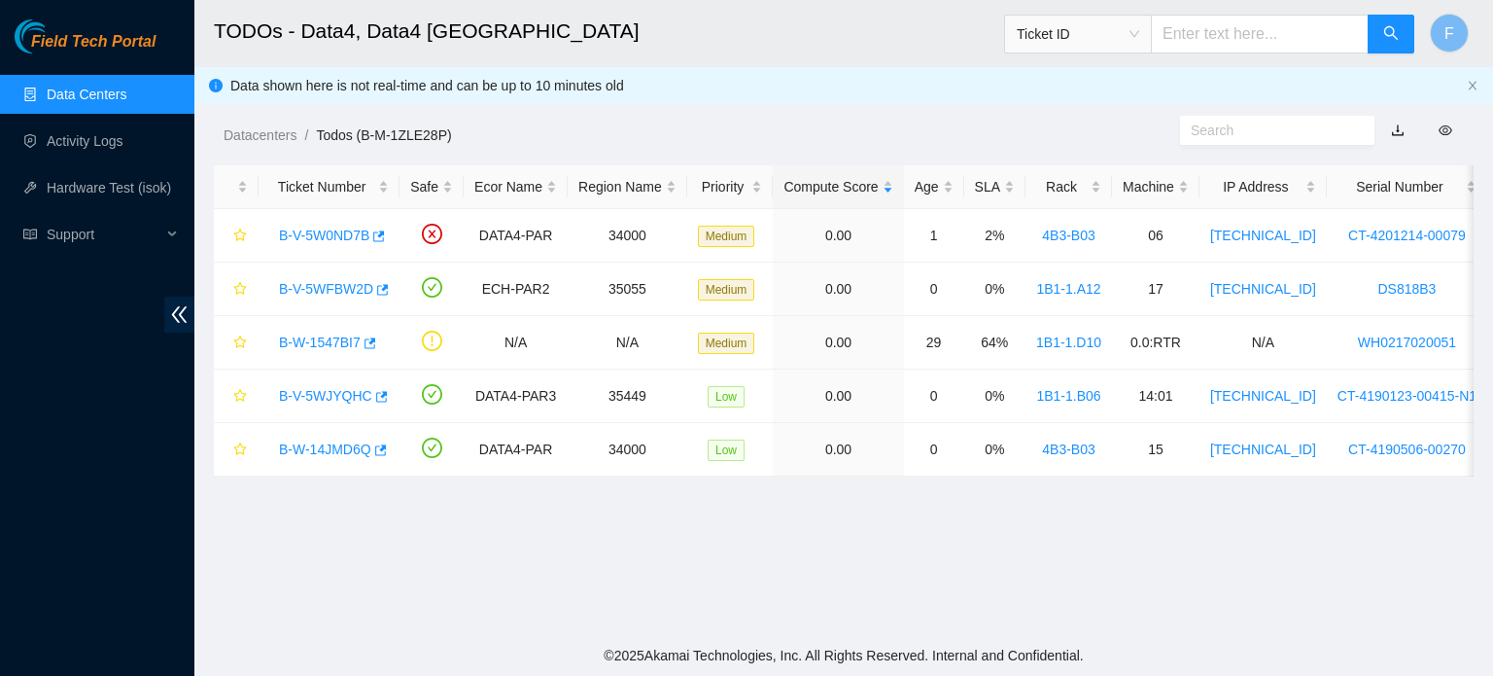
scroll to position [397, 0]
click at [322, 447] on link "B-W-14JMD6Q" at bounding box center [325, 449] width 92 height 16
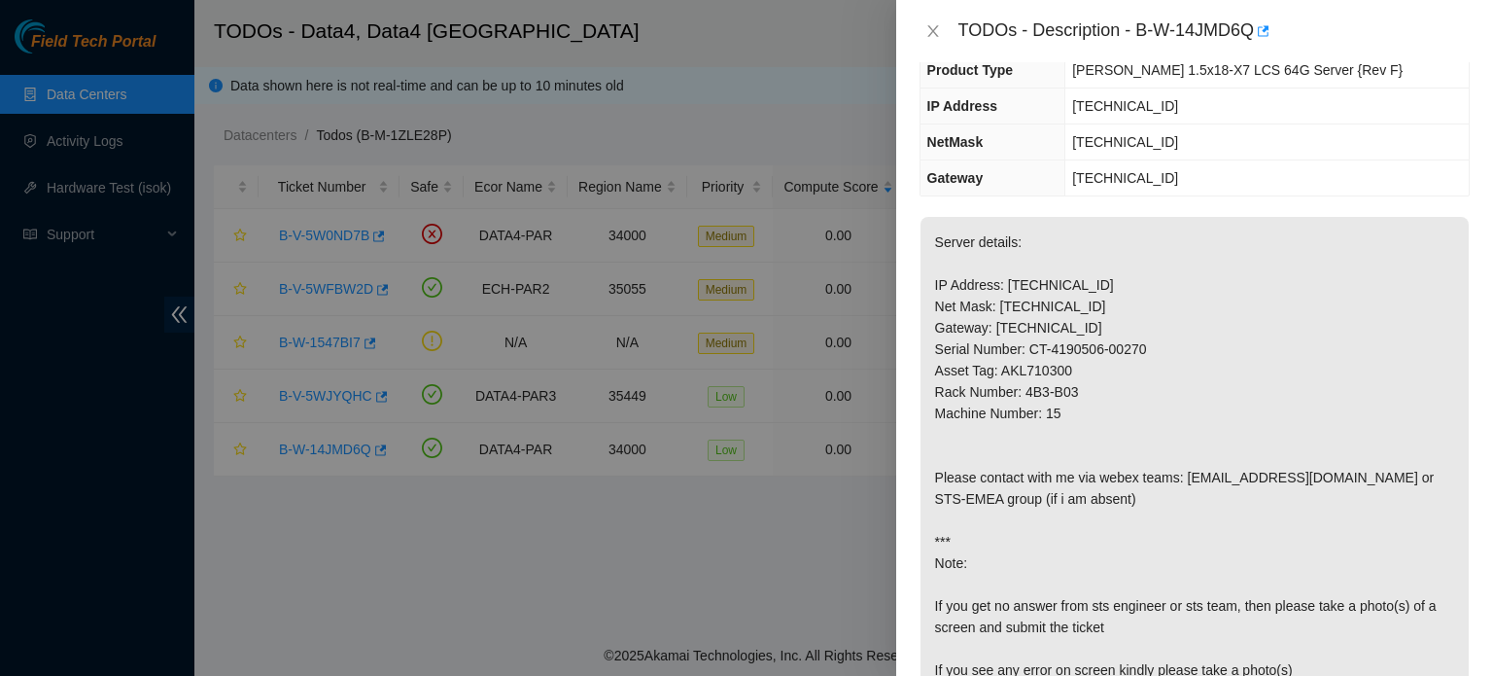
scroll to position [509, 0]
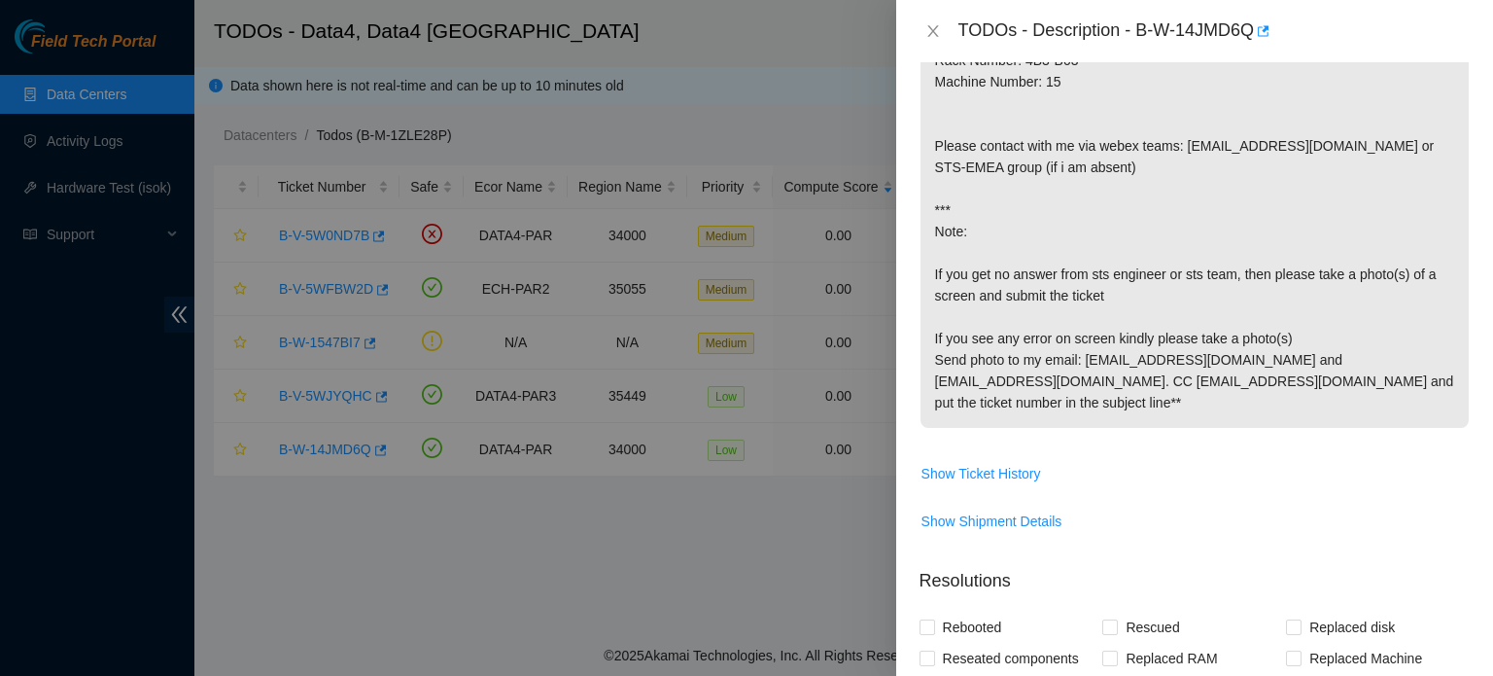
click at [123, 140] on div at bounding box center [746, 338] width 1493 height 676
click at [1088, 323] on p "Server details: IP Address: [TECHNICAL_ID] Net Mask: [TECHNICAL_ID] Gateway: [T…" at bounding box center [1195, 156] width 548 height 542
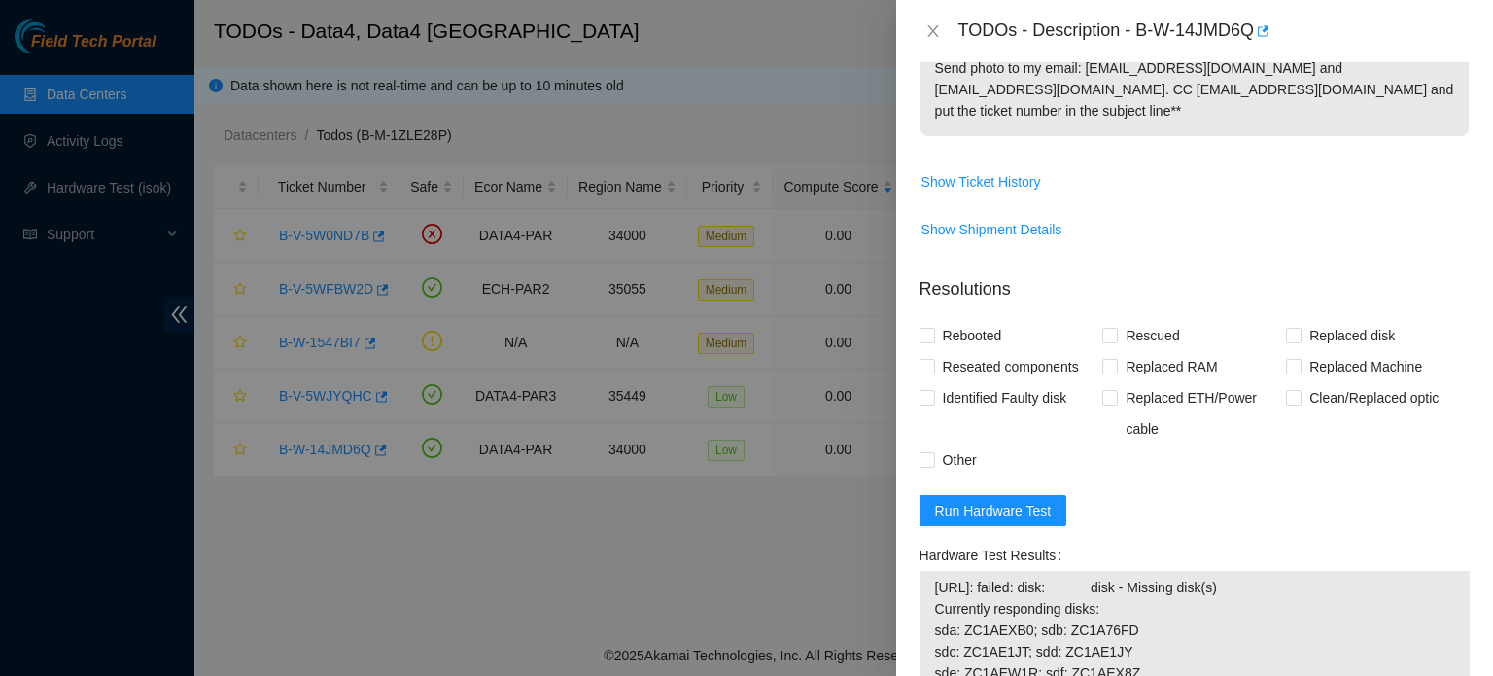
scroll to position [807, 0]
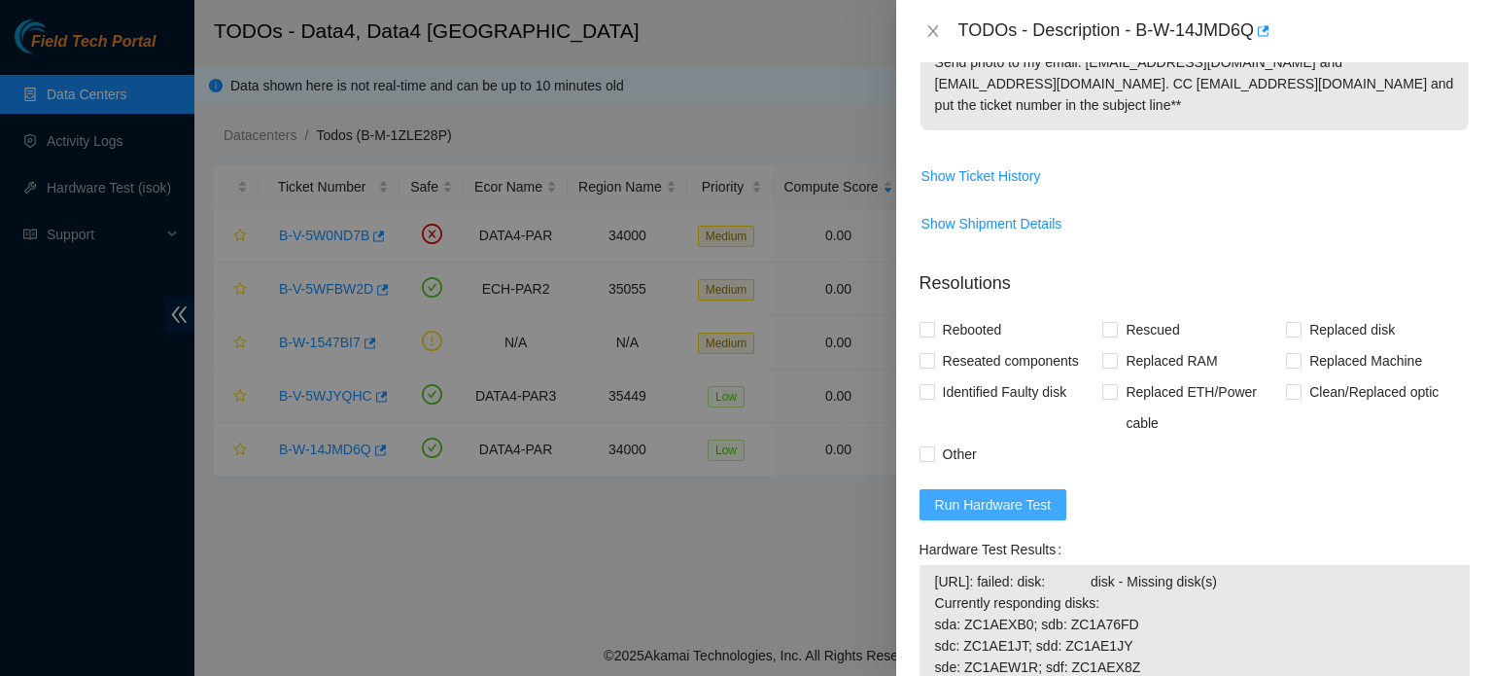
click at [1014, 515] on span "Run Hardware Test" at bounding box center [993, 504] width 117 height 21
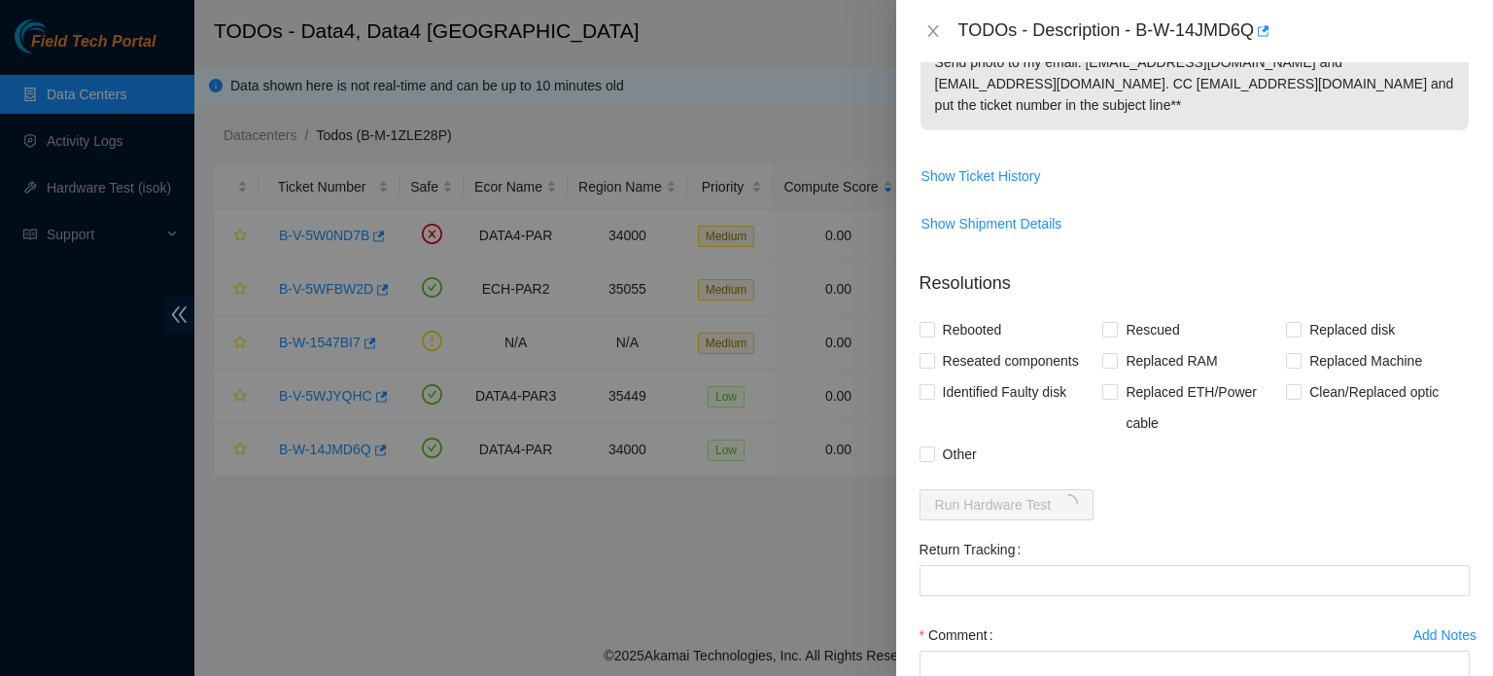
scroll to position [1051, 0]
